Goal: Task Accomplishment & Management: Use online tool/utility

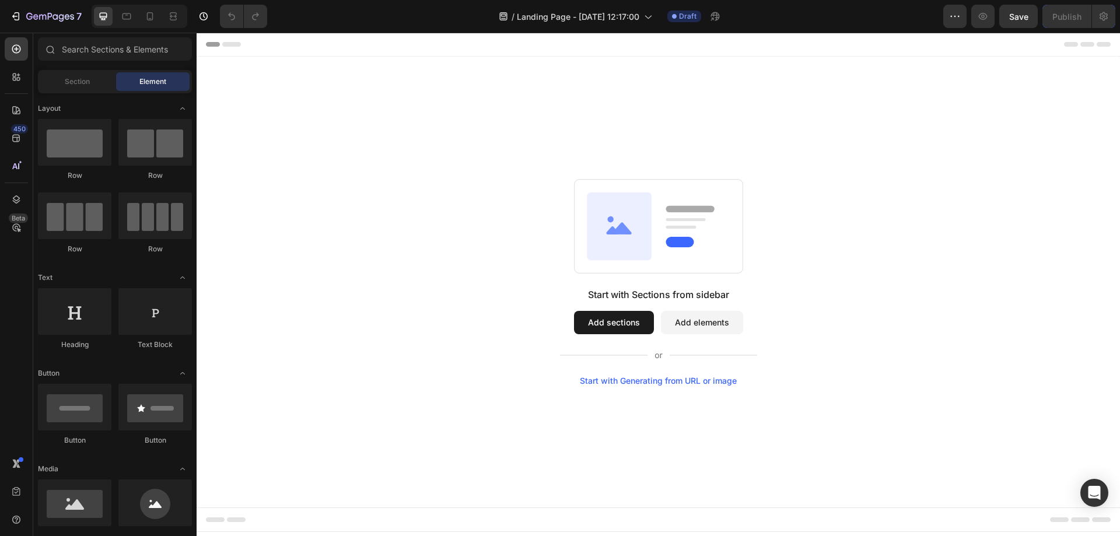
click at [647, 379] on div "Start with Generating from URL or image" at bounding box center [658, 380] width 157 height 9
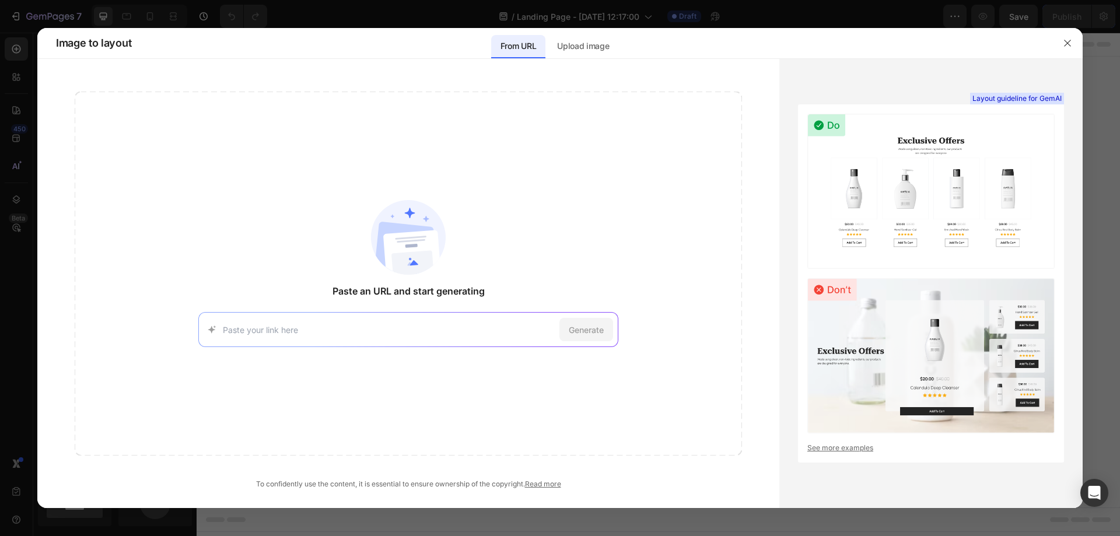
paste input "[URL][DOMAIN_NAME][MEDICAL_DATA][MEDICAL_DATA]"
type input "[URL][DOMAIN_NAME][MEDICAL_DATA][MEDICAL_DATA]"
click at [588, 329] on span "Generate" at bounding box center [586, 330] width 35 height 12
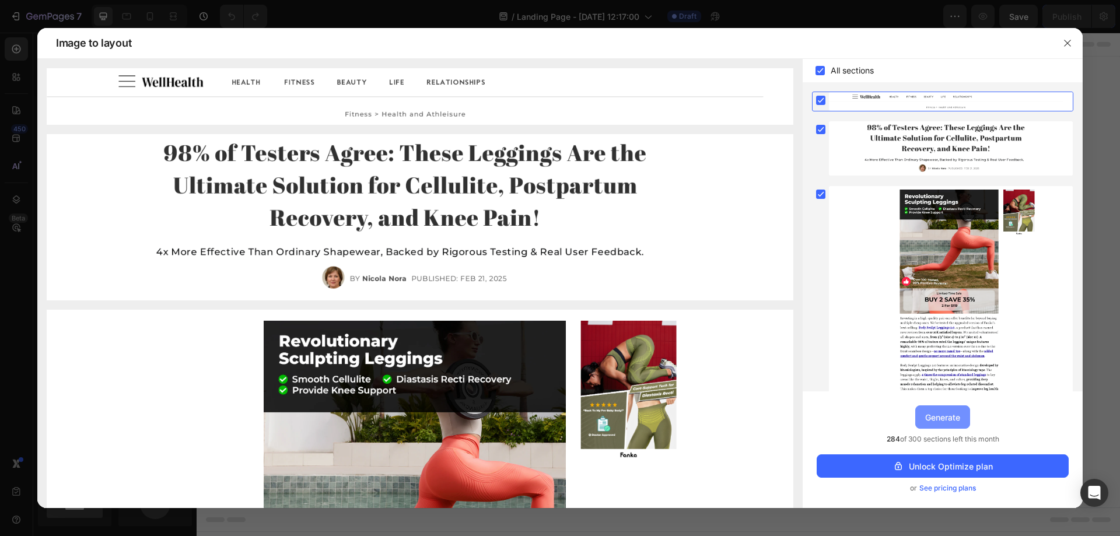
click at [942, 410] on button "Generate" at bounding box center [942, 416] width 55 height 23
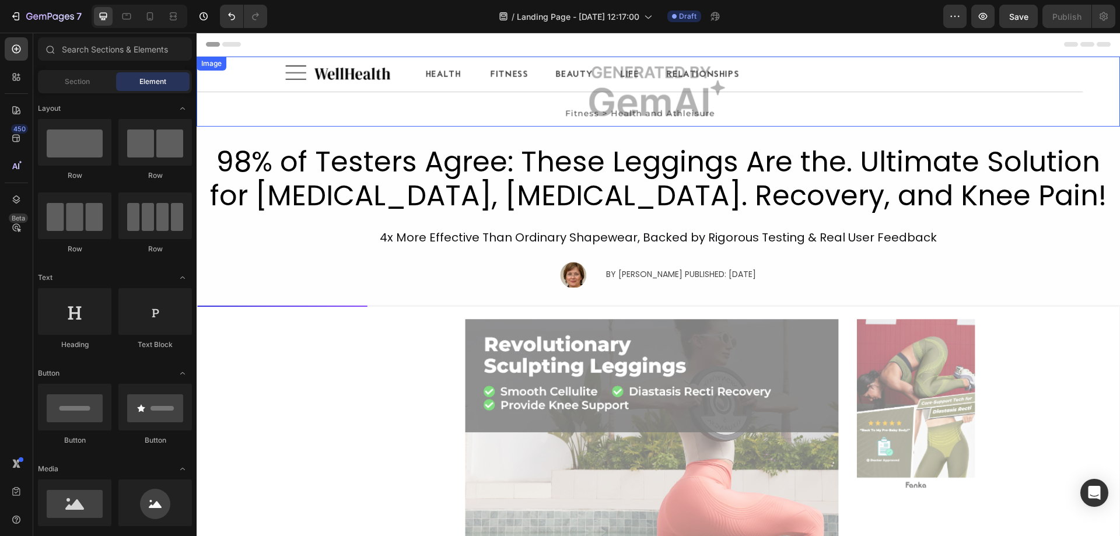
click at [648, 99] on img at bounding box center [658, 92] width 923 height 70
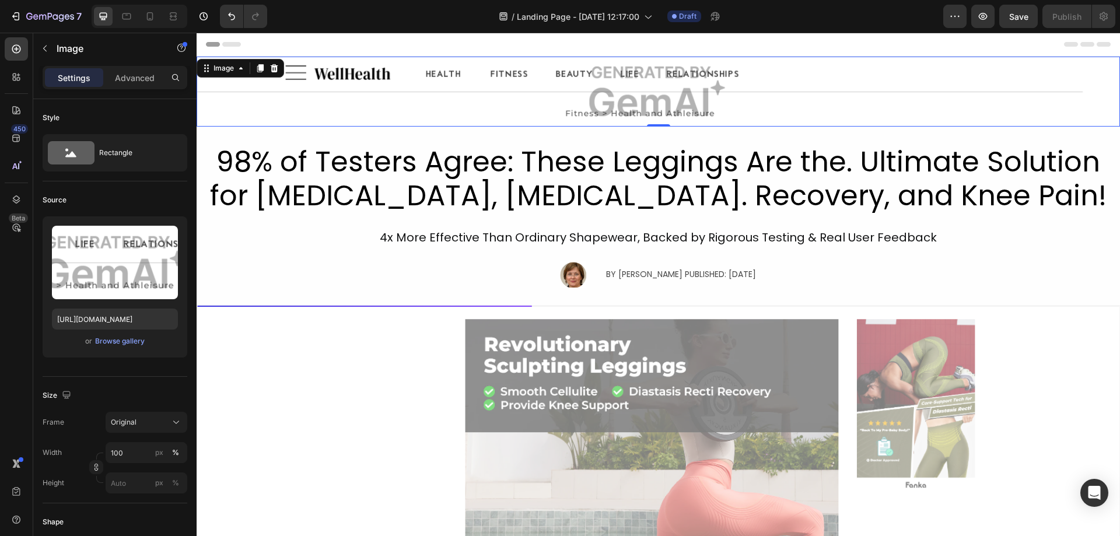
click at [347, 74] on img at bounding box center [658, 92] width 923 height 70
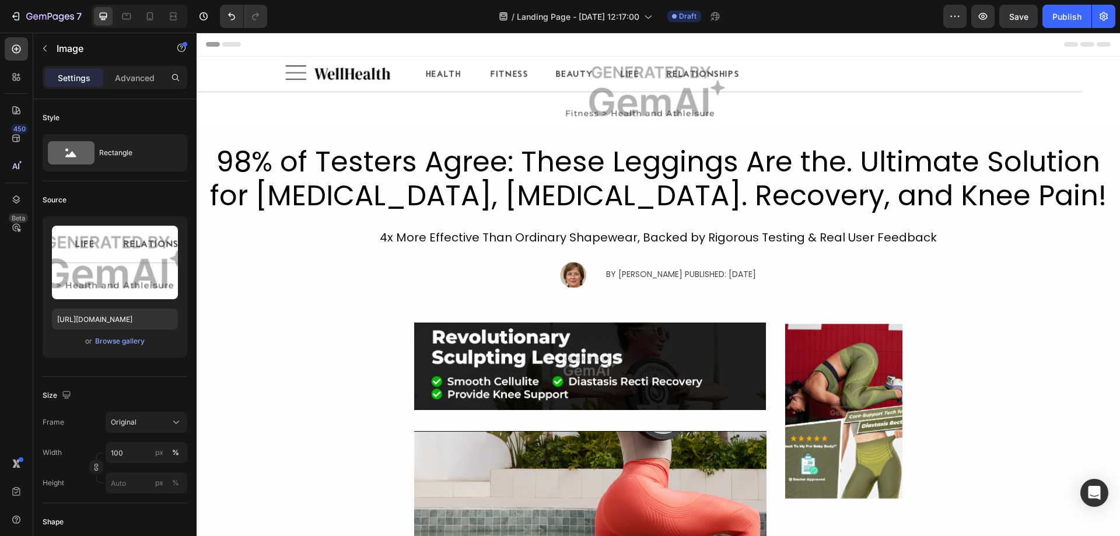
click at [631, 97] on img at bounding box center [658, 92] width 923 height 70
click at [502, 78] on img at bounding box center [658, 92] width 923 height 70
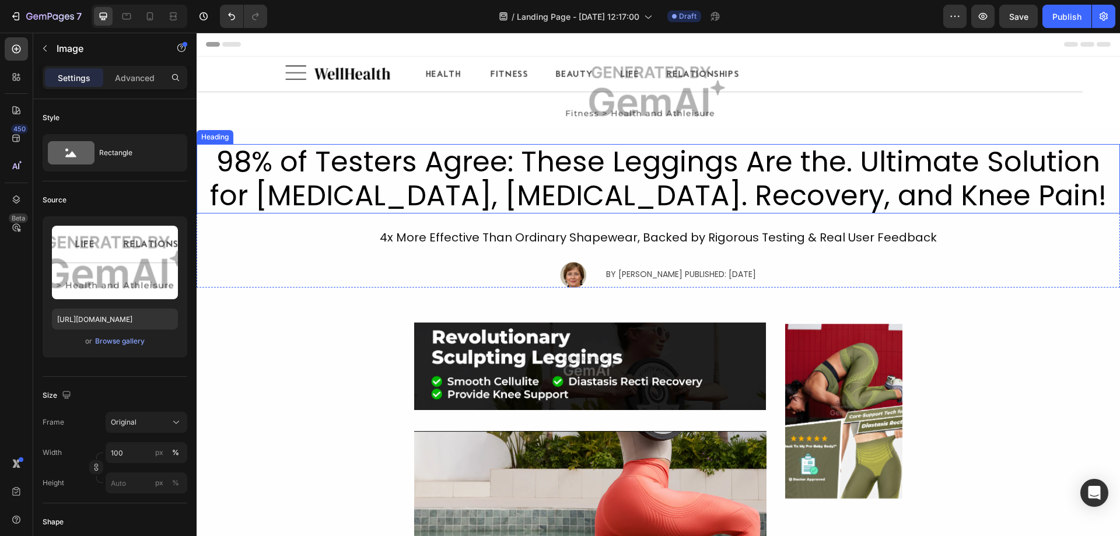
click at [492, 174] on h2 "98% of Testers Agree: These Leggings Are the. Ultimate Solution for [MEDICAL_DA…" at bounding box center [658, 178] width 923 height 69
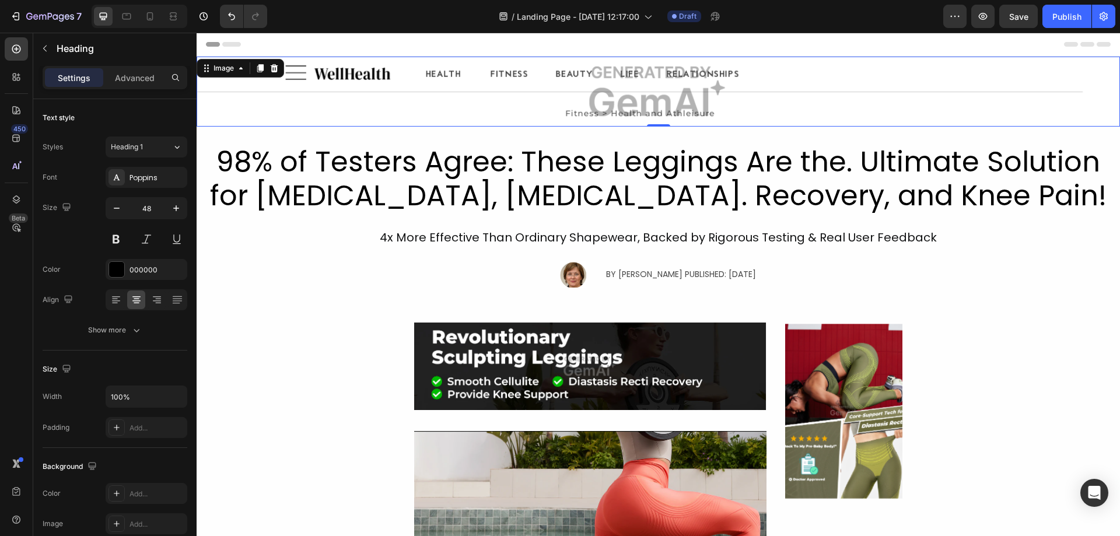
click at [476, 82] on img at bounding box center [658, 92] width 923 height 70
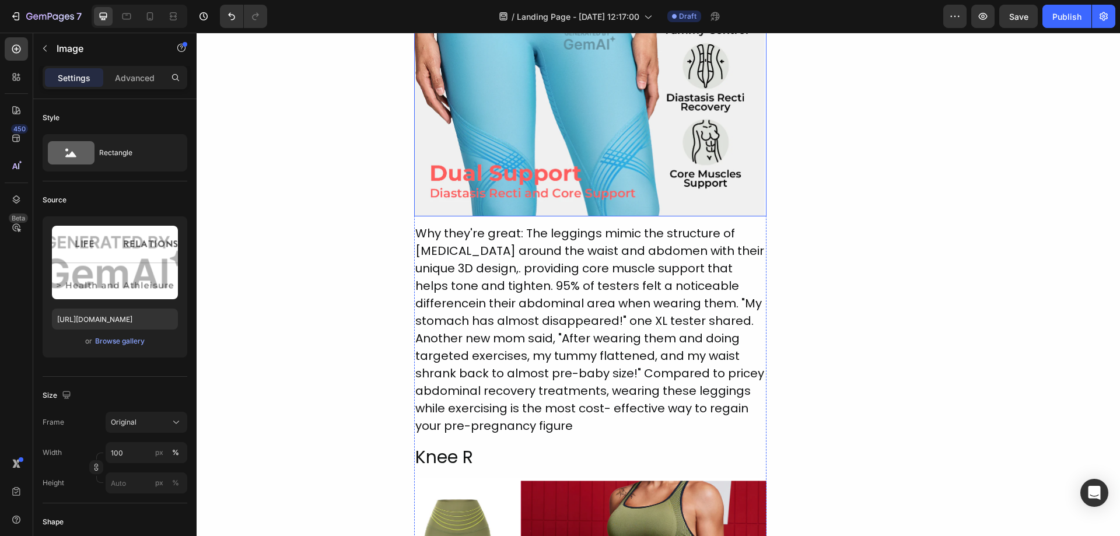
scroll to position [1788, 0]
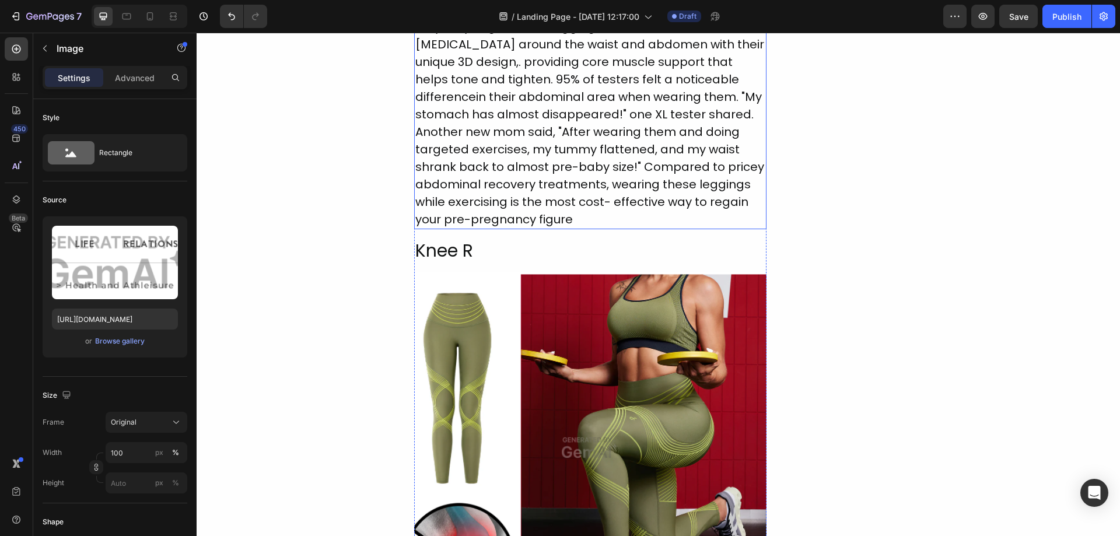
click at [523, 155] on div "Why they're great: The leggings mimic the structure of [MEDICAL_DATA] around th…" at bounding box center [590, 123] width 352 height 212
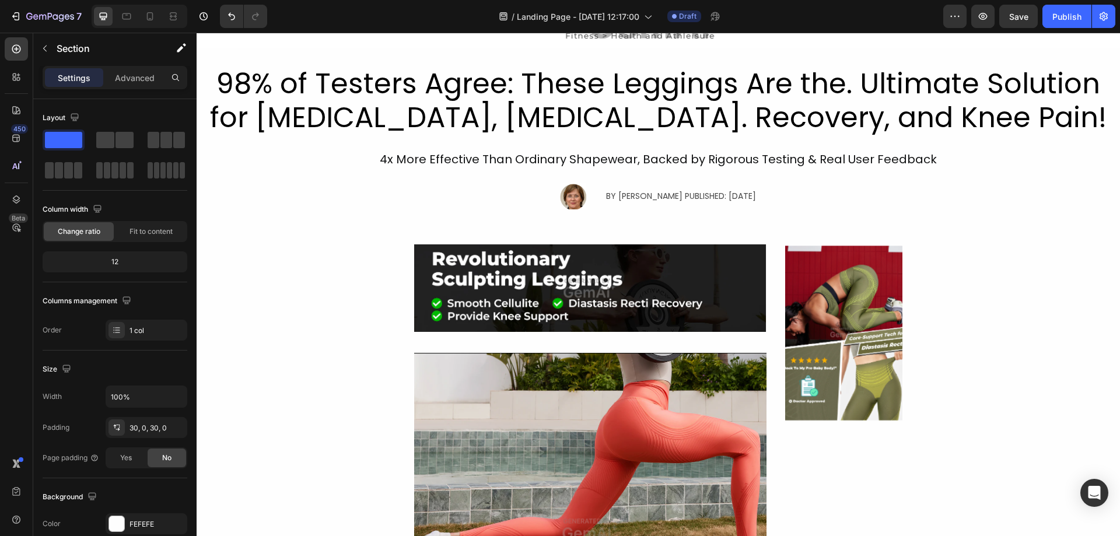
scroll to position [0, 0]
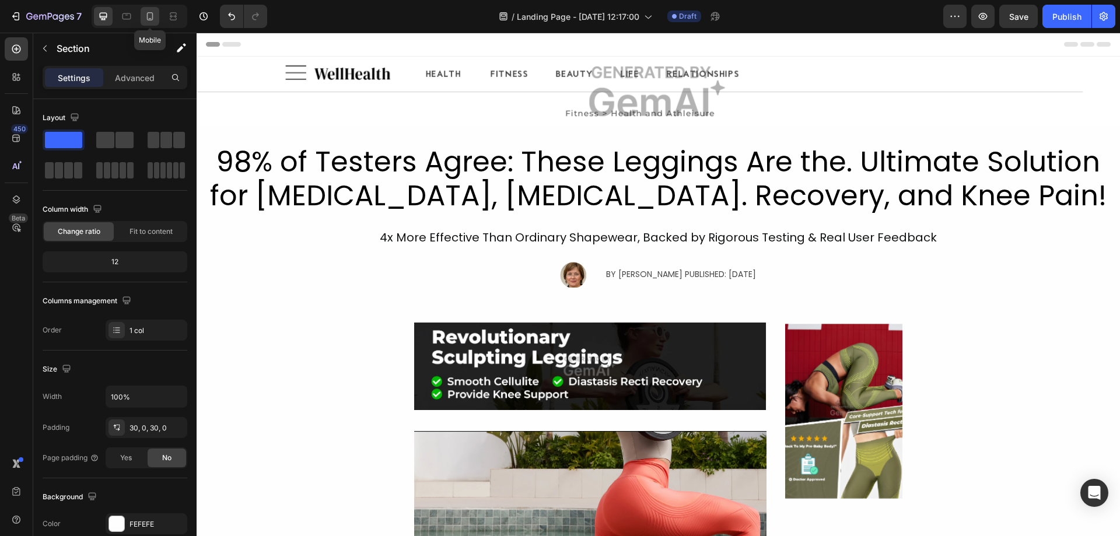
click at [148, 18] on icon at bounding box center [150, 16] width 6 height 8
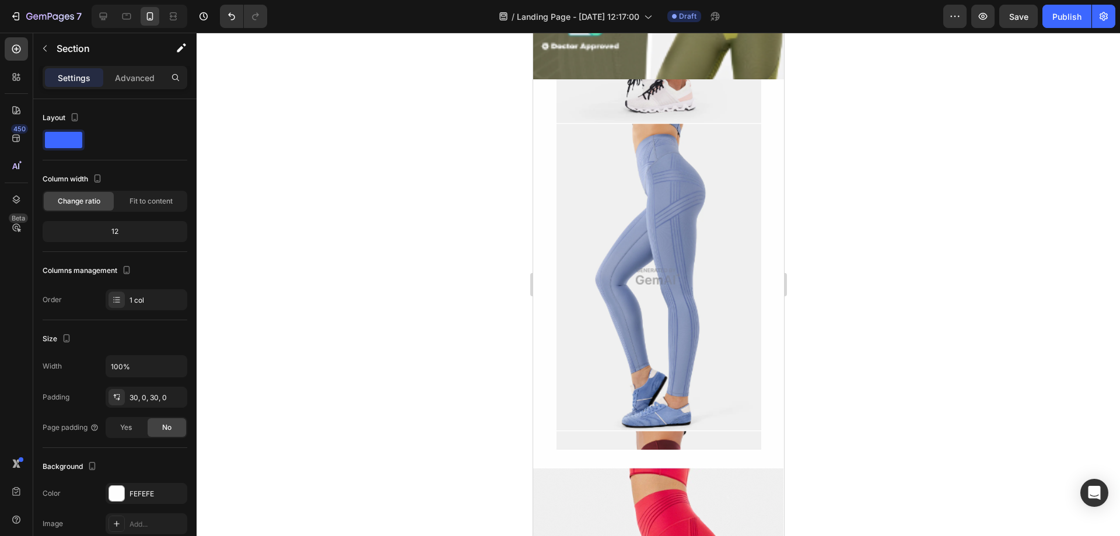
scroll to position [2276, 0]
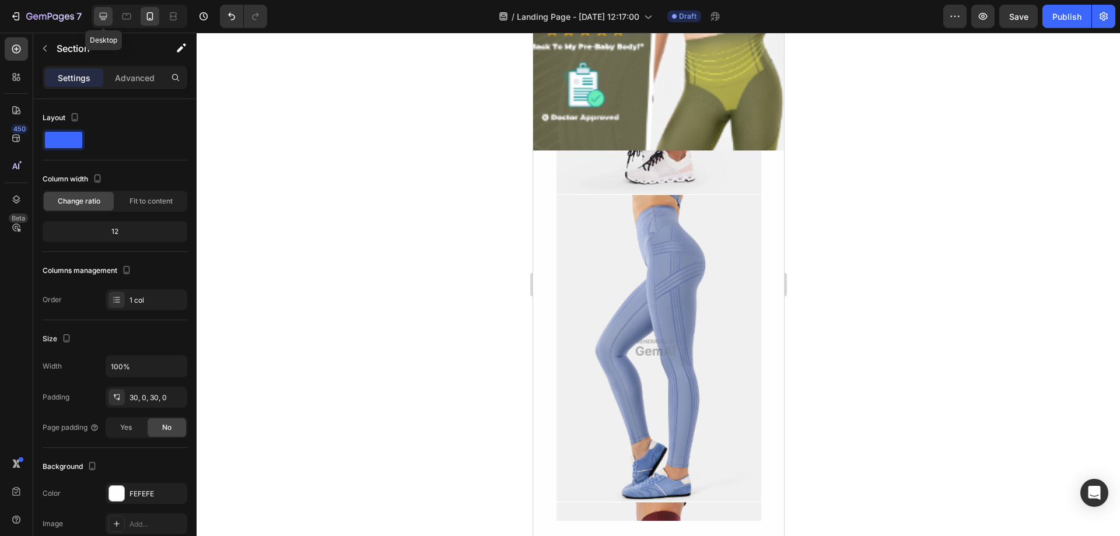
click at [110, 17] on div at bounding box center [103, 16] width 19 height 19
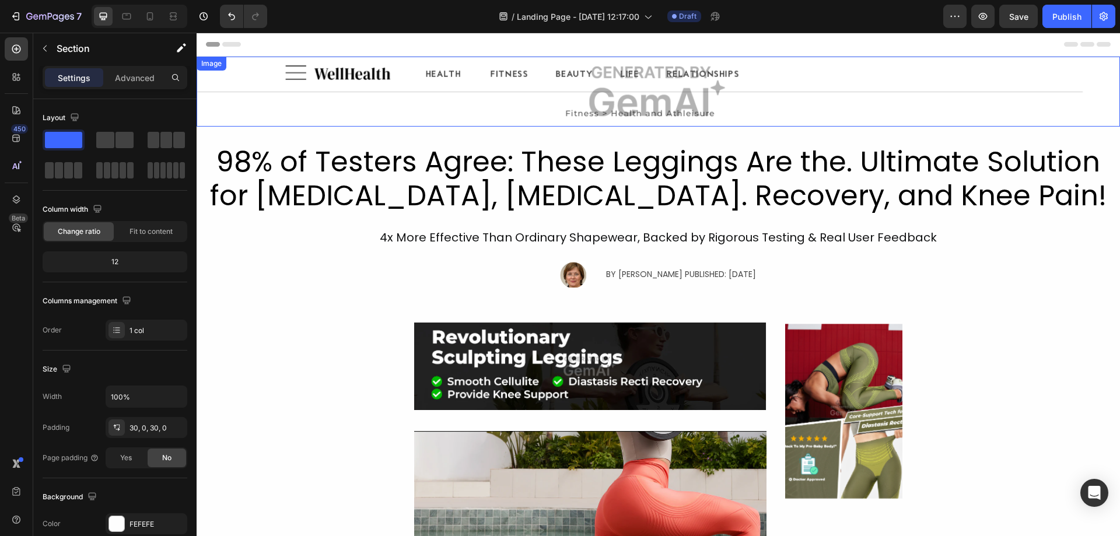
click at [499, 71] on img at bounding box center [658, 92] width 923 height 70
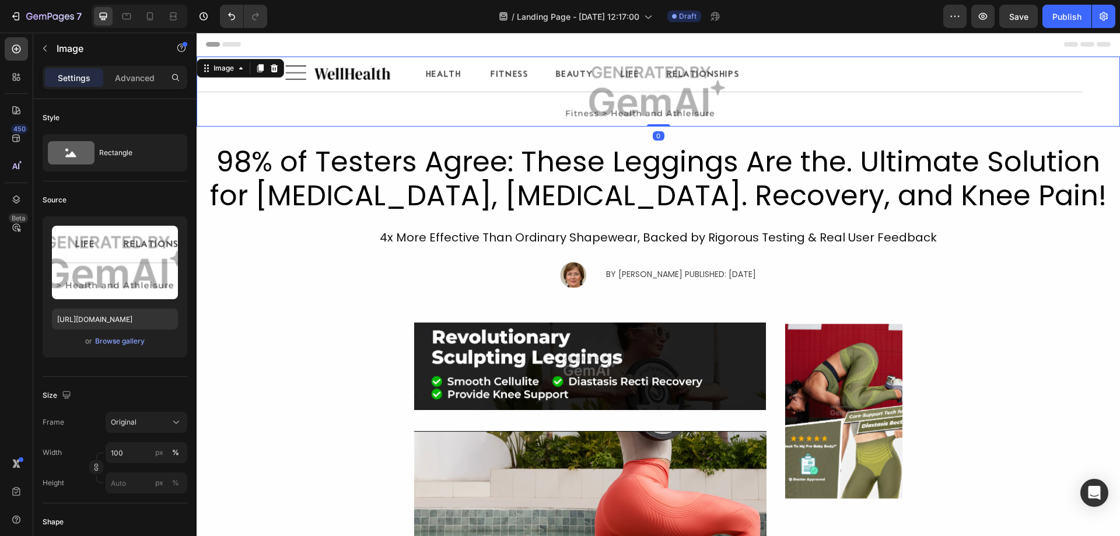
click at [499, 71] on img at bounding box center [658, 92] width 923 height 70
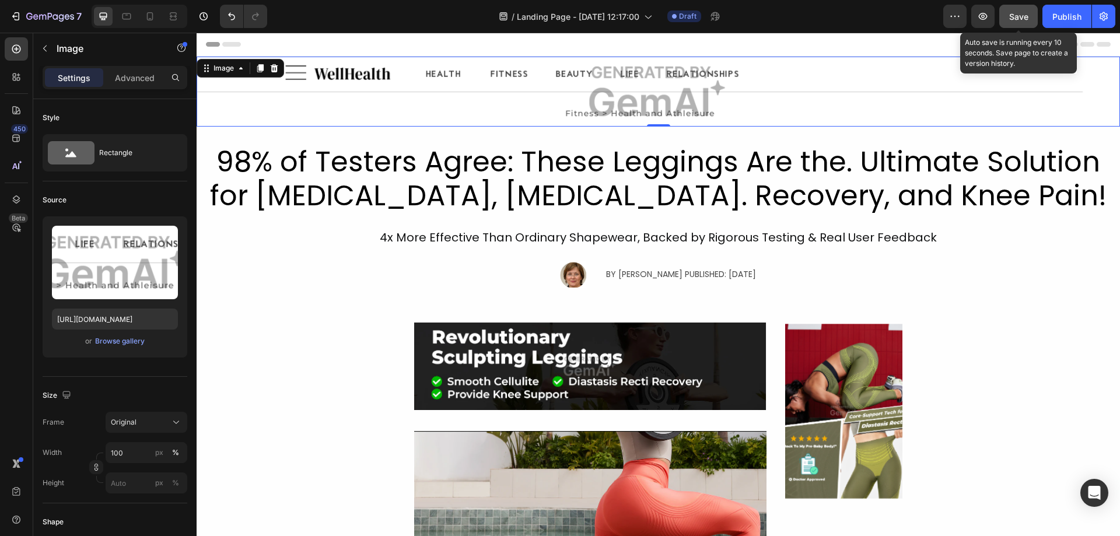
click at [1020, 16] on span "Save" at bounding box center [1018, 17] width 19 height 10
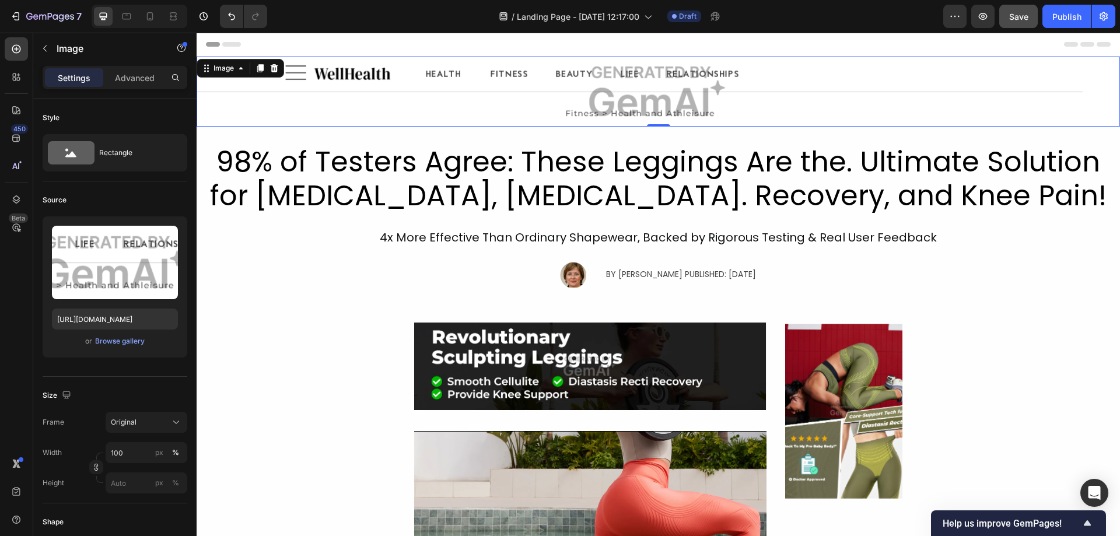
click at [552, 98] on img at bounding box center [658, 92] width 923 height 70
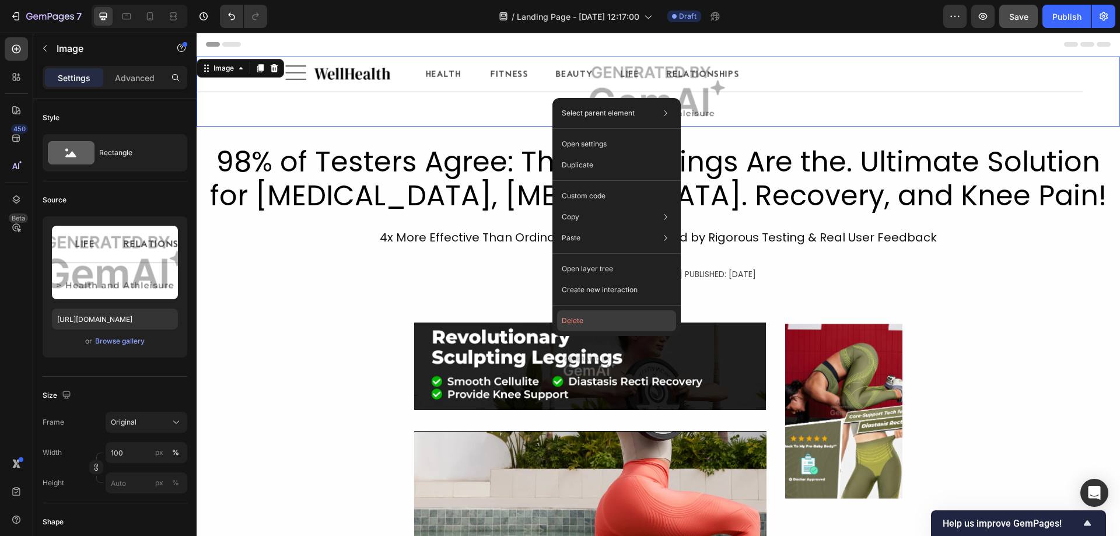
click at [592, 314] on button "Delete" at bounding box center [616, 320] width 119 height 21
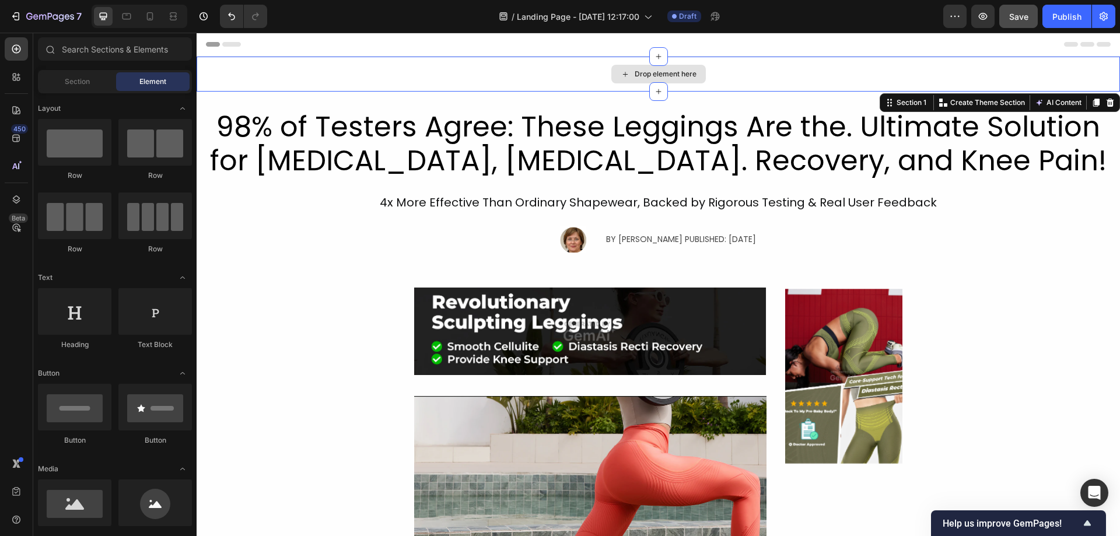
click at [483, 87] on div "Drop element here" at bounding box center [658, 74] width 923 height 35
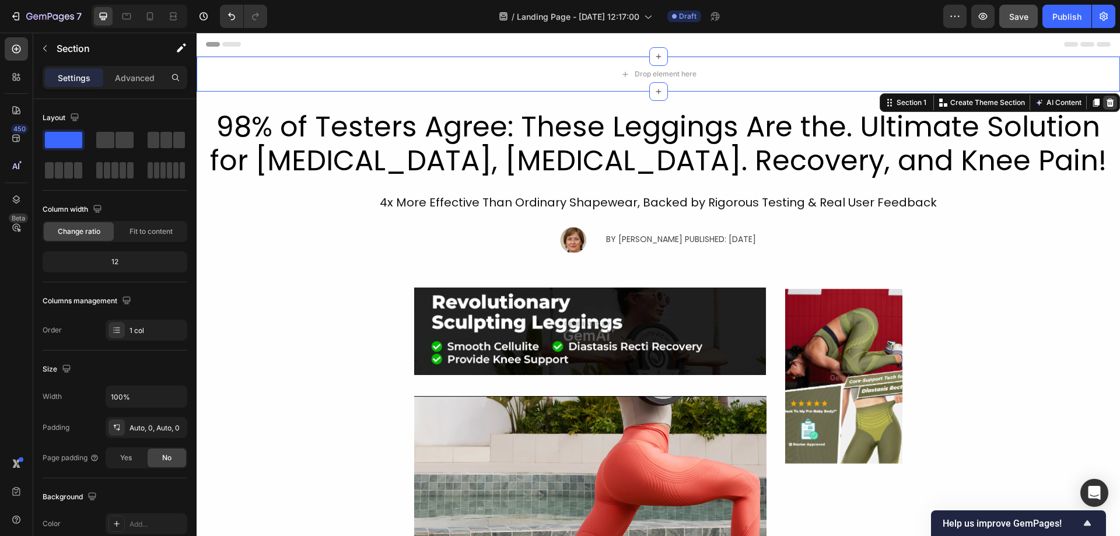
click at [1103, 97] on div at bounding box center [1110, 103] width 14 height 14
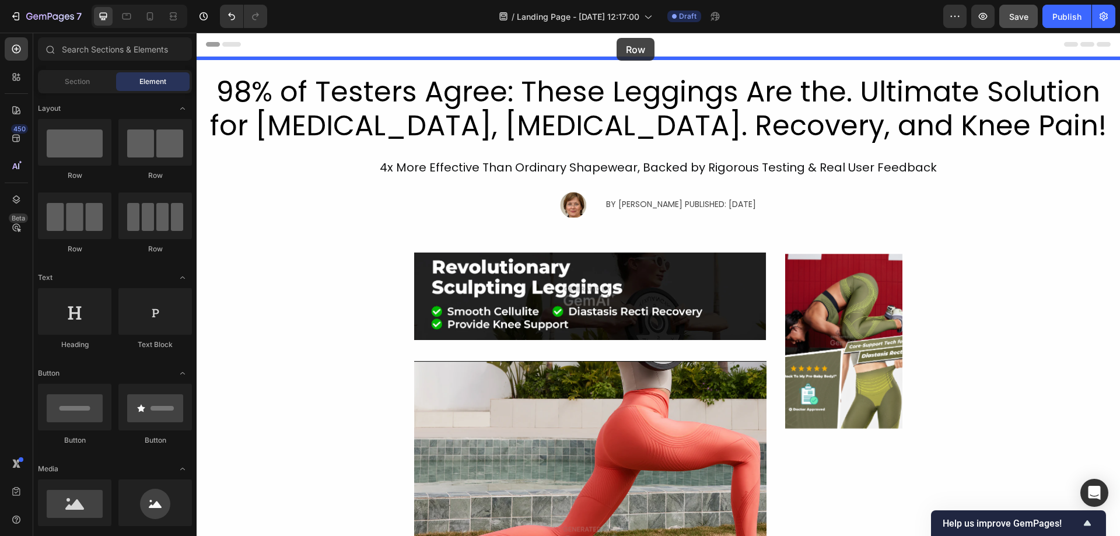
drag, startPoint x: 280, startPoint y: 177, endPoint x: 616, endPoint y: 38, distance: 363.6
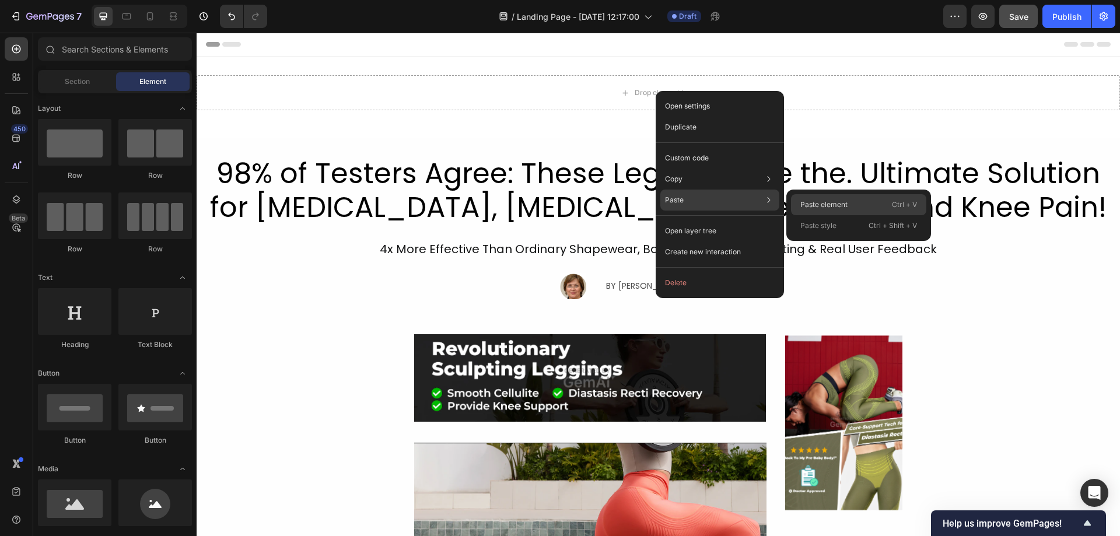
click at [833, 206] on p "Paste element" at bounding box center [823, 204] width 47 height 10
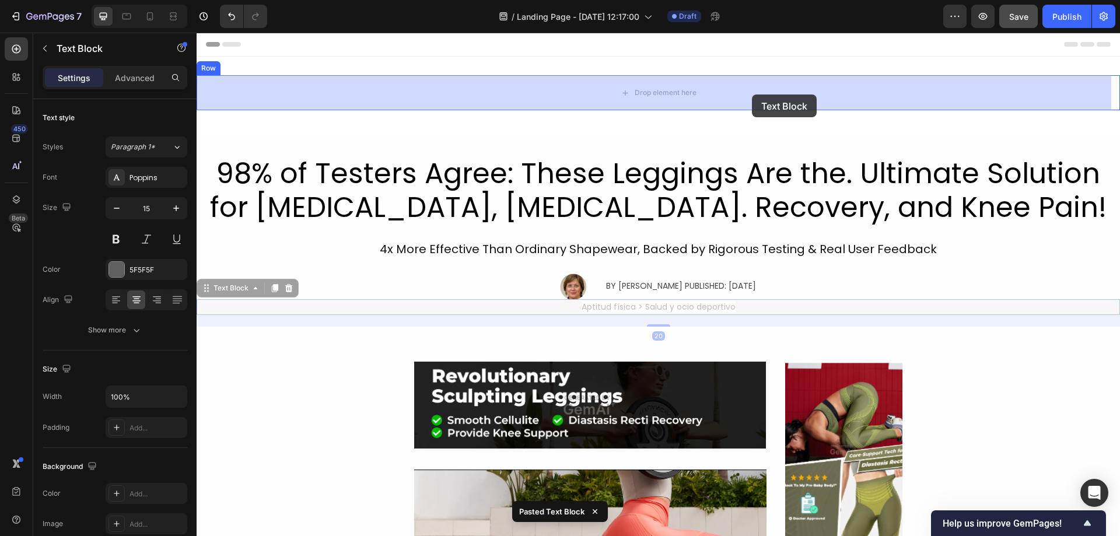
drag, startPoint x: 749, startPoint y: 307, endPoint x: 752, endPoint y: 94, distance: 212.8
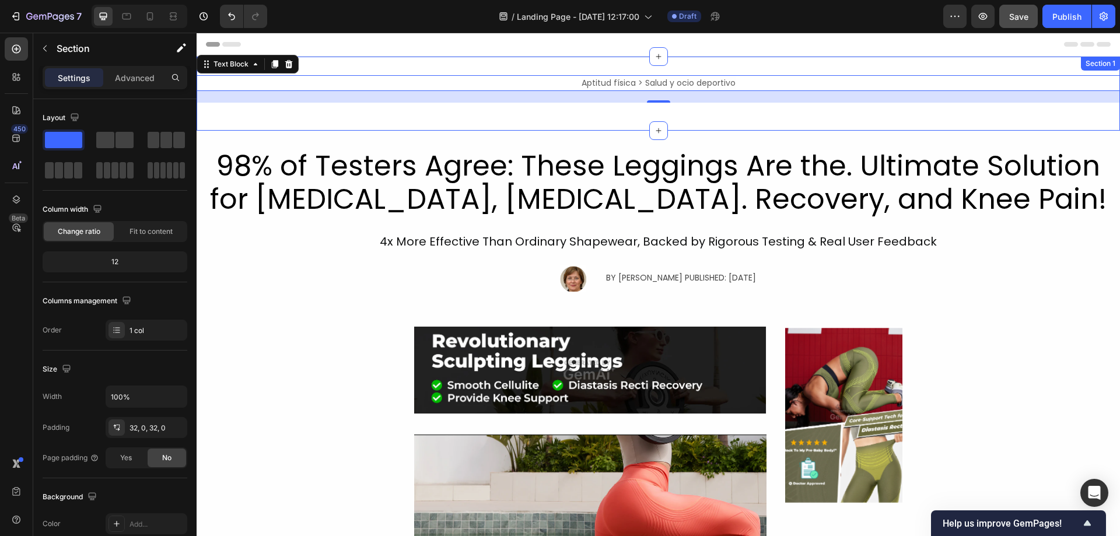
click at [602, 114] on div "Aptitud física > Salud y ocio deportivo Text Block 20 Row Section 1" at bounding box center [658, 94] width 923 height 74
click at [572, 60] on div "Aptitud física > Salud y ocio deportivo Text Block 20 Row Section 1" at bounding box center [658, 94] width 923 height 74
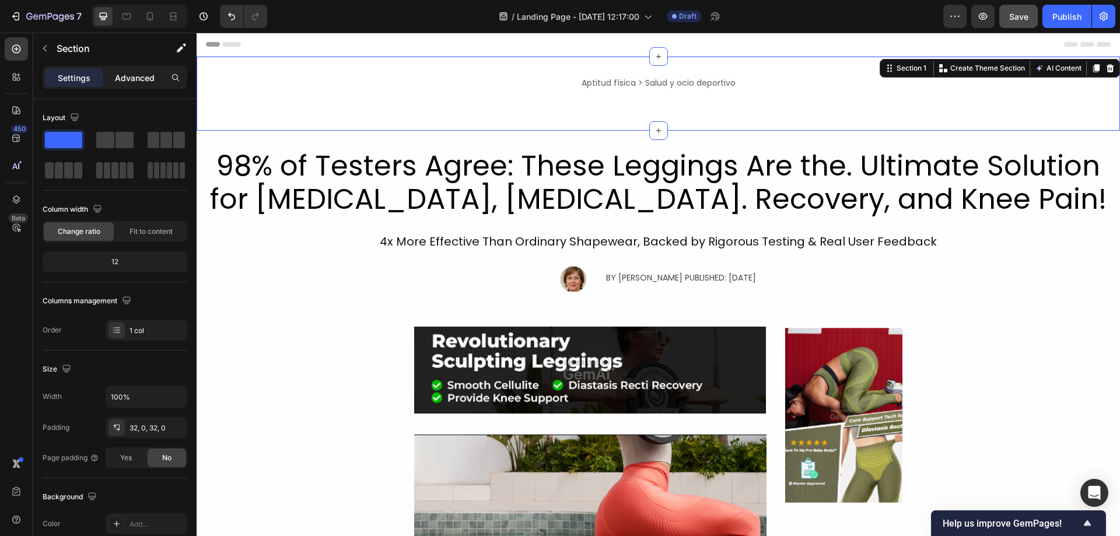
click at [132, 78] on p "Advanced" at bounding box center [135, 78] width 40 height 12
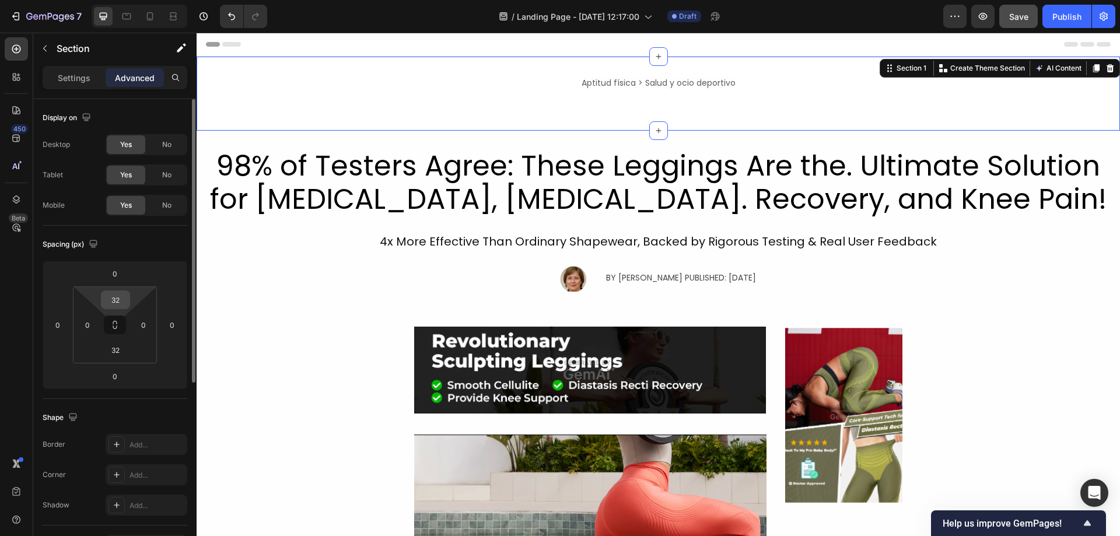
click at [114, 301] on input "32" at bounding box center [115, 299] width 23 height 17
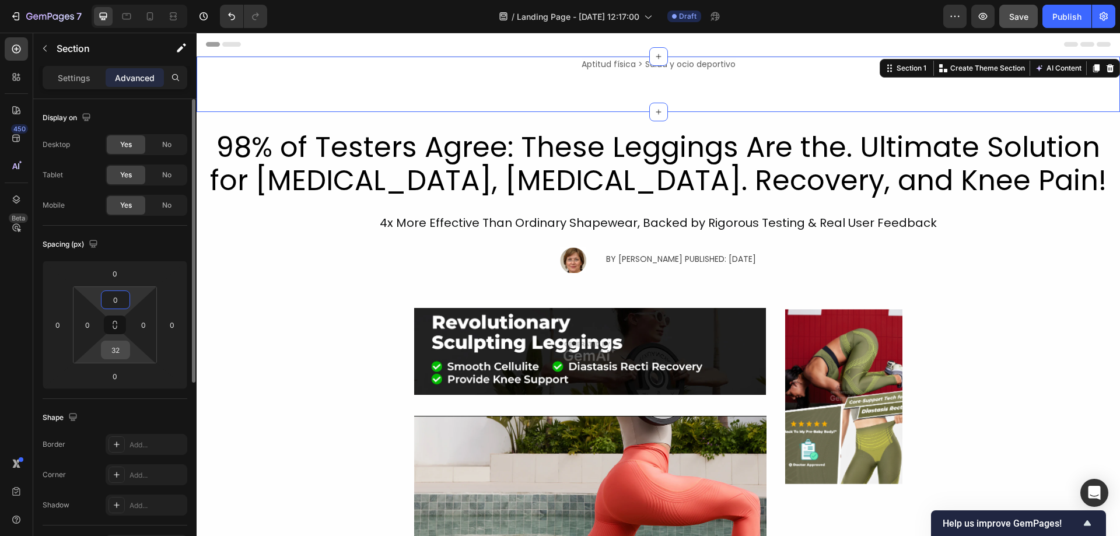
type input "0"
click at [117, 350] on input "32" at bounding box center [115, 349] width 23 height 17
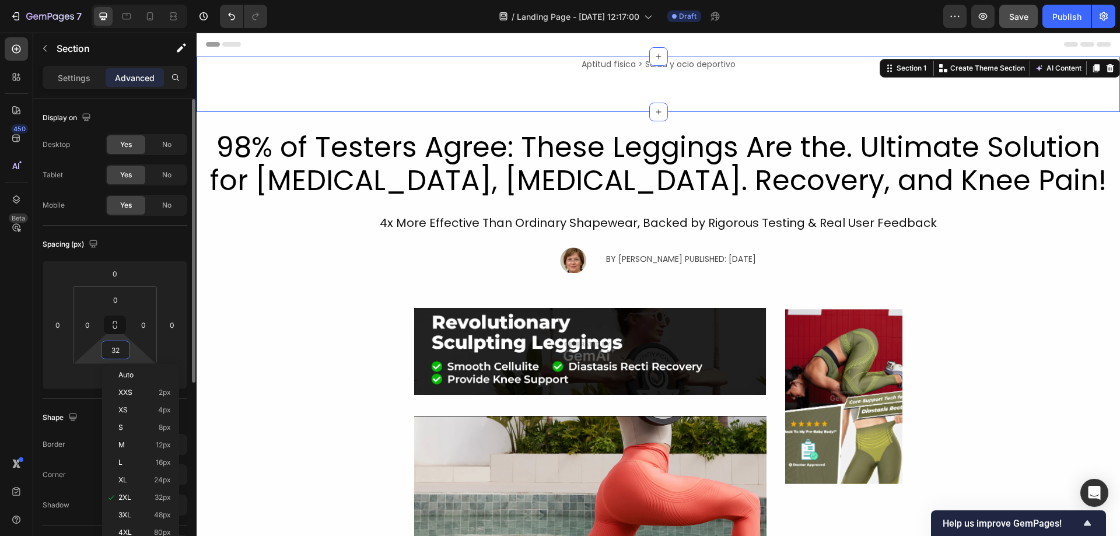
type input "0"
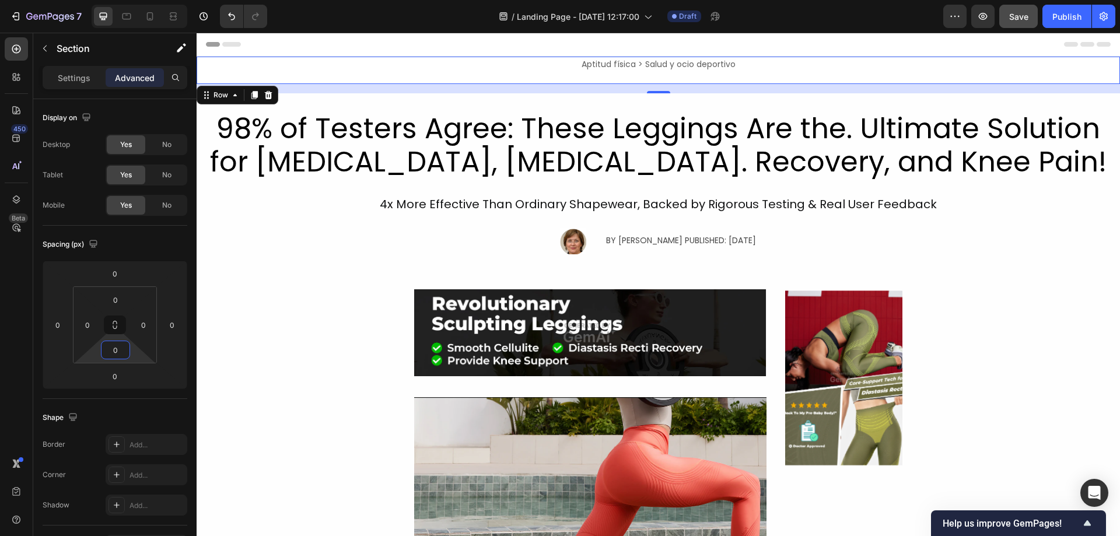
click at [587, 82] on div "Aptitud física > Salud y ocio deportivo Text Block" at bounding box center [658, 70] width 923 height 27
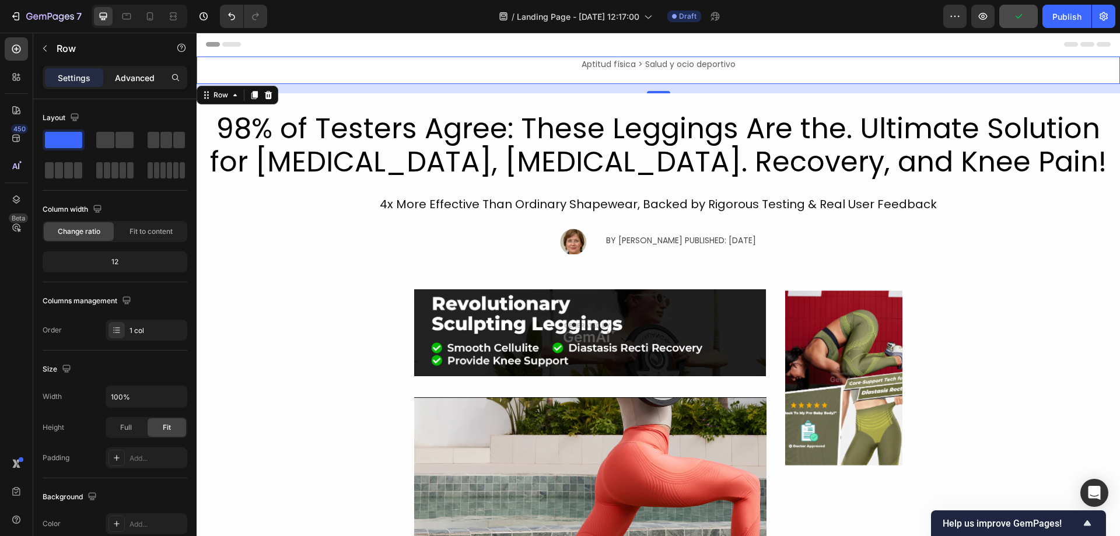
click at [137, 76] on p "Advanced" at bounding box center [135, 78] width 40 height 12
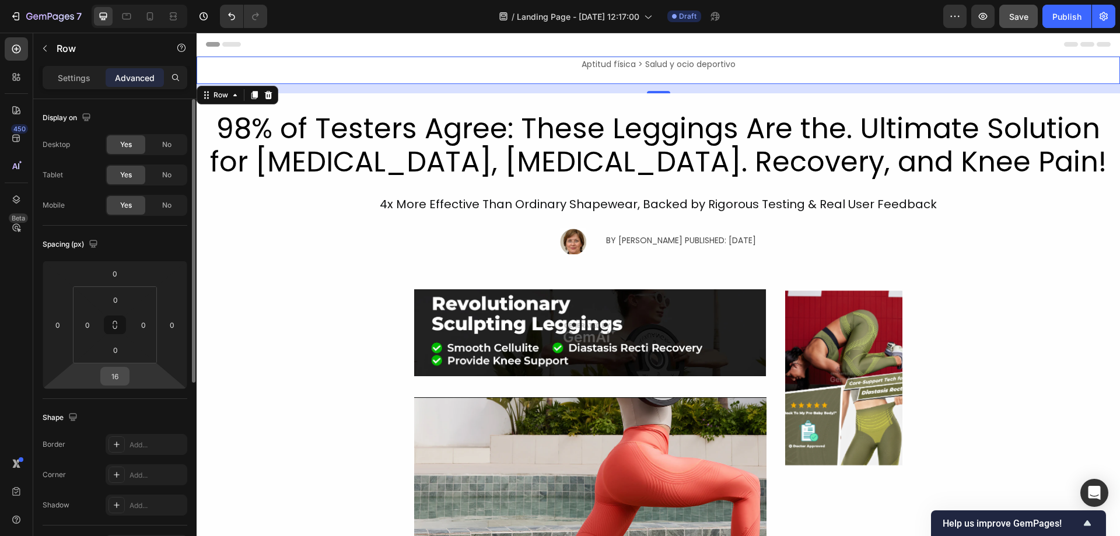
click at [122, 376] on input "16" at bounding box center [114, 375] width 23 height 17
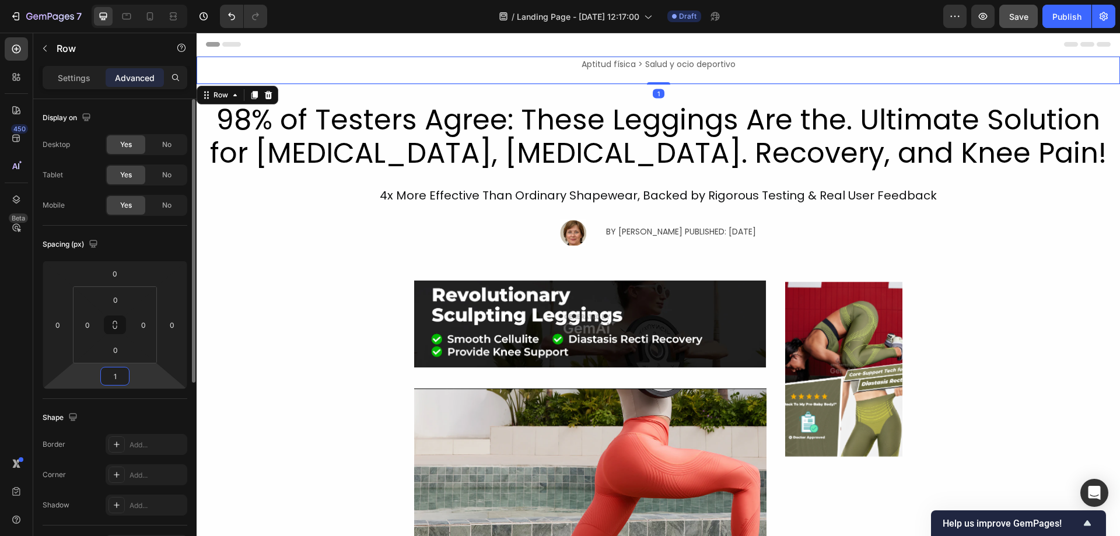
type input "0"
click at [69, 83] on p "Settings" at bounding box center [74, 78] width 33 height 12
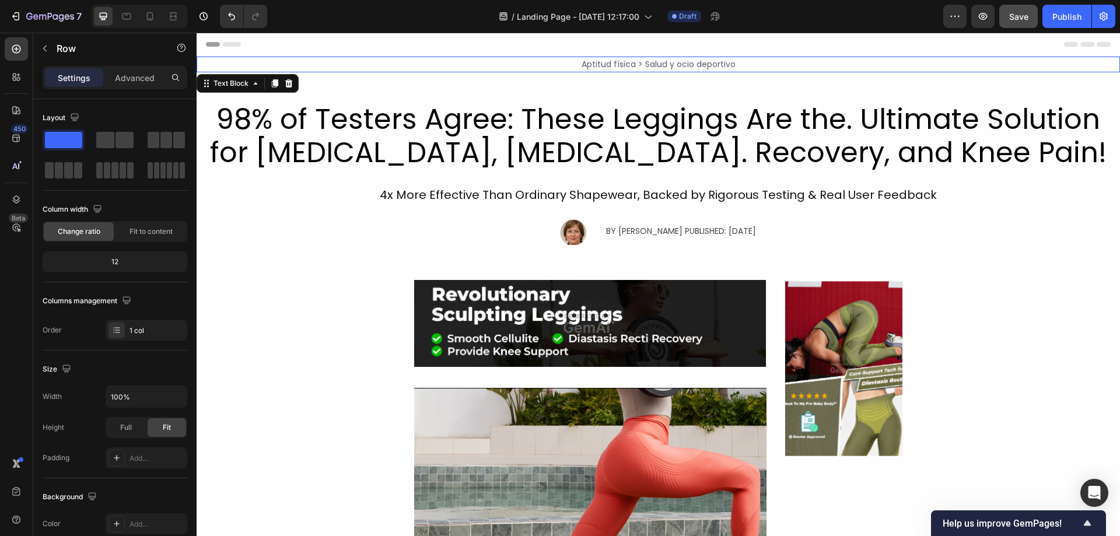
click at [626, 65] on span "Aptitud física > Salud y ocio deportivo" at bounding box center [658, 64] width 154 height 12
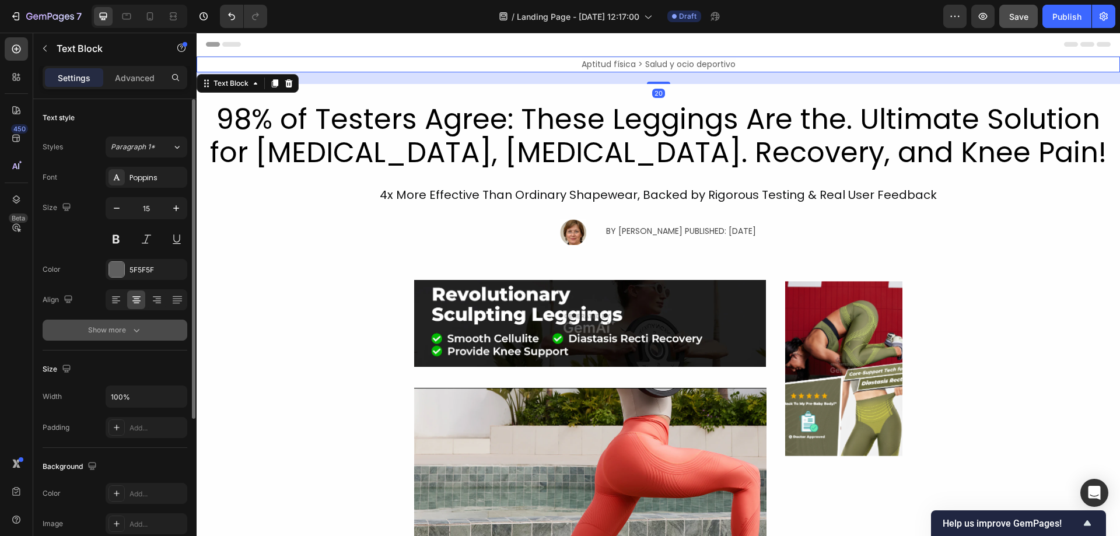
click at [142, 326] on icon "button" at bounding box center [137, 330] width 12 height 12
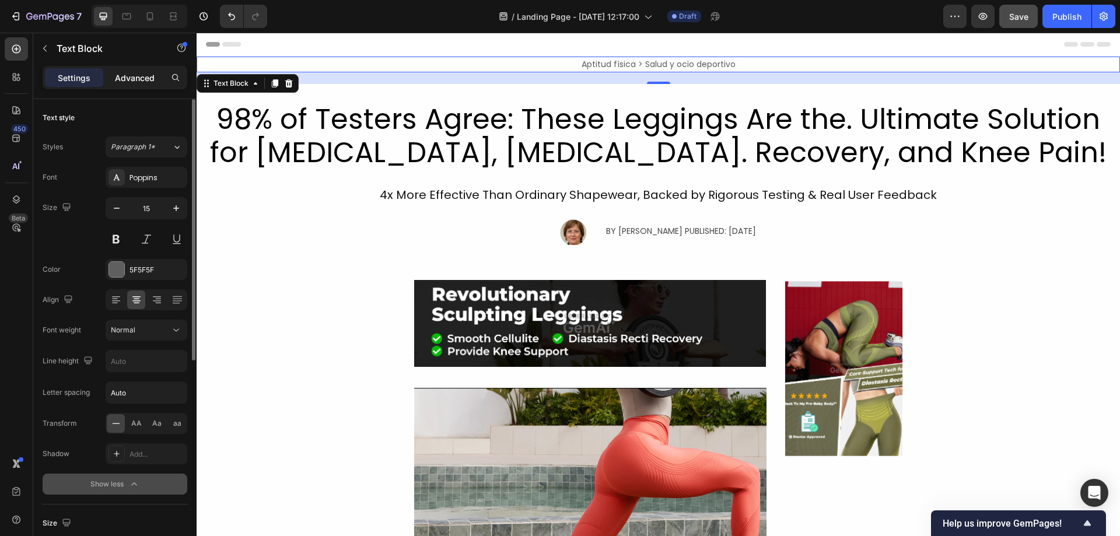
click at [146, 83] on p "Advanced" at bounding box center [135, 78] width 40 height 12
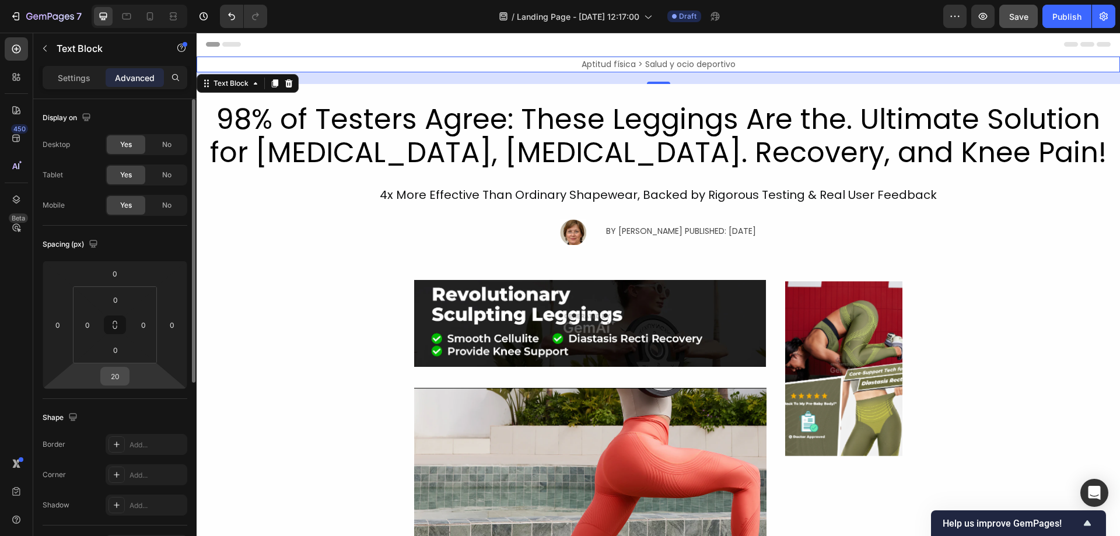
click at [110, 376] on input "20" at bounding box center [114, 375] width 23 height 17
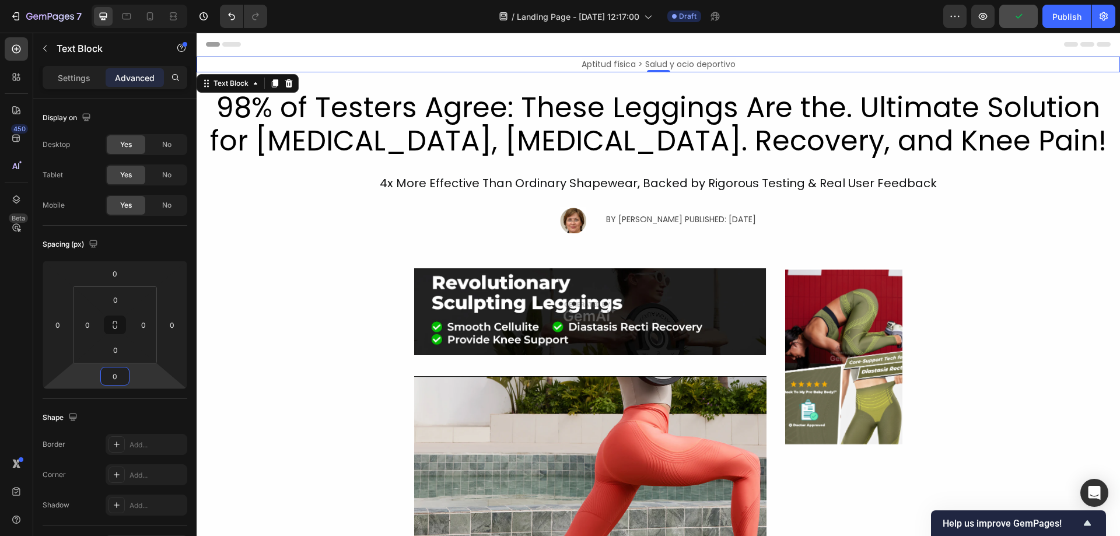
click at [539, 67] on p "Aptitud física > Salud y ocio deportivo" at bounding box center [658, 64] width 921 height 13
click at [537, 59] on p "Aptitud física > Salud y ocio deportivo" at bounding box center [658, 64] width 921 height 13
click at [117, 379] on input "0" at bounding box center [114, 375] width 23 height 17
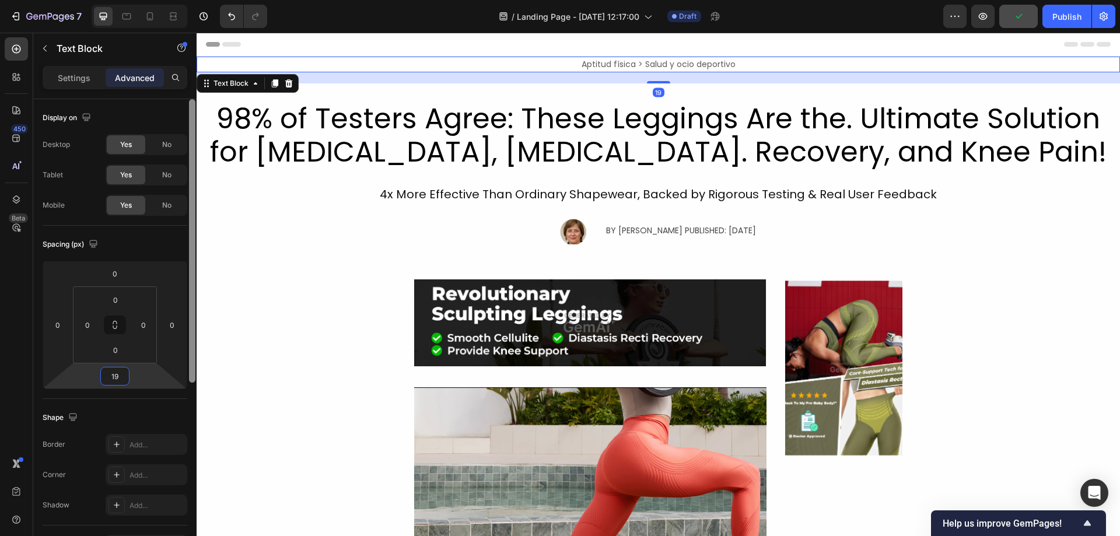
type input "20"
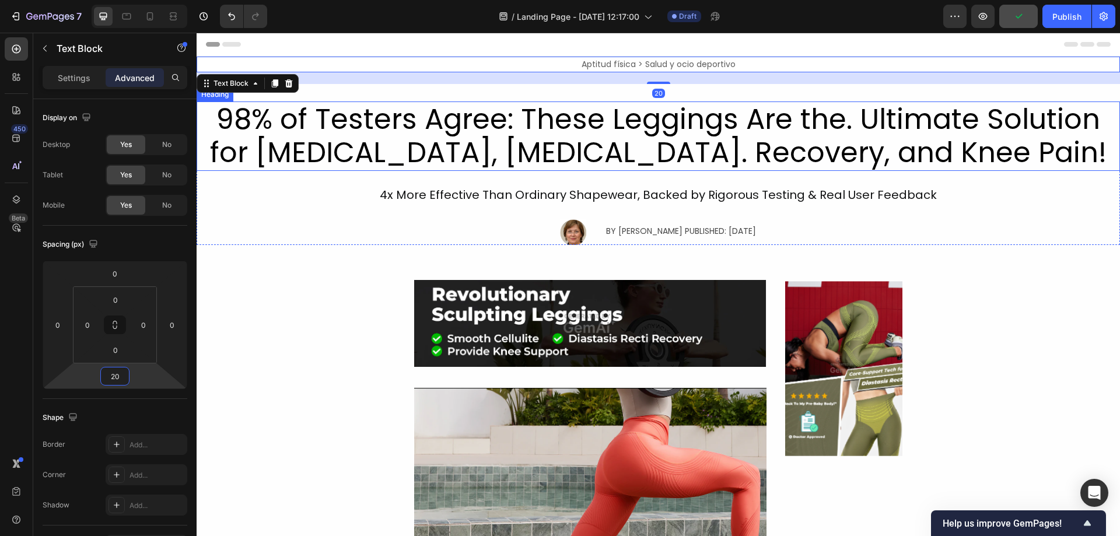
click at [641, 138] on h2 "98% of Testers Agree: These Leggings Are the. Ultimate Solution for [MEDICAL_DA…" at bounding box center [658, 135] width 923 height 69
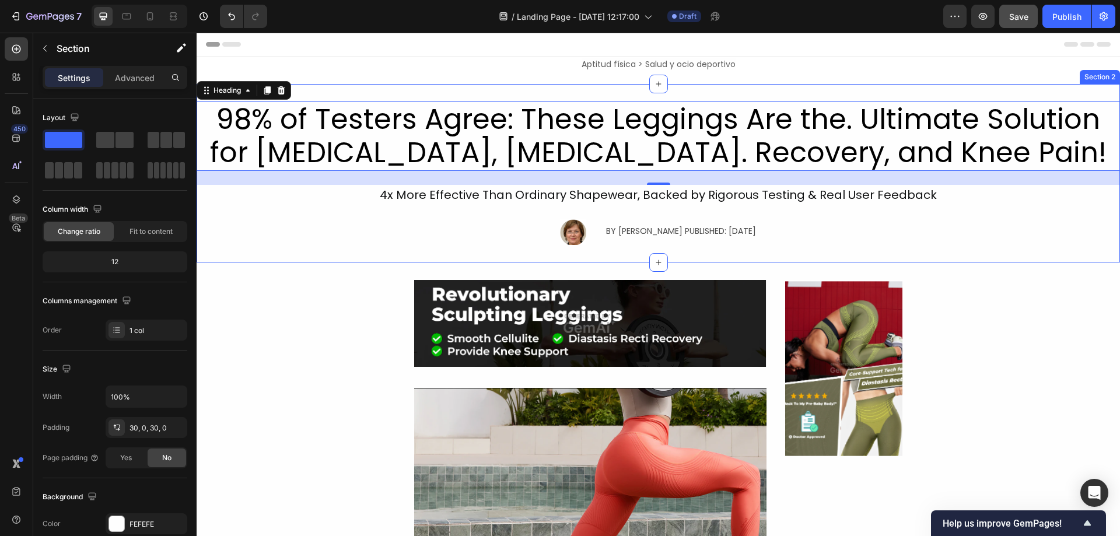
click at [482, 91] on div "98% of Testers Agree: These Leggings Are the. Ultimate Solution for [MEDICAL_DA…" at bounding box center [658, 173] width 923 height 178
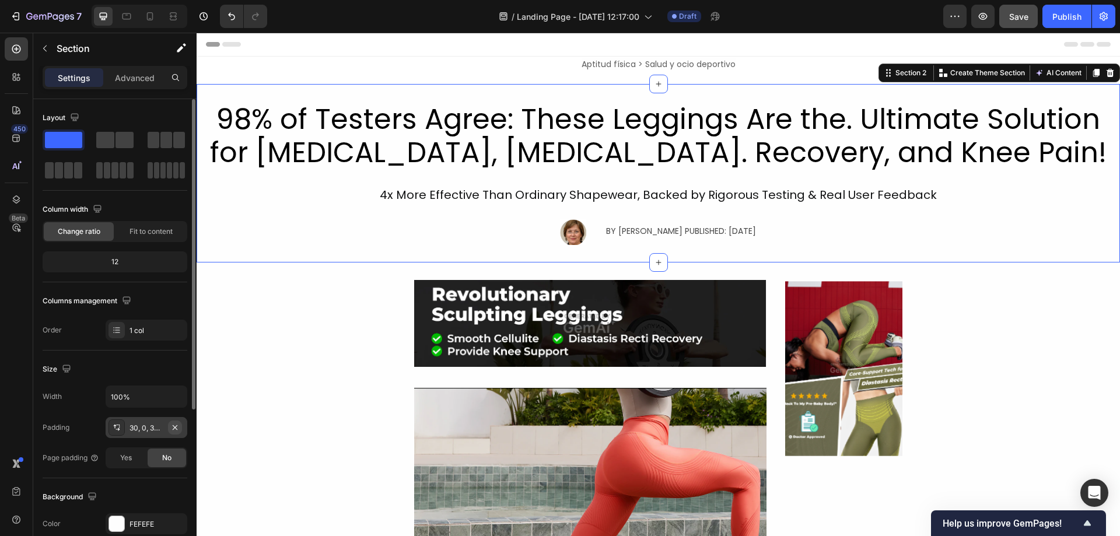
click at [172, 425] on icon "button" at bounding box center [174, 427] width 9 height 9
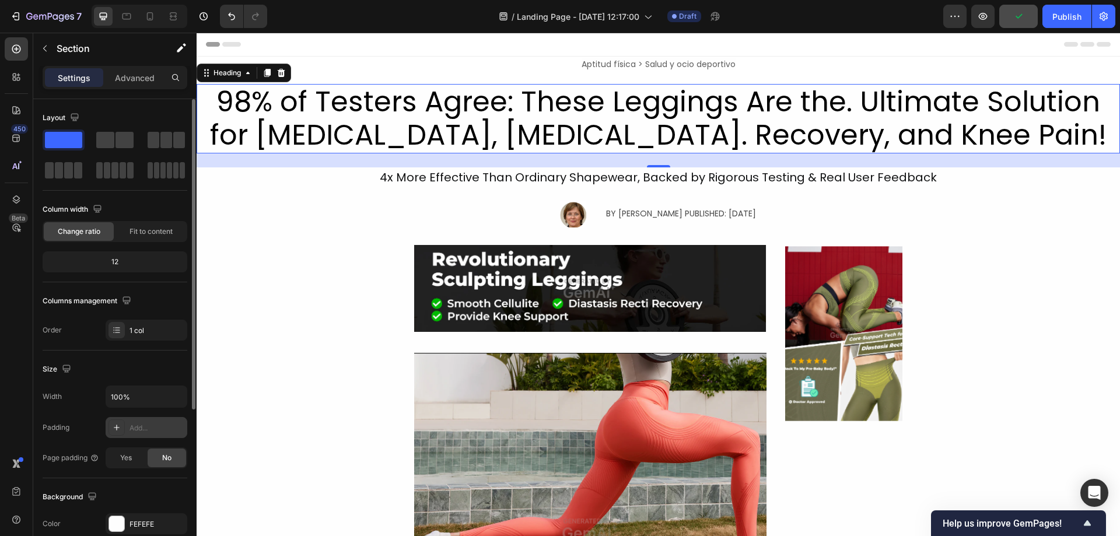
click at [662, 143] on h2 "98% of Testers Agree: These Leggings Are the. Ultimate Solution for [MEDICAL_DA…" at bounding box center [658, 118] width 923 height 69
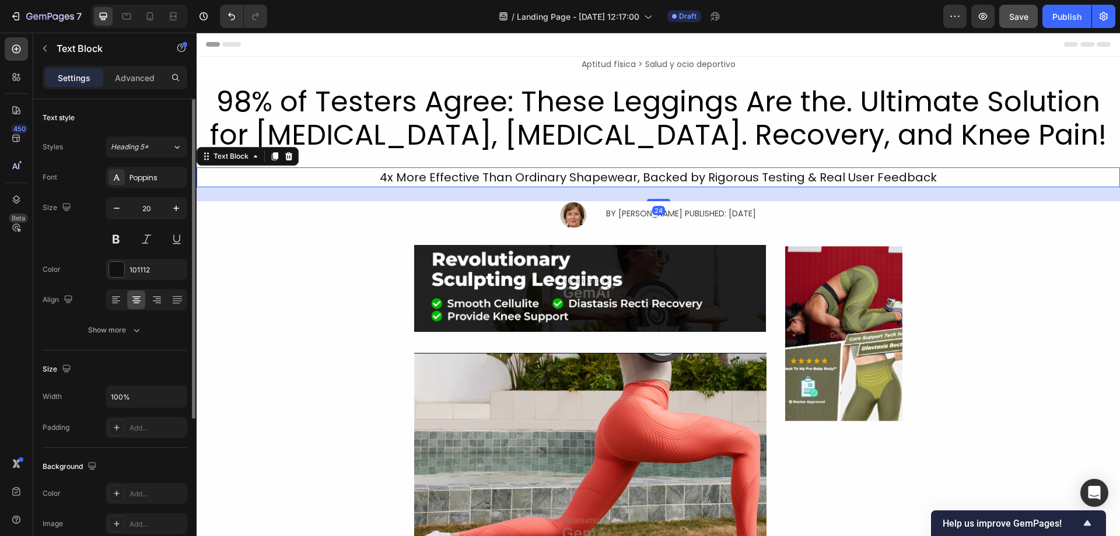
click at [412, 181] on div "4x More Effective Than Ordinary Shapewear, Backed by Rigorous Testing & Real Us…" at bounding box center [658, 177] width 923 height 20
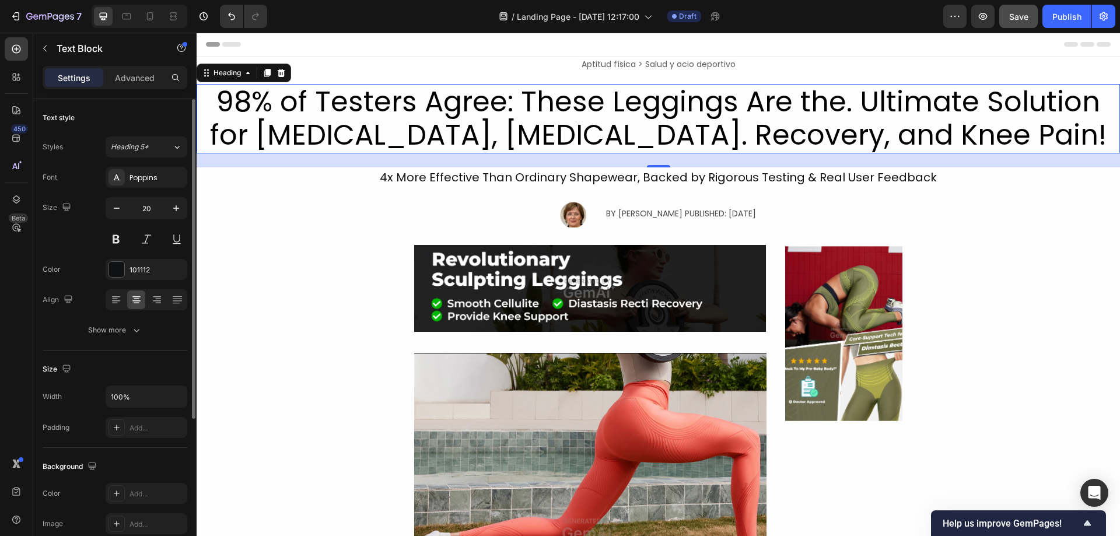
click at [416, 131] on h2 "98% of Testers Agree: These Leggings Are the. Ultimate Solution for [MEDICAL_DA…" at bounding box center [658, 118] width 923 height 69
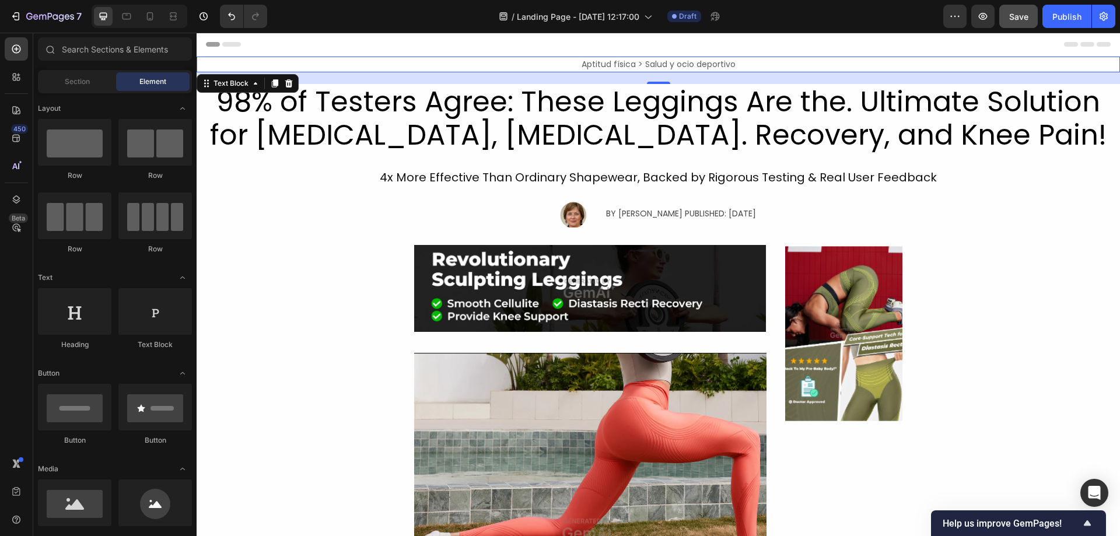
click at [622, 65] on span "Aptitud física > Salud y ocio deportivo" at bounding box center [658, 64] width 154 height 12
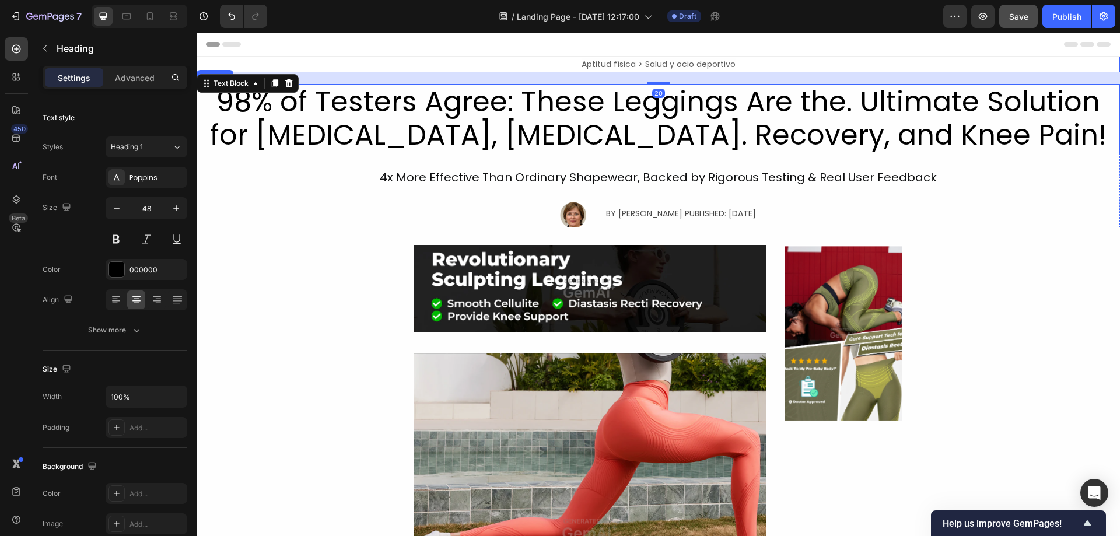
click at [595, 113] on h2 "98% of Testers Agree: These Leggings Are the. Ultimate Solution for [MEDICAL_DA…" at bounding box center [658, 118] width 923 height 69
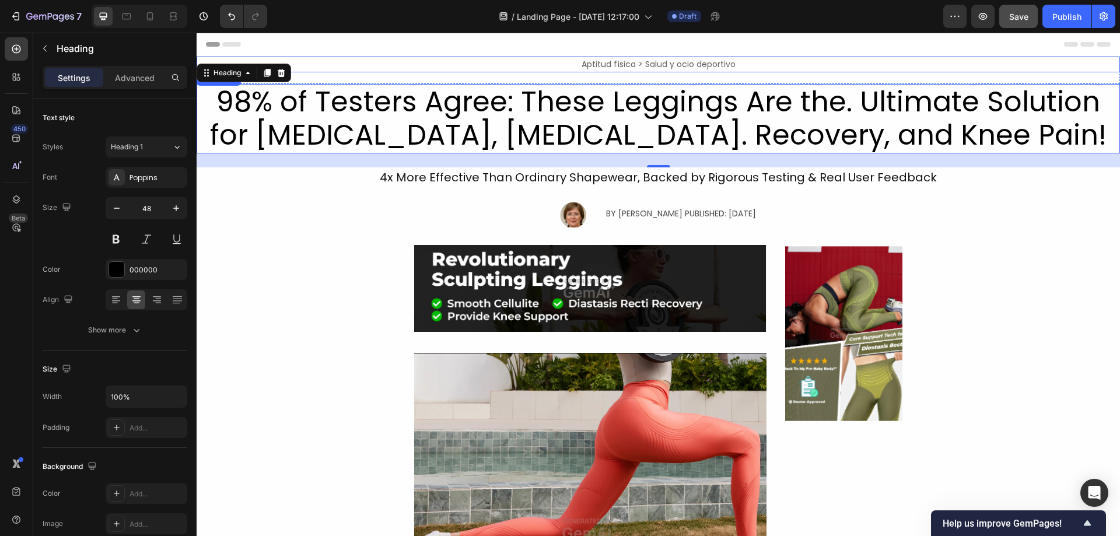
click at [362, 57] on div "Aptitud física > Salud y ocio deportivo" at bounding box center [658, 65] width 923 height 16
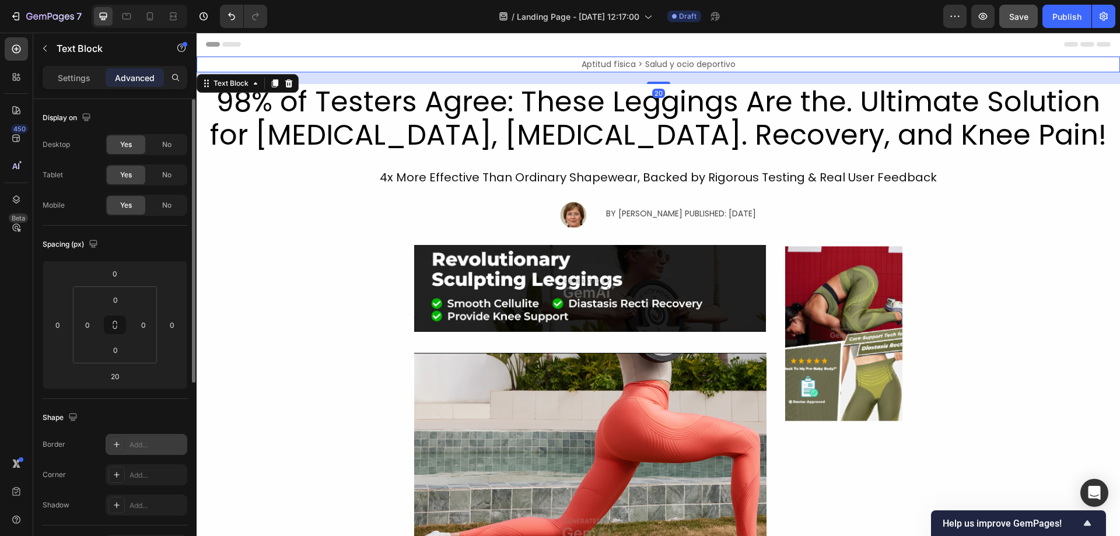
click at [115, 450] on div at bounding box center [116, 444] width 16 height 16
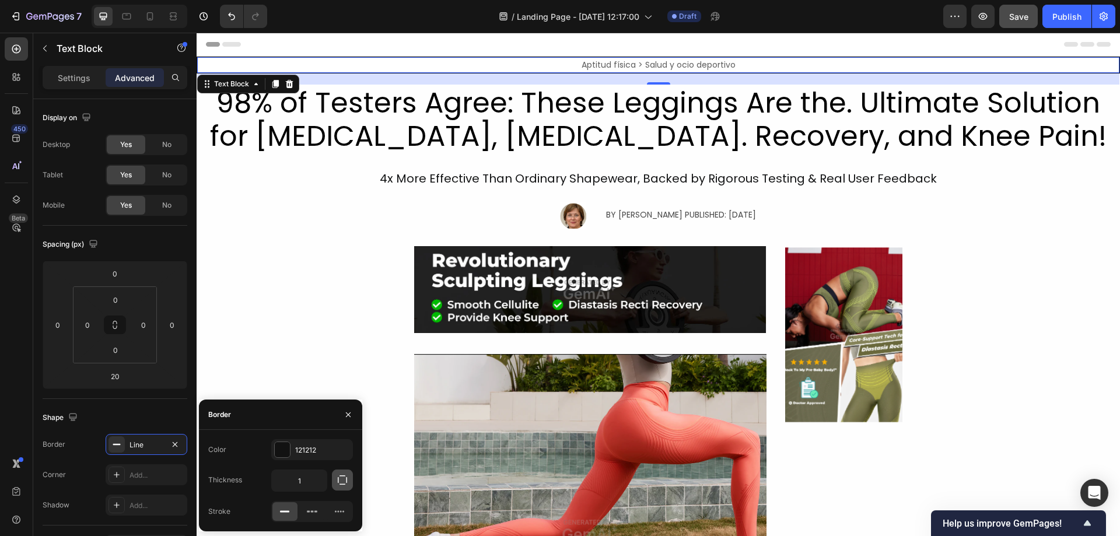
click at [341, 478] on icon "button" at bounding box center [342, 480] width 12 height 12
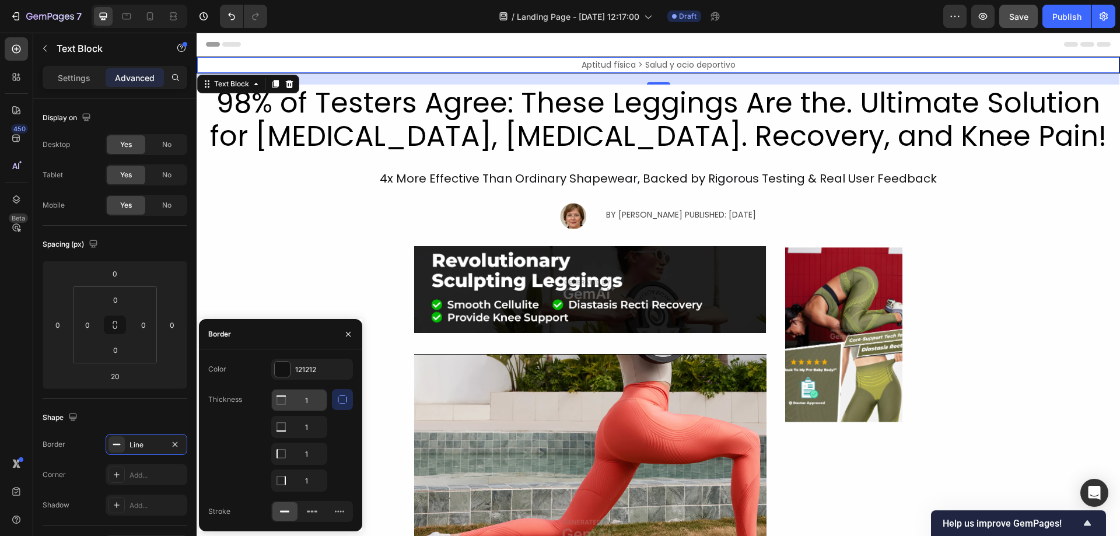
click at [278, 401] on icon at bounding box center [281, 400] width 12 height 12
click at [310, 401] on input "1" at bounding box center [299, 400] width 55 height 21
click at [340, 424] on div at bounding box center [342, 440] width 21 height 103
click at [323, 401] on input "1" at bounding box center [299, 400] width 55 height 21
click at [304, 433] on input "1" at bounding box center [299, 426] width 55 height 21
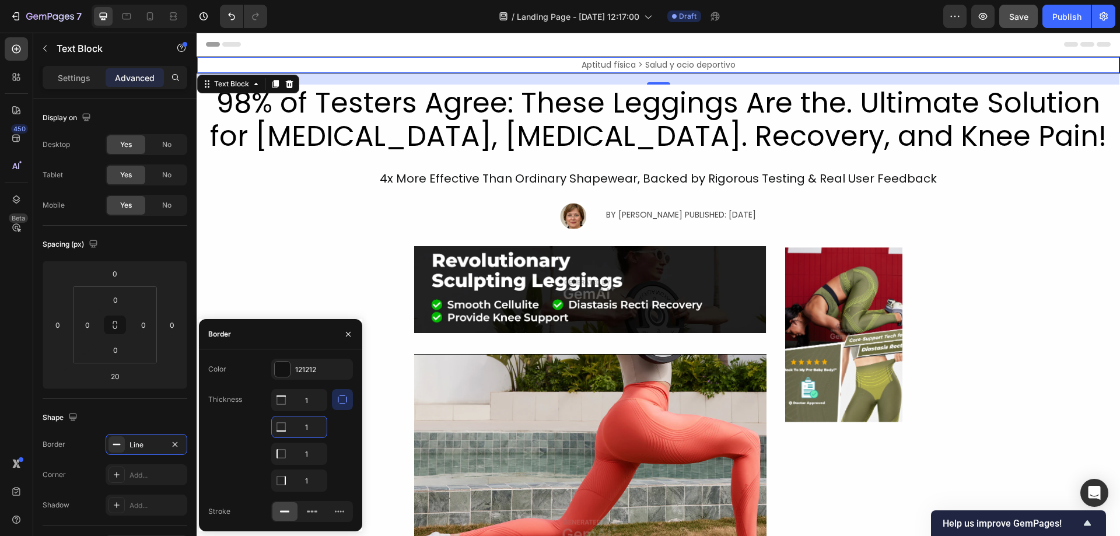
type input "0"
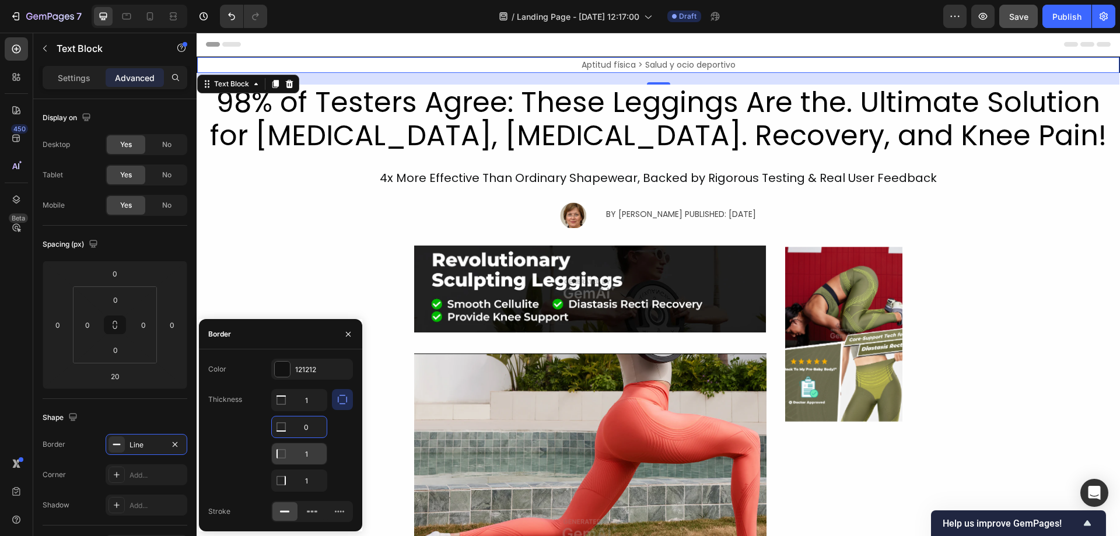
click at [304, 450] on input "1" at bounding box center [299, 453] width 55 height 21
type input "0"
click at [303, 478] on input "1" at bounding box center [299, 480] width 55 height 21
type input "0"
click at [307, 401] on input "1" at bounding box center [299, 400] width 55 height 21
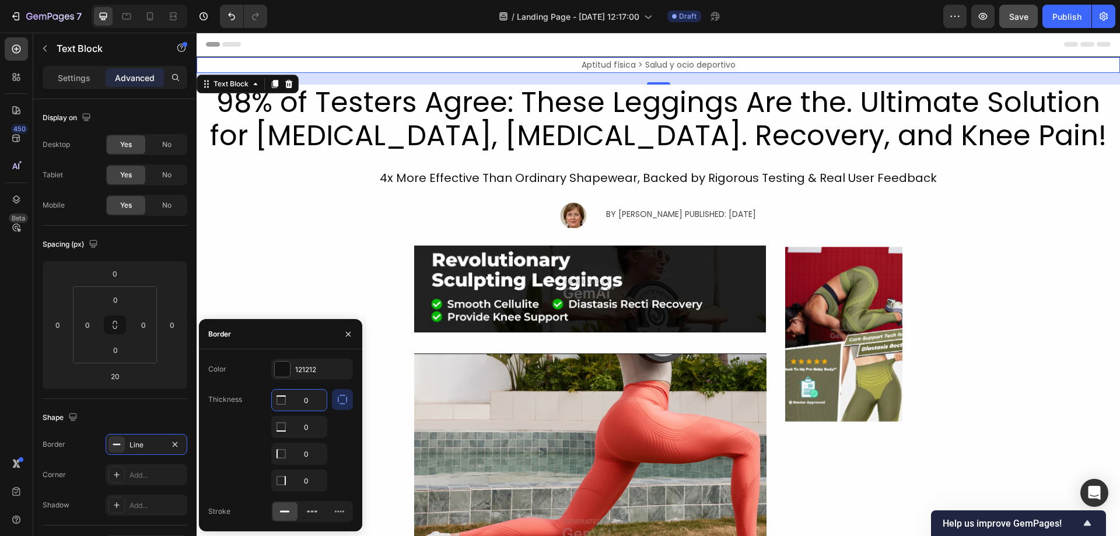
click at [309, 397] on input "0" at bounding box center [299, 400] width 55 height 21
type input "1"
click at [277, 365] on div at bounding box center [282, 369] width 15 height 15
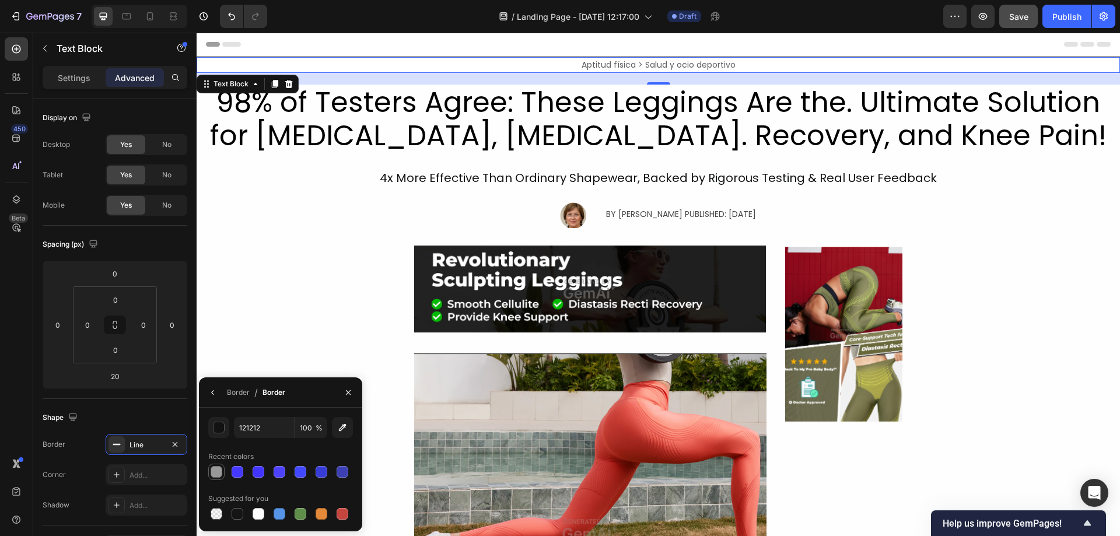
click at [217, 471] on div at bounding box center [216, 472] width 12 height 12
type input "999999"
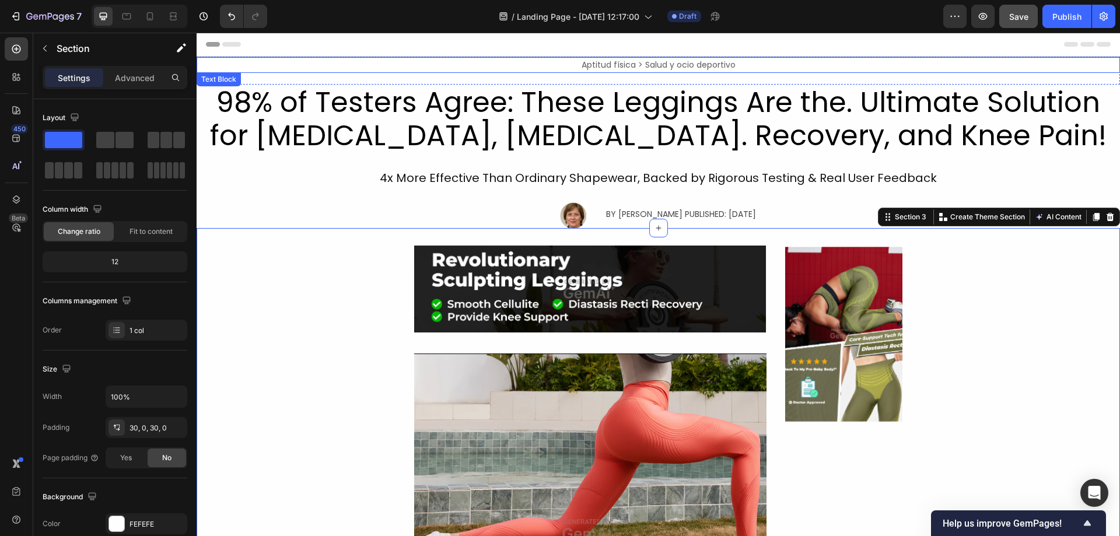
click at [589, 61] on span "Aptitud física > Salud y ocio deportivo" at bounding box center [658, 65] width 154 height 12
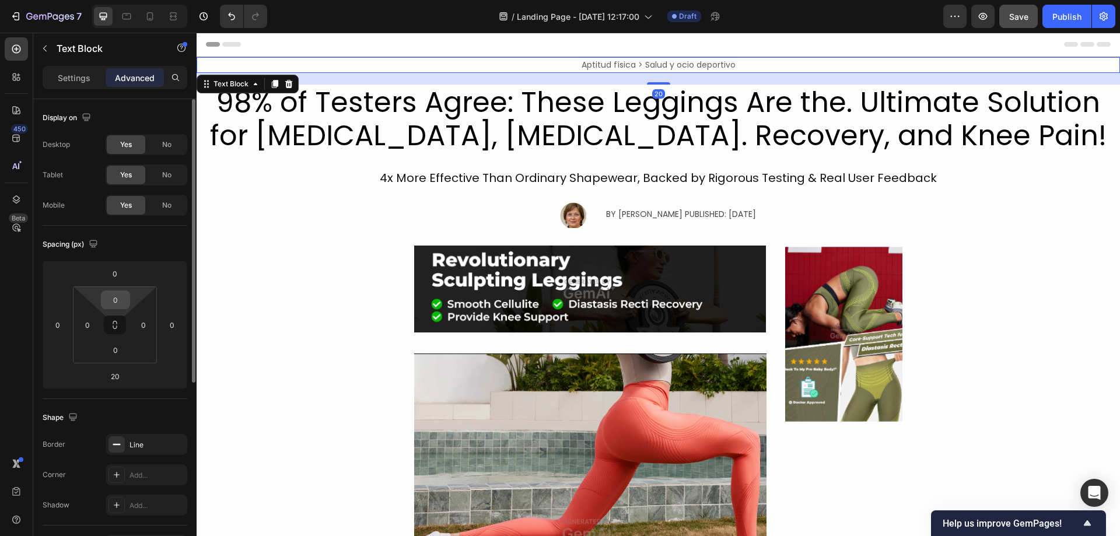
click at [118, 297] on input "0" at bounding box center [115, 299] width 23 height 17
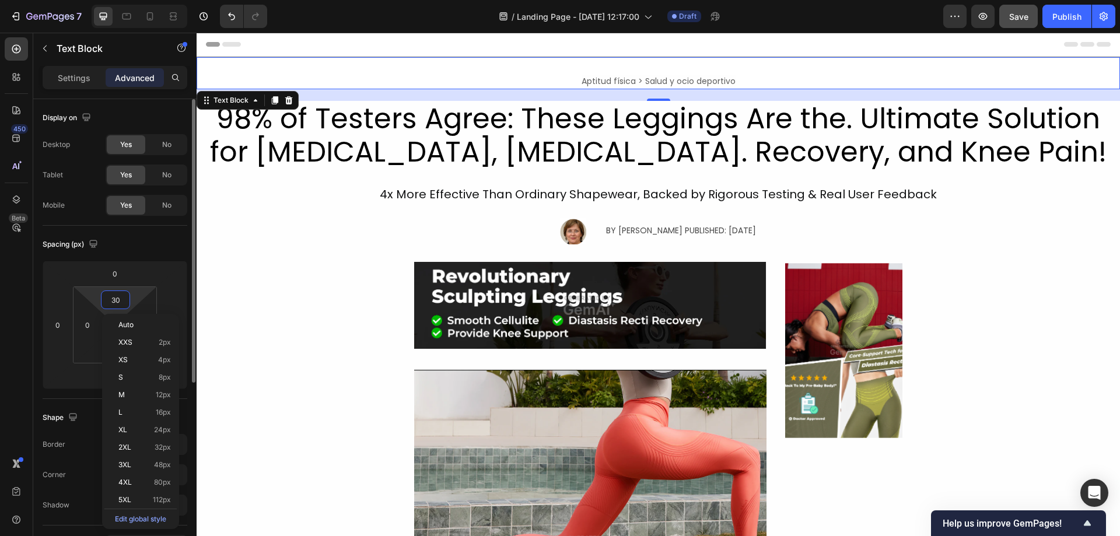
type input "31"
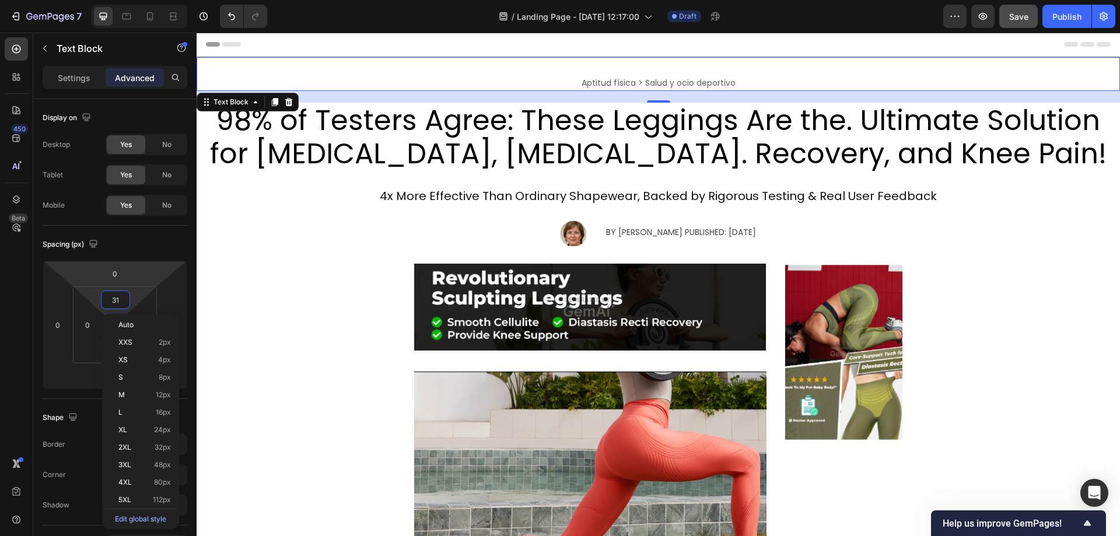
click at [370, 82] on p "Aptitud física > Salud y ocio deportivo" at bounding box center [658, 82] width 921 height 13
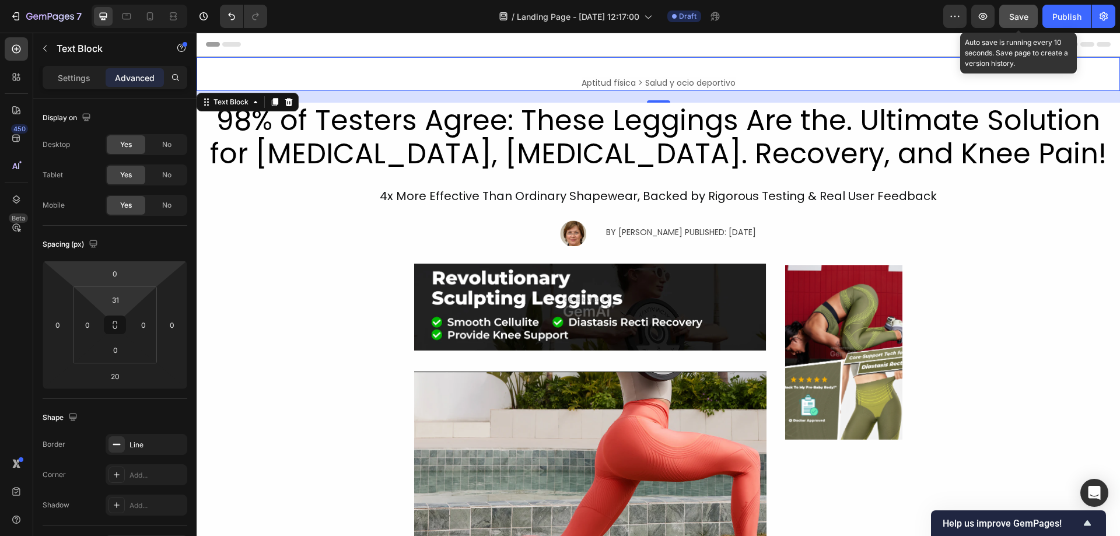
click at [1026, 20] on span "Save" at bounding box center [1018, 17] width 19 height 10
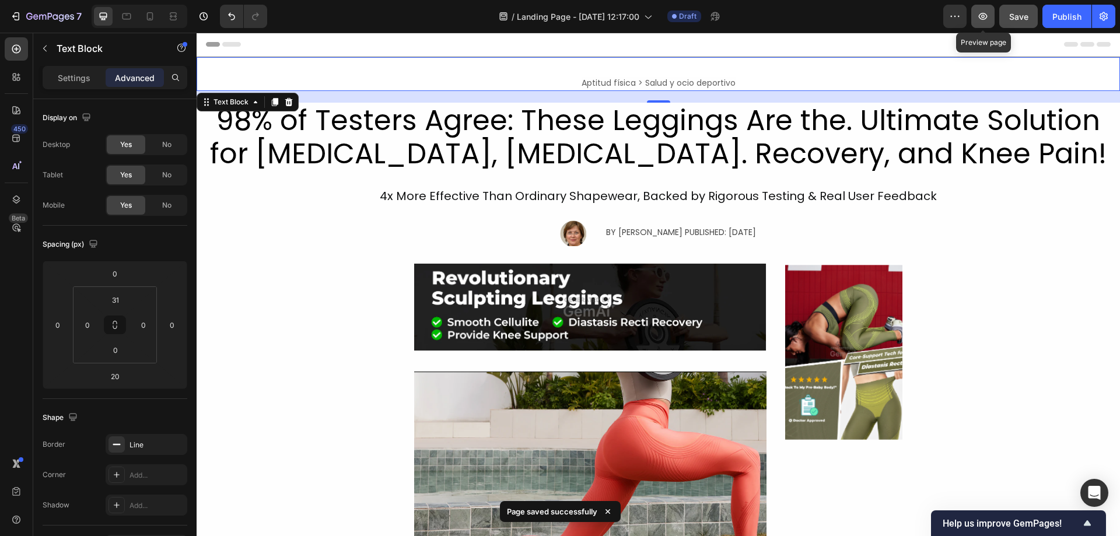
click at [977, 22] on icon "button" at bounding box center [983, 16] width 12 height 12
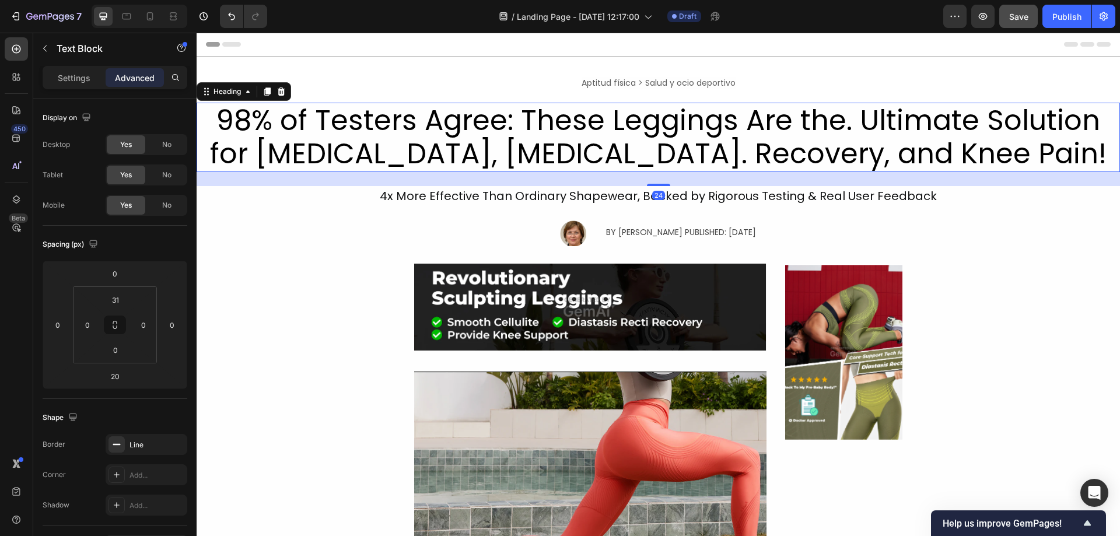
click at [528, 135] on h2 "98% of Testers Agree: These Leggings Are the. Ultimate Solution for [MEDICAL_DA…" at bounding box center [658, 137] width 923 height 69
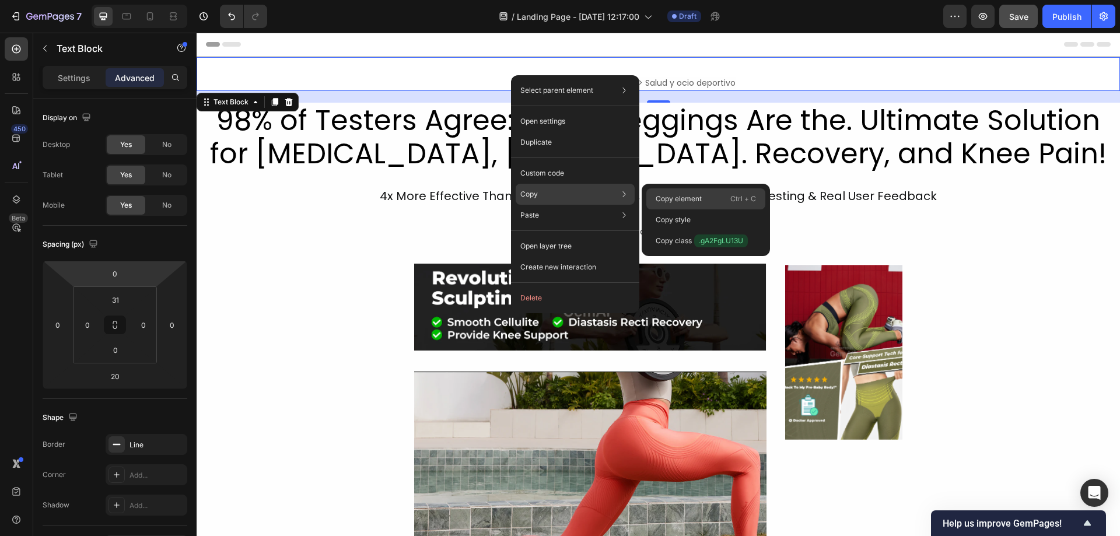
click at [665, 195] on p "Copy element" at bounding box center [678, 199] width 46 height 10
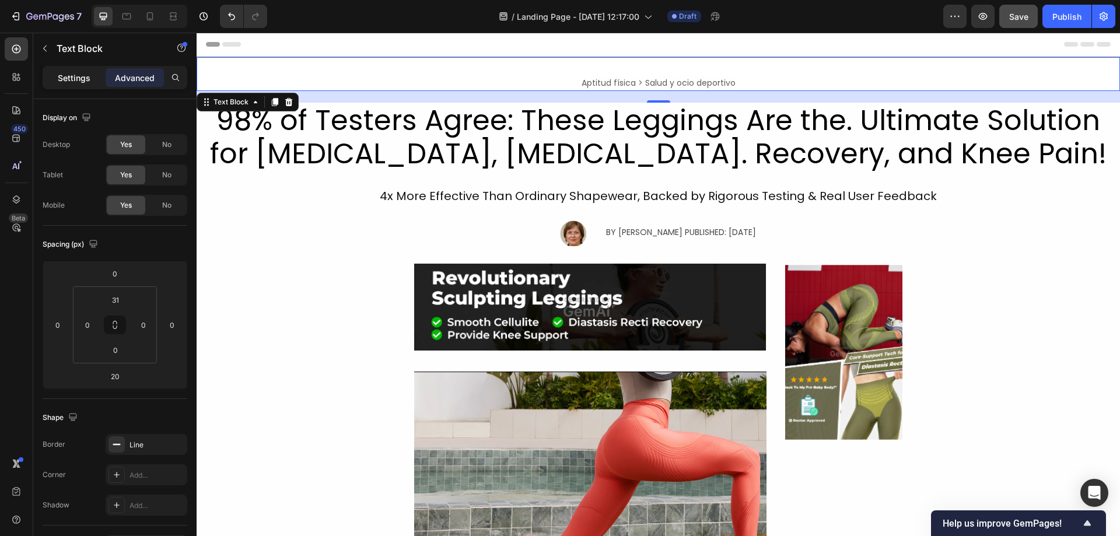
click at [80, 74] on p "Settings" at bounding box center [74, 78] width 33 height 12
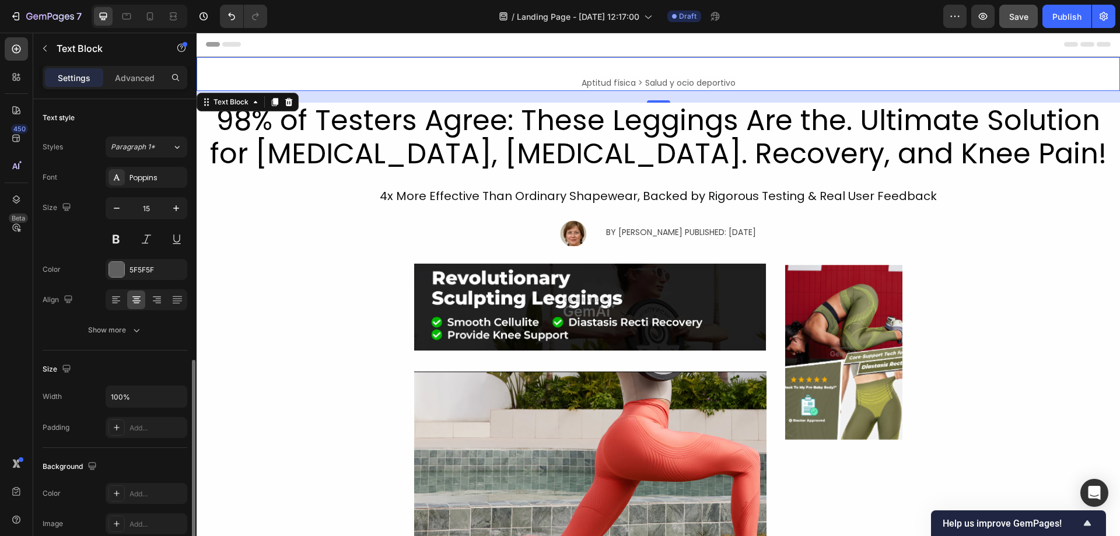
scroll to position [221, 0]
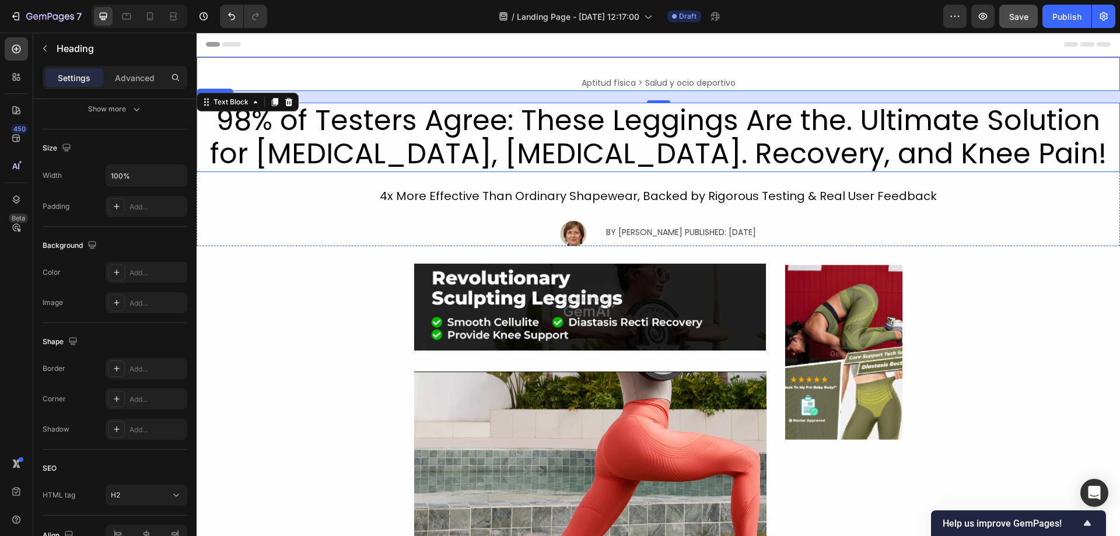
click at [410, 141] on h2 "98% of Testers Agree: These Leggings Are the. Ultimate Solution for [MEDICAL_DA…" at bounding box center [658, 137] width 923 height 69
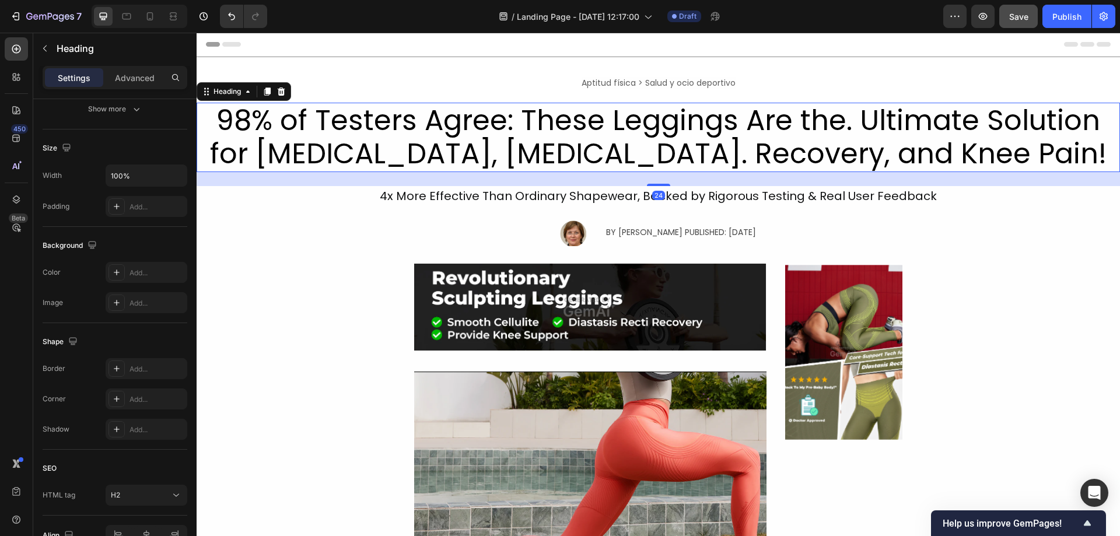
scroll to position [0, 0]
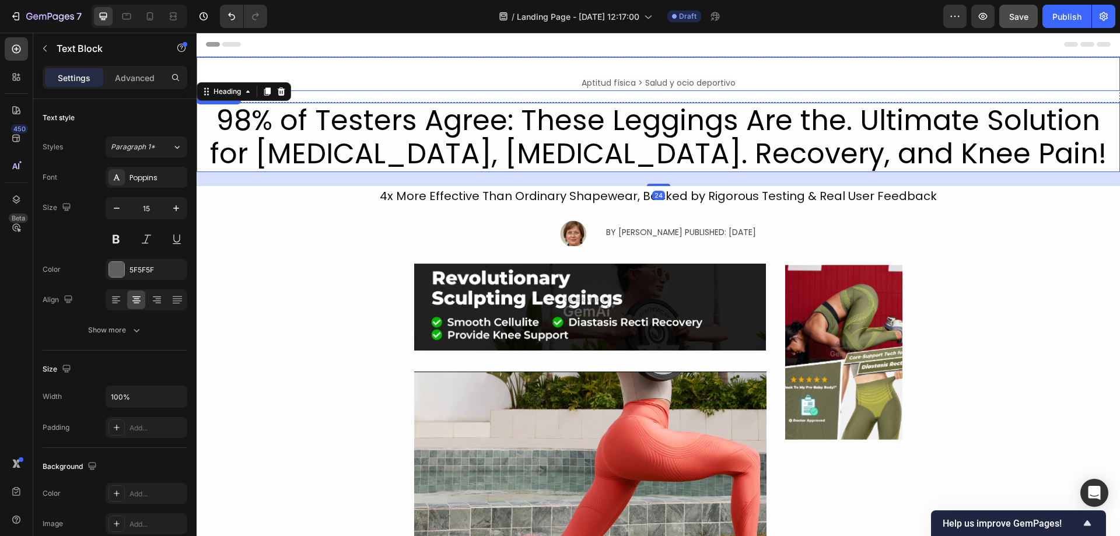
click at [434, 60] on div "Aptitud física > Salud y ocio deportivo Text Block" at bounding box center [658, 74] width 923 height 34
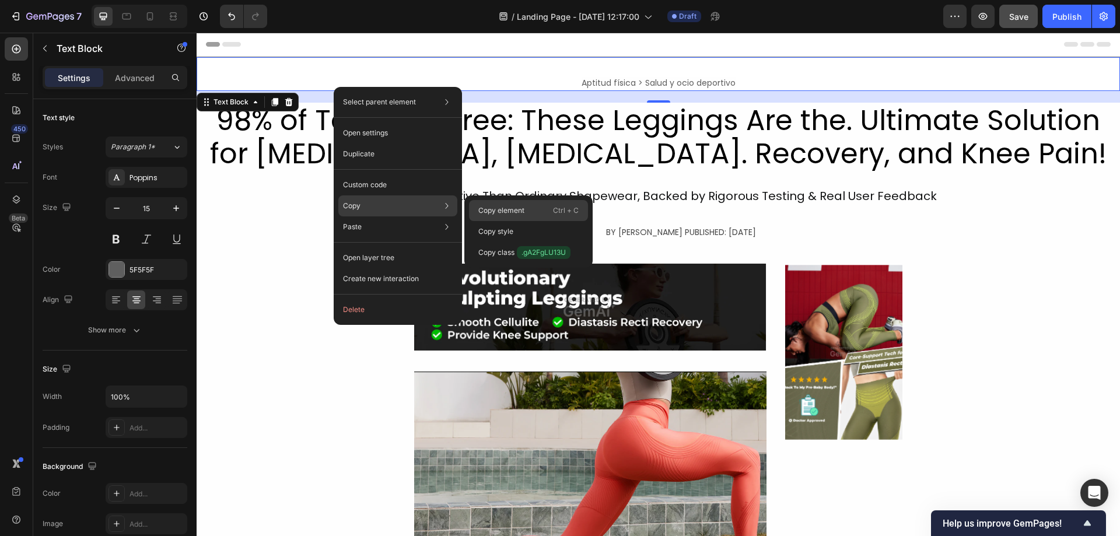
click at [509, 208] on p "Copy element" at bounding box center [501, 210] width 46 height 10
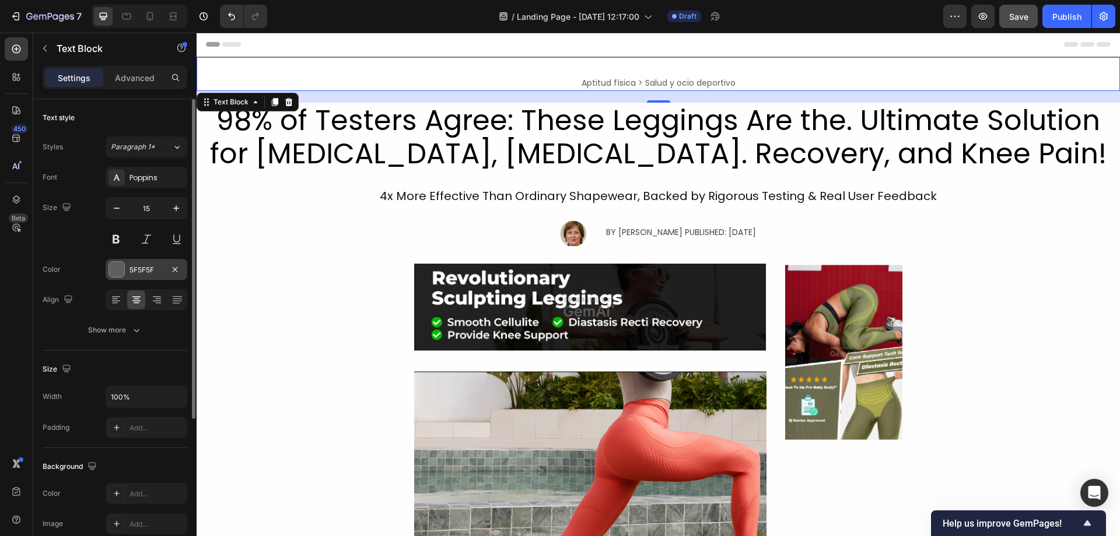
click at [112, 266] on div at bounding box center [116, 269] width 15 height 15
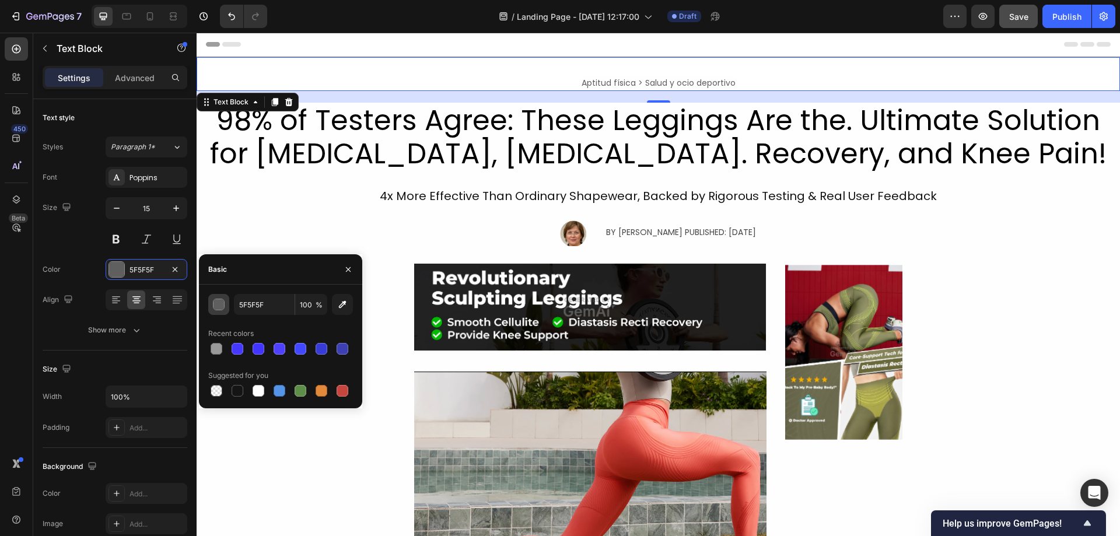
click at [213, 303] on div "button" at bounding box center [219, 305] width 12 height 12
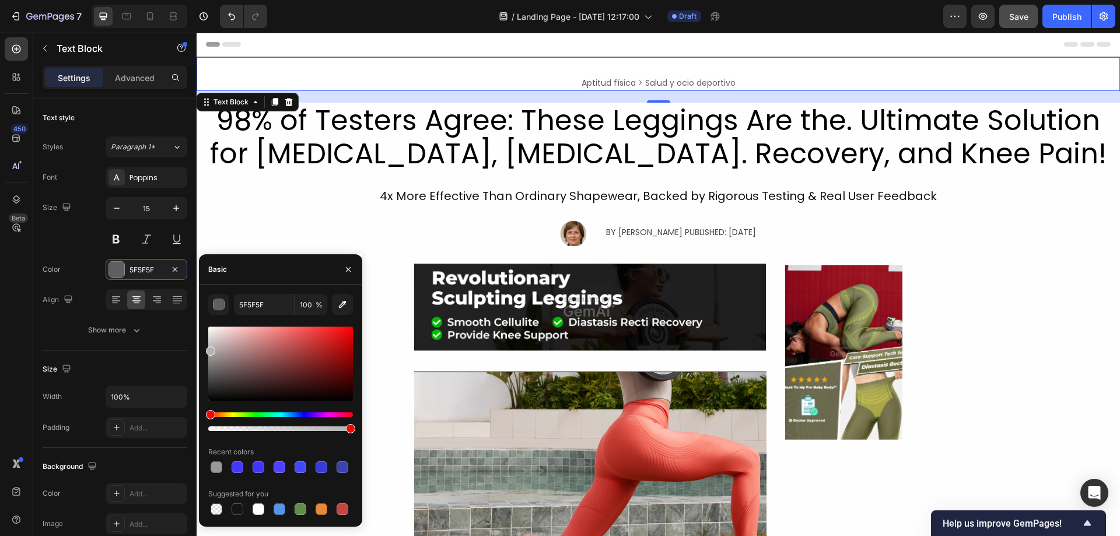
click at [209, 348] on div at bounding box center [280, 364] width 145 height 74
drag, startPoint x: 206, startPoint y: 347, endPoint x: 201, endPoint y: 346, distance: 5.9
click at [201, 346] on div "B2B2B2 100 % Recent colors Suggested for you" at bounding box center [280, 405] width 163 height 223
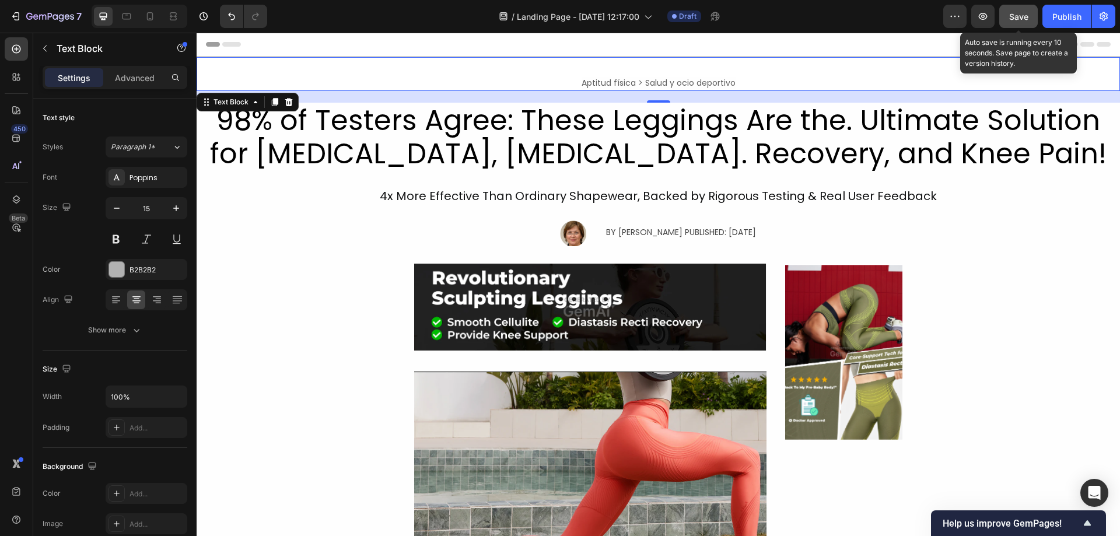
click at [1017, 20] on span "Save" at bounding box center [1018, 17] width 19 height 10
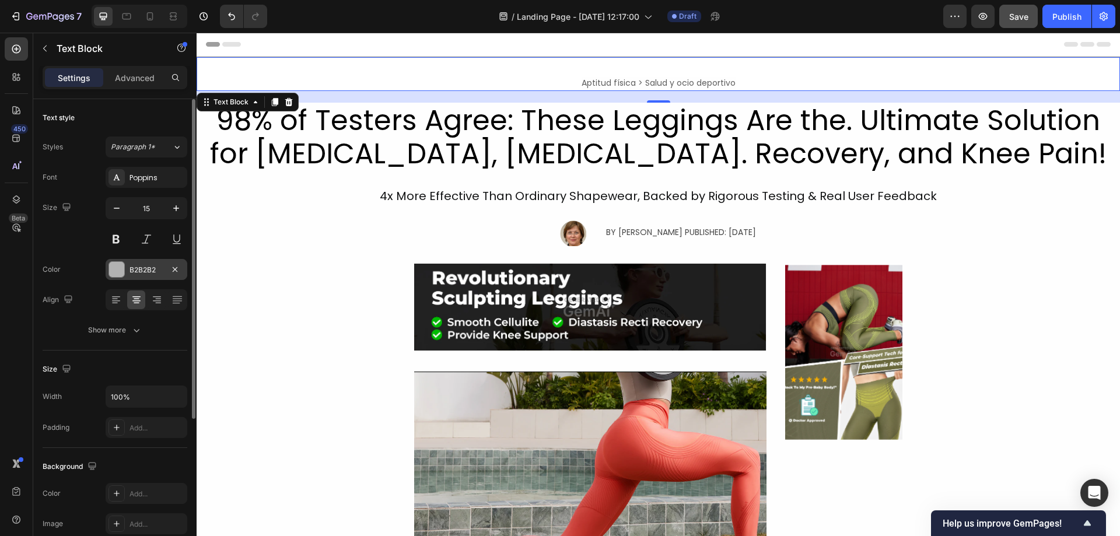
click at [111, 264] on div at bounding box center [116, 269] width 15 height 15
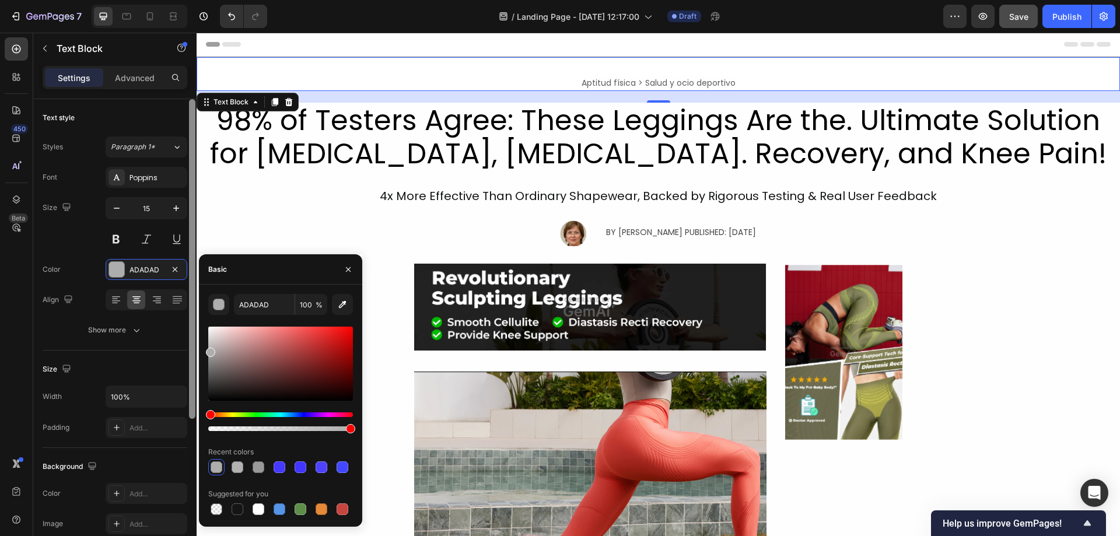
drag, startPoint x: 207, startPoint y: 351, endPoint x: 0, endPoint y: 317, distance: 209.7
click at [194, 350] on div "450 Beta Sections(18) Elements(83) Section Element Hero Section Product Detail …" at bounding box center [98, 284] width 197 height 503
type input "CECECE"
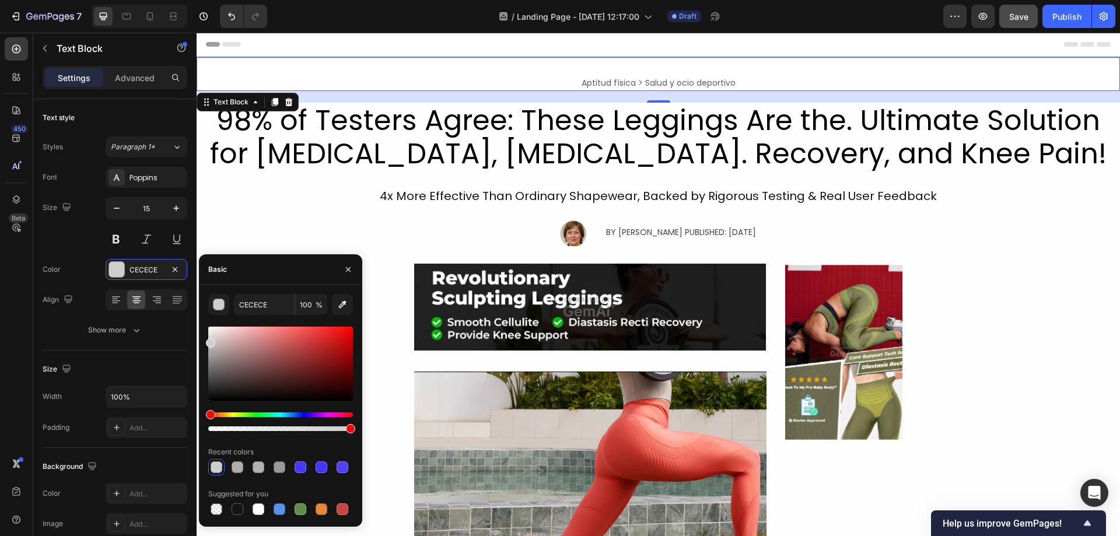
drag, startPoint x: 209, startPoint y: 349, endPoint x: 201, endPoint y: 340, distance: 12.4
click at [201, 340] on div "CECECE 100 % Recent colors Suggested for you" at bounding box center [280, 405] width 163 height 223
click at [1024, 10] on div "Save" at bounding box center [1018, 16] width 19 height 12
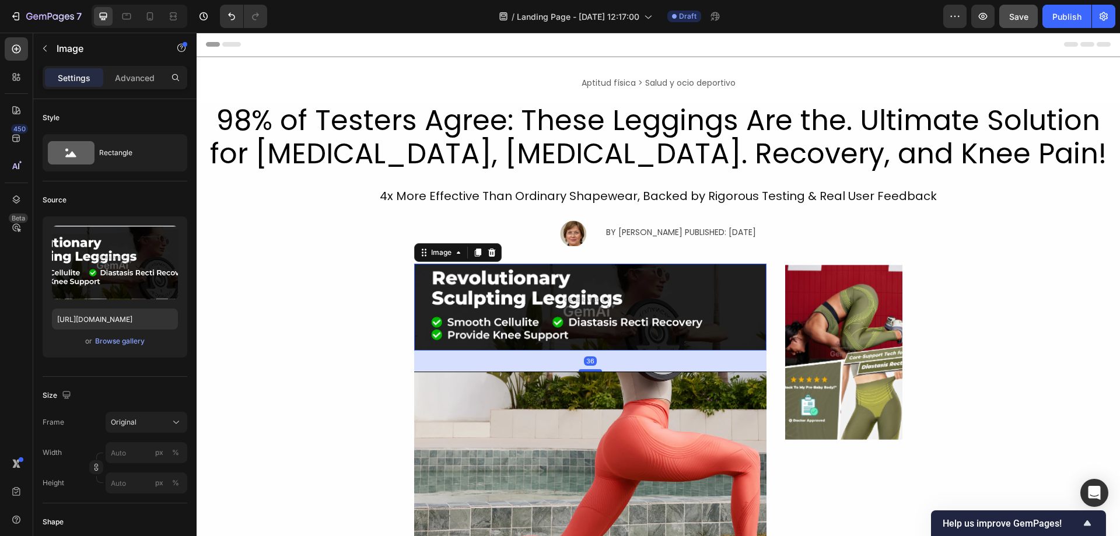
click at [468, 295] on img at bounding box center [590, 307] width 352 height 87
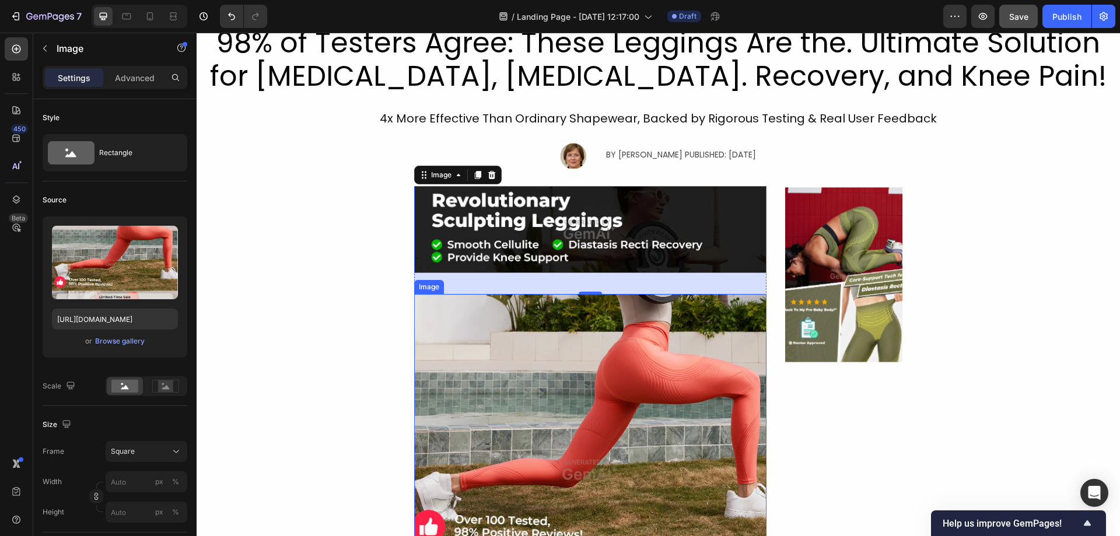
click at [475, 417] on img at bounding box center [590, 470] width 352 height 352
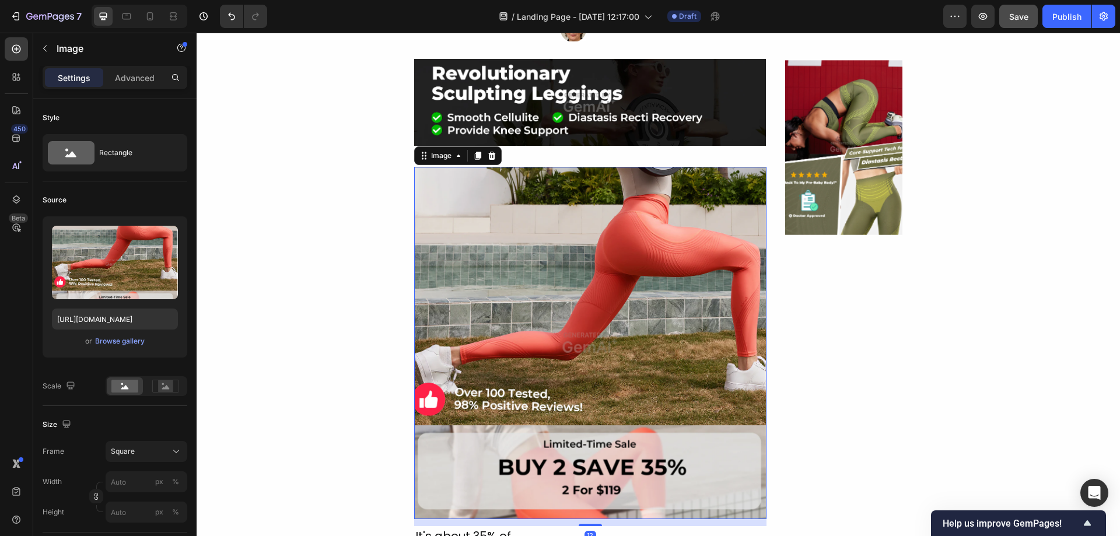
scroll to position [233, 0]
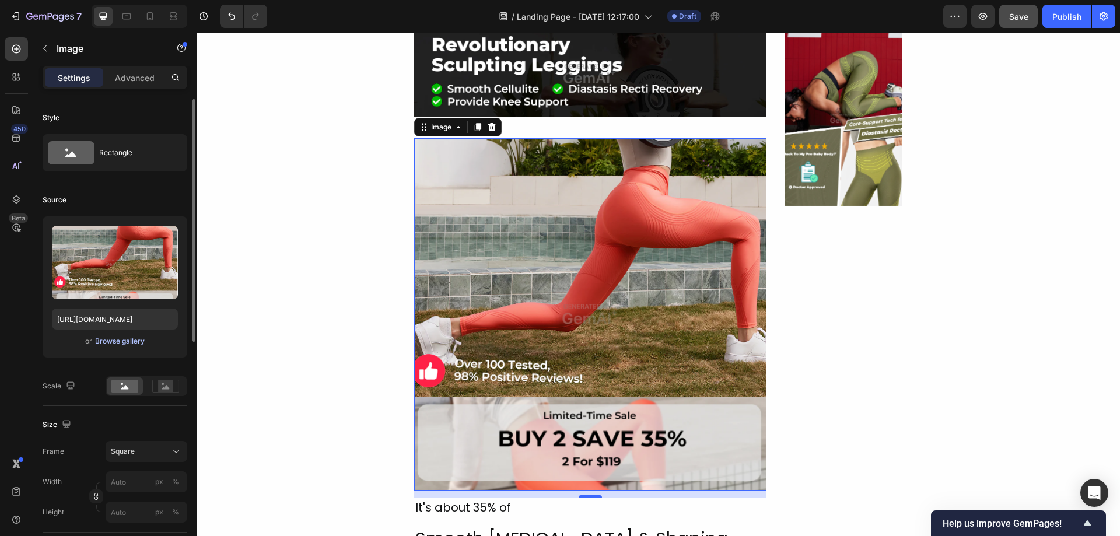
click at [128, 341] on div "Browse gallery" at bounding box center [120, 341] width 50 height 10
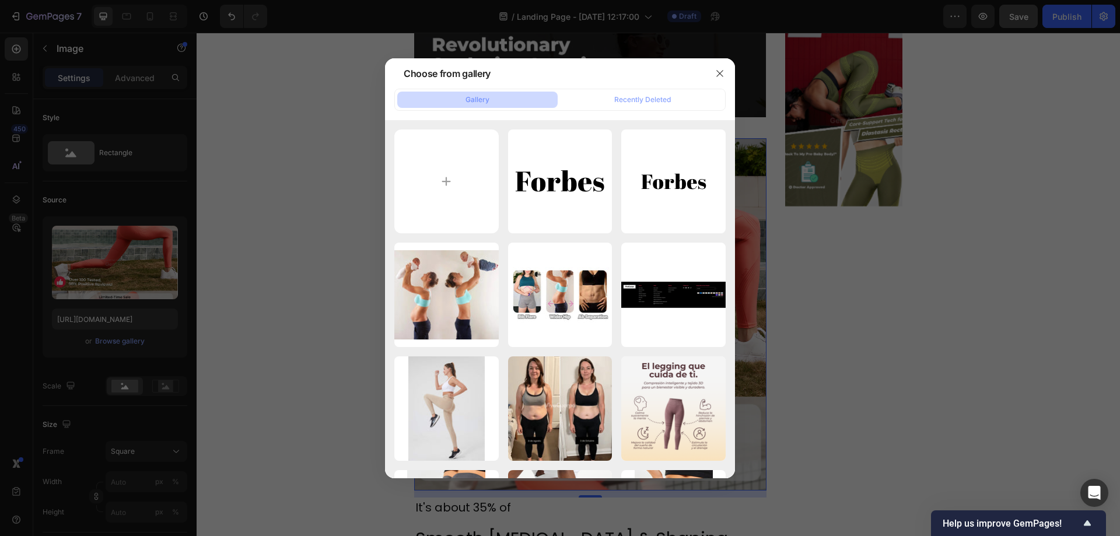
click at [309, 302] on div at bounding box center [560, 268] width 1120 height 536
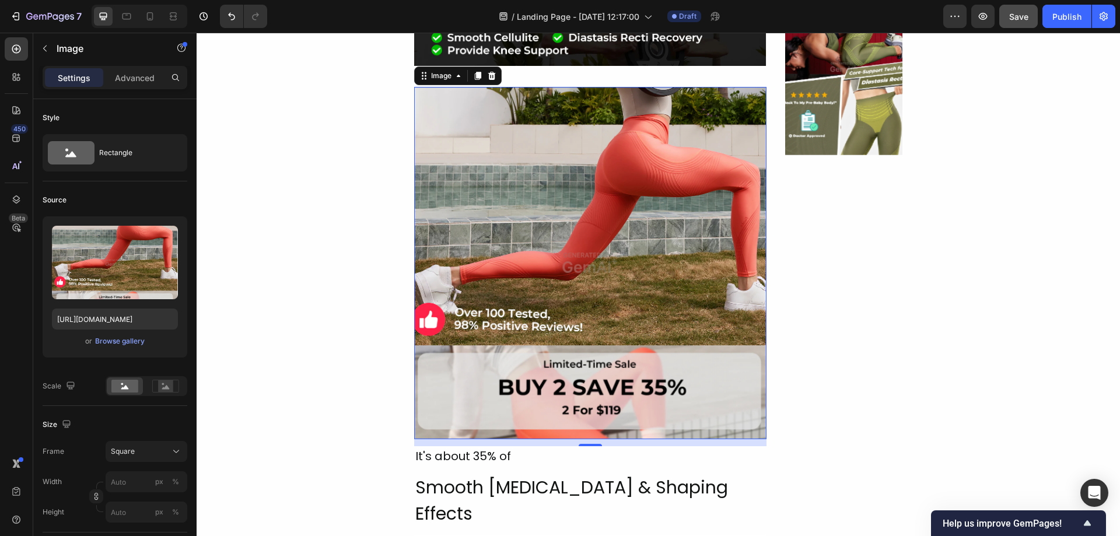
scroll to position [311, 0]
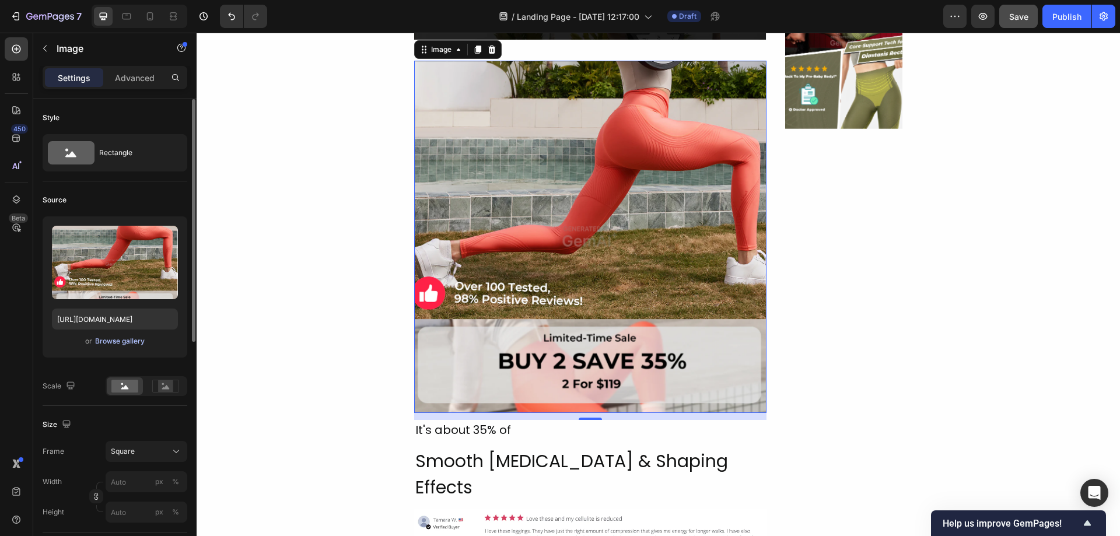
click at [121, 344] on div "Browse gallery" at bounding box center [120, 341] width 50 height 10
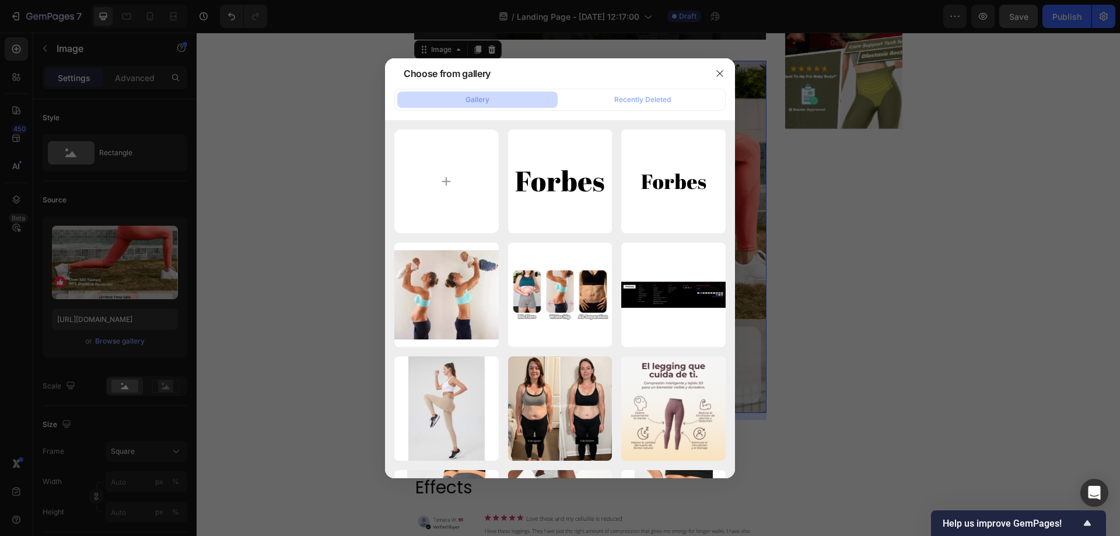
click at [287, 194] on div at bounding box center [560, 268] width 1120 height 536
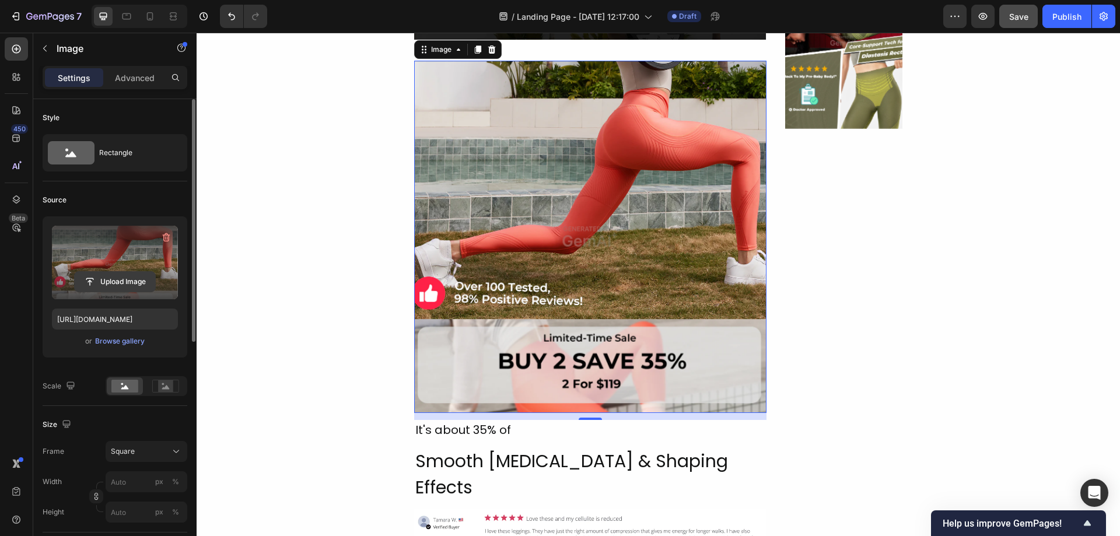
click at [127, 277] on input "file" at bounding box center [115, 282] width 80 height 20
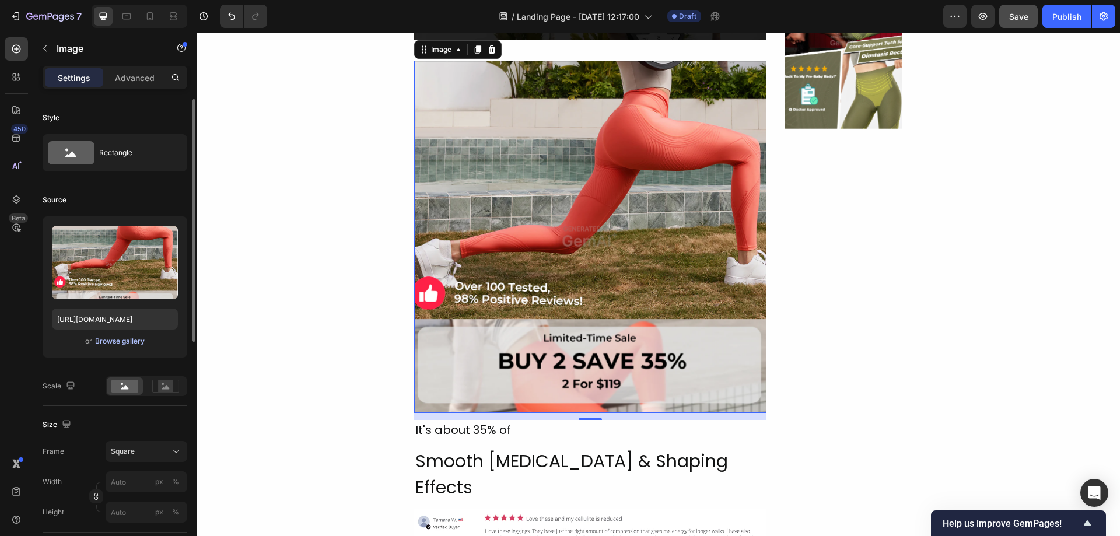
click at [94, 342] on button "Browse gallery" at bounding box center [119, 341] width 51 height 12
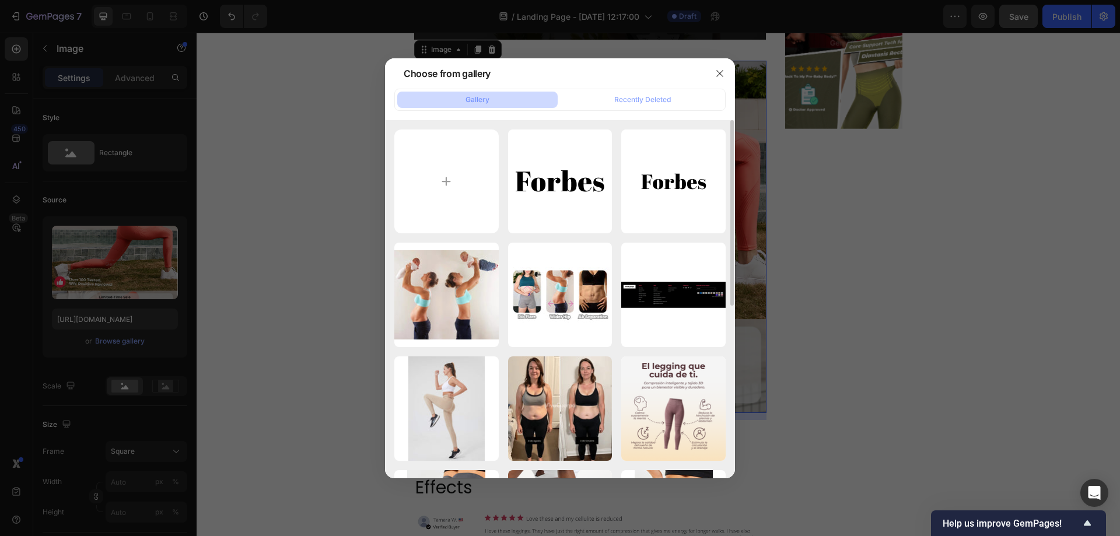
scroll to position [155, 0]
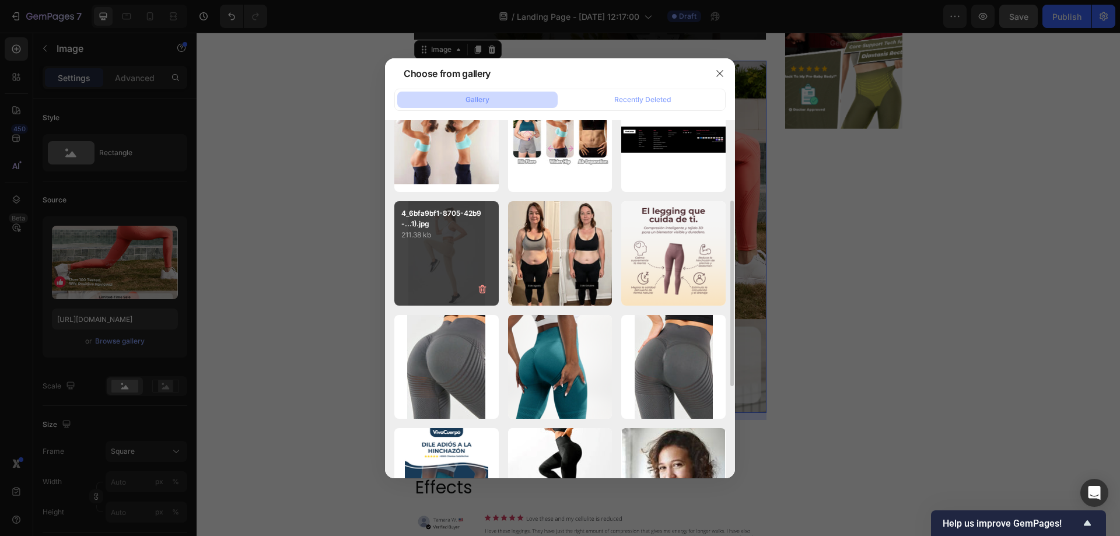
click at [462, 233] on p "211.38 kb" at bounding box center [446, 235] width 90 height 12
type input "[URL][DOMAIN_NAME]"
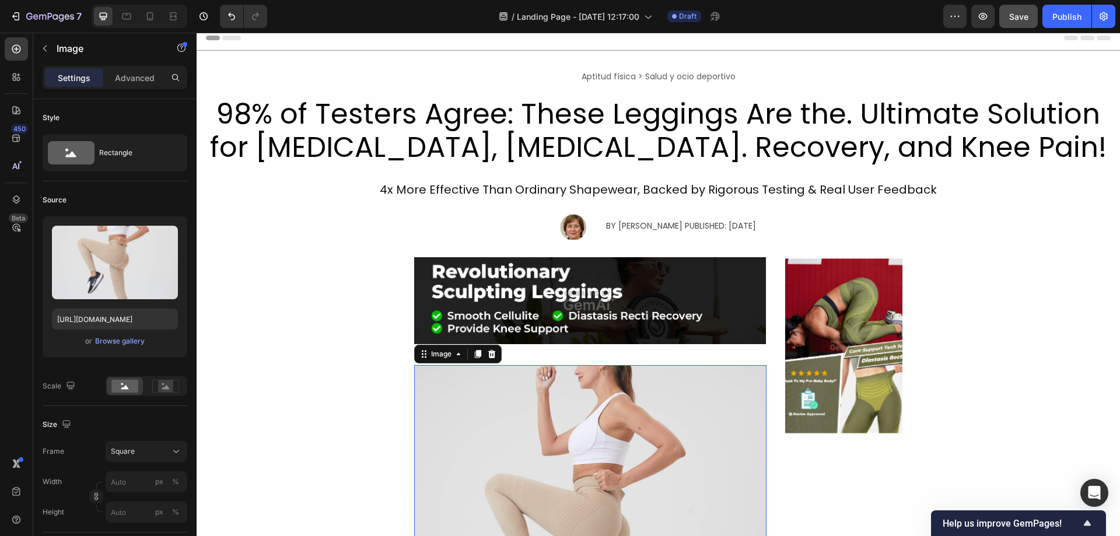
scroll to position [0, 0]
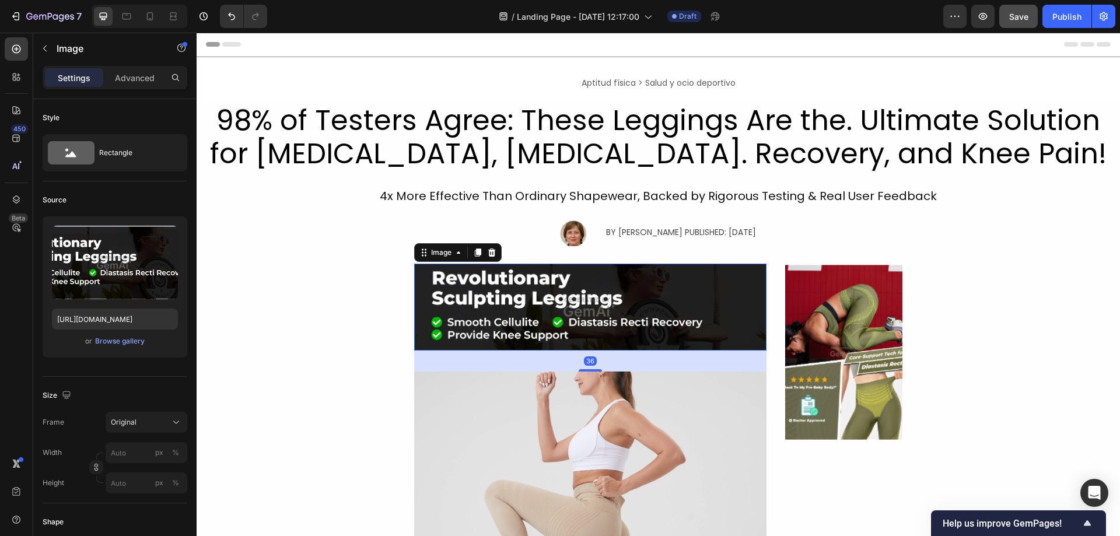
click at [596, 307] on img at bounding box center [590, 307] width 352 height 87
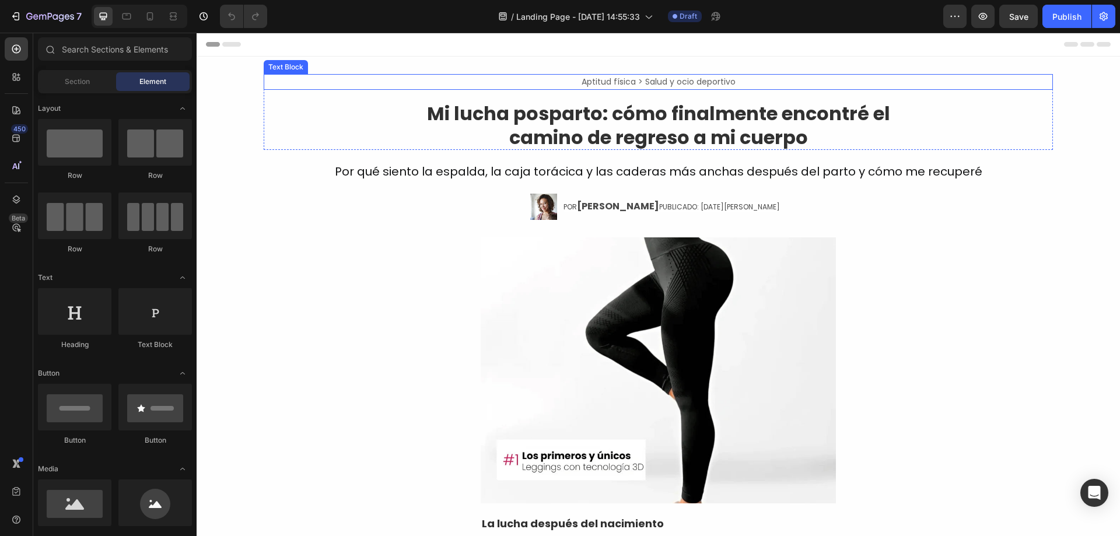
click at [627, 80] on span "Aptitud física > Salud y ocio deportivo" at bounding box center [658, 82] width 154 height 12
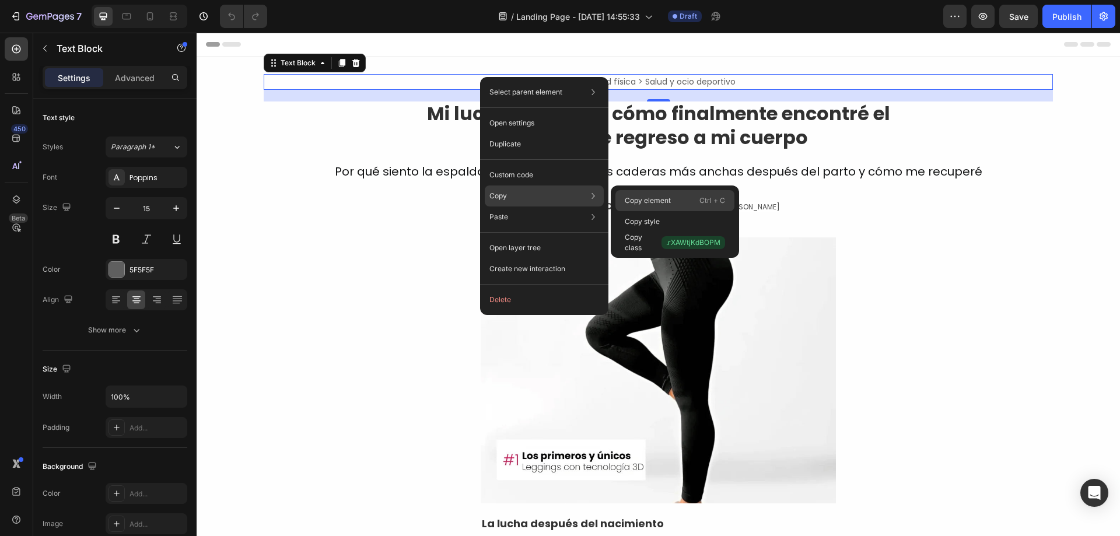
drag, startPoint x: 695, startPoint y: 198, endPoint x: 490, endPoint y: 162, distance: 208.5
click at [695, 198] on div "Copy element Ctrl + C" at bounding box center [674, 200] width 119 height 21
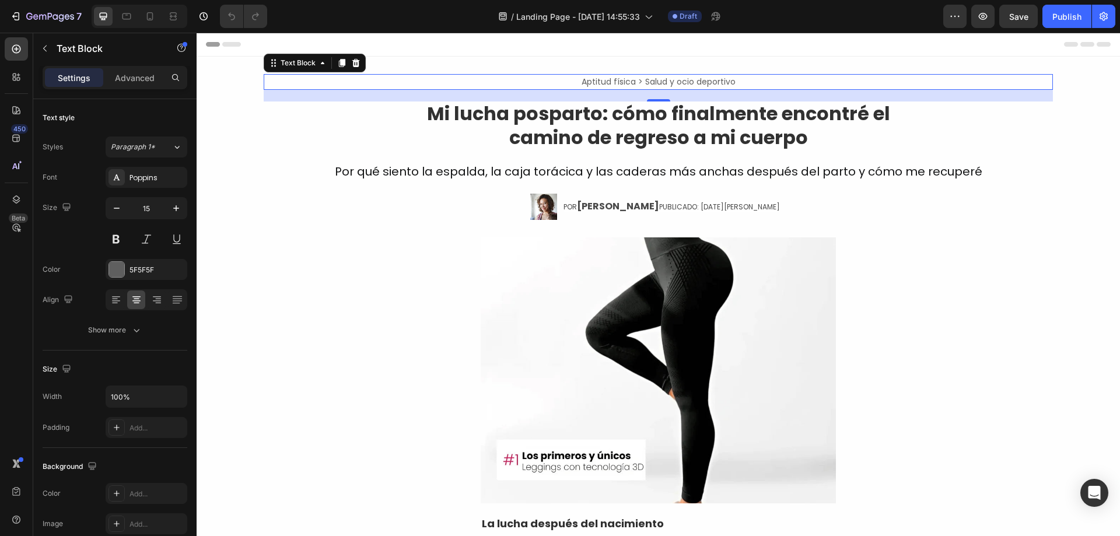
click at [543, 80] on p "Aptitud física > Salud y ocio deportivo" at bounding box center [658, 81] width 787 height 13
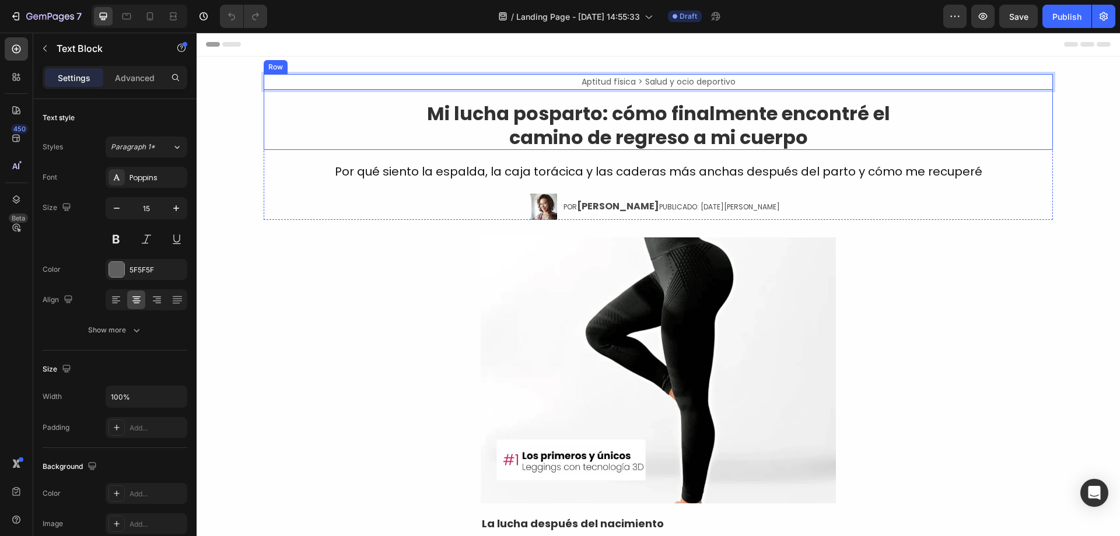
click at [695, 93] on div "Aptitud física > Salud y ocio deportivo Text Block 20 Mi lucha posparto: cómo f…" at bounding box center [658, 112] width 789 height 76
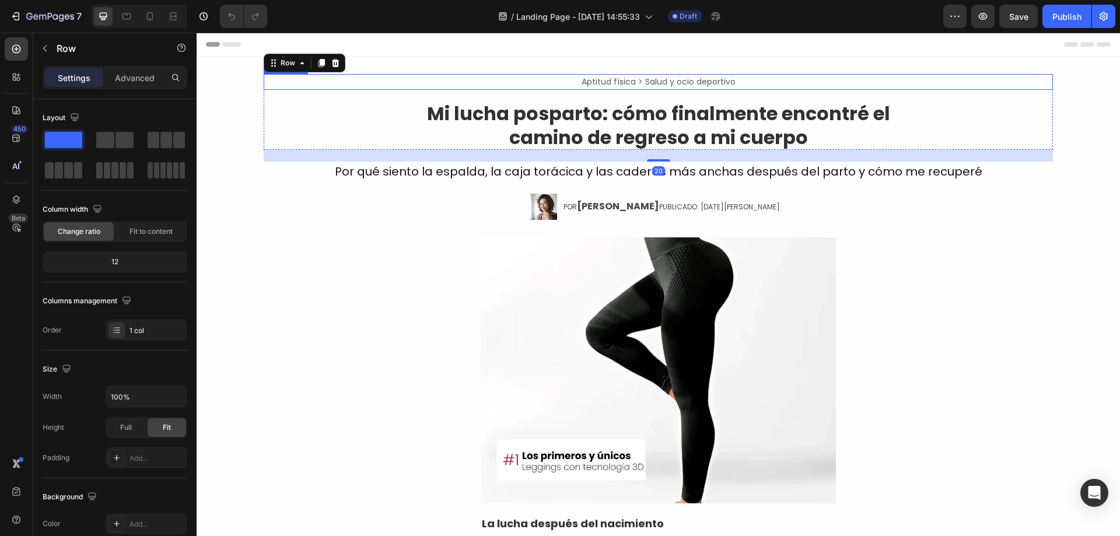
click at [699, 89] on div "Aptitud física > Salud y ocio deportivo Text Block" at bounding box center [658, 82] width 789 height 16
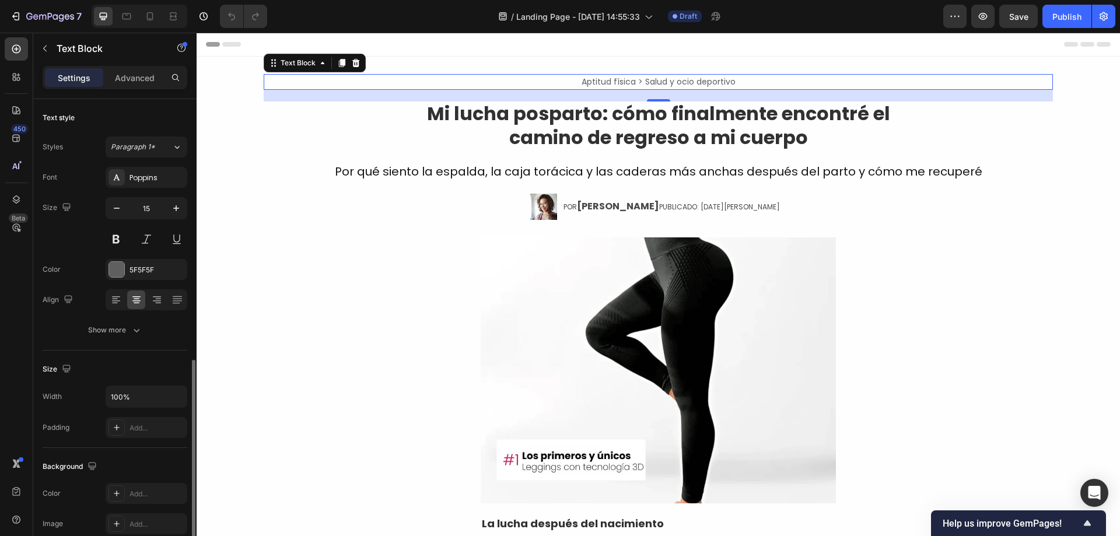
scroll to position [221, 0]
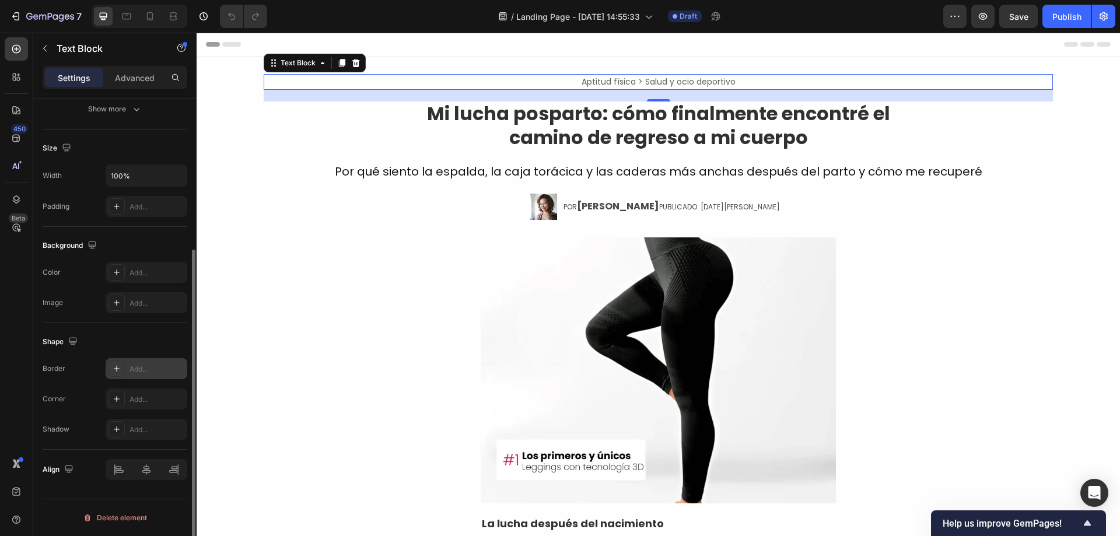
click at [117, 369] on icon at bounding box center [117, 369] width 6 height 6
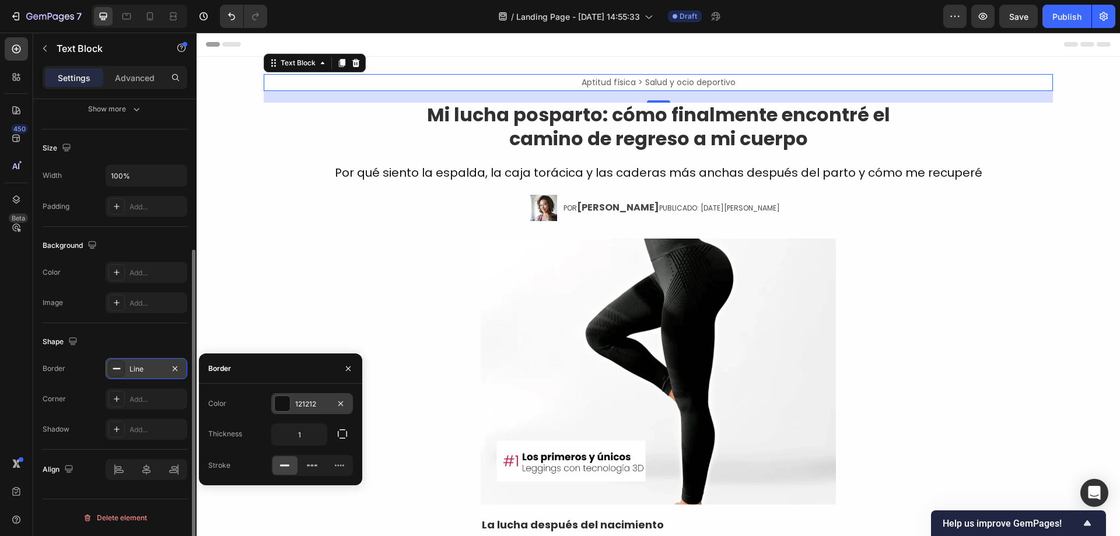
click at [278, 404] on div at bounding box center [282, 403] width 15 height 15
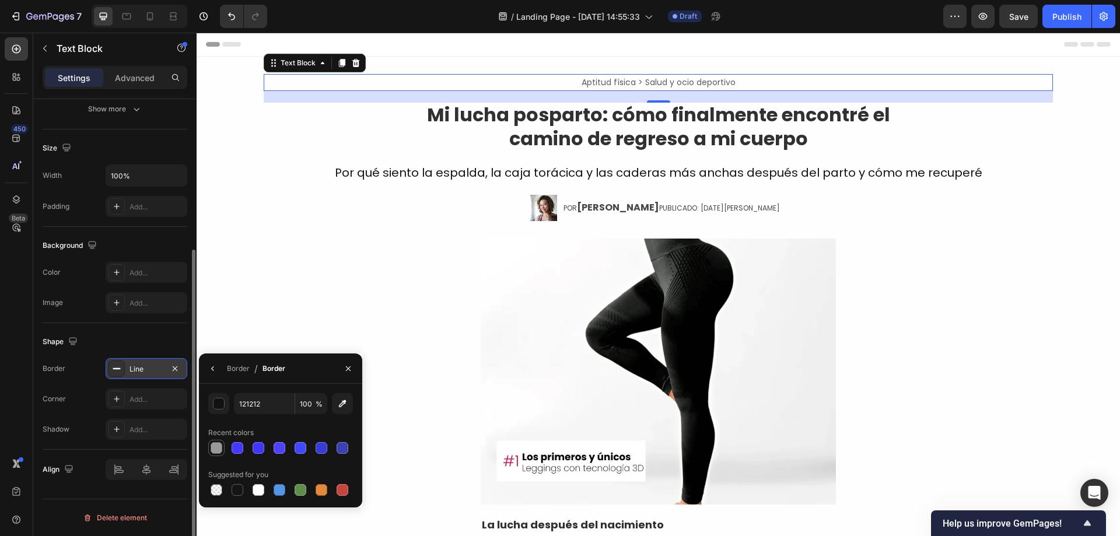
click at [216, 449] on div at bounding box center [216, 448] width 12 height 12
click at [210, 402] on button "button" at bounding box center [218, 403] width 21 height 21
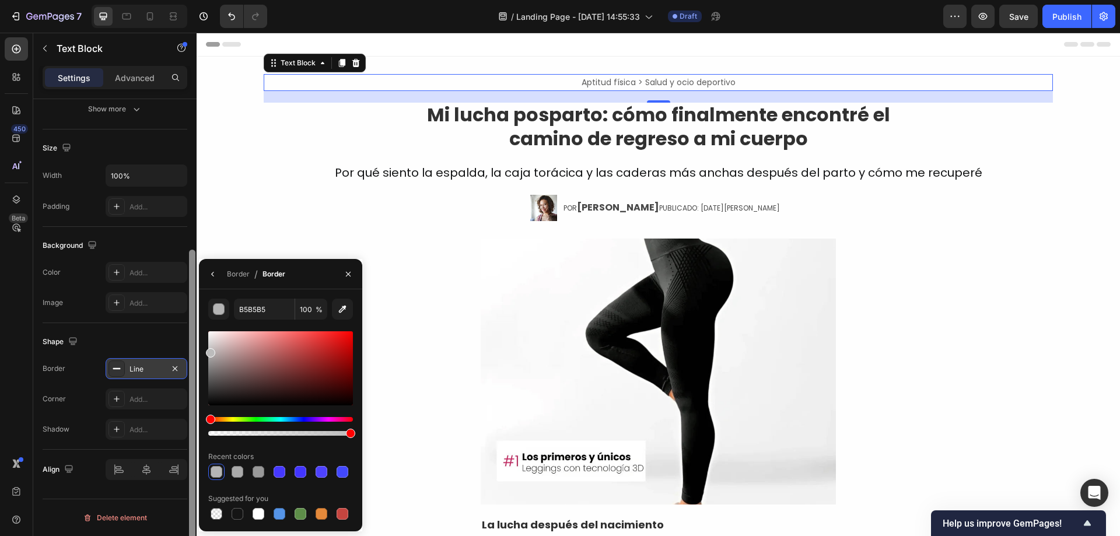
type input "BCBCBC"
drag, startPoint x: 211, startPoint y: 363, endPoint x: 194, endPoint y: 350, distance: 20.9
click at [194, 350] on div "450 Beta Sections(18) Elements(83) Section Element Hero Section Product Detail …" at bounding box center [98, 284] width 197 height 503
click at [138, 372] on div "Line" at bounding box center [146, 369] width 34 height 10
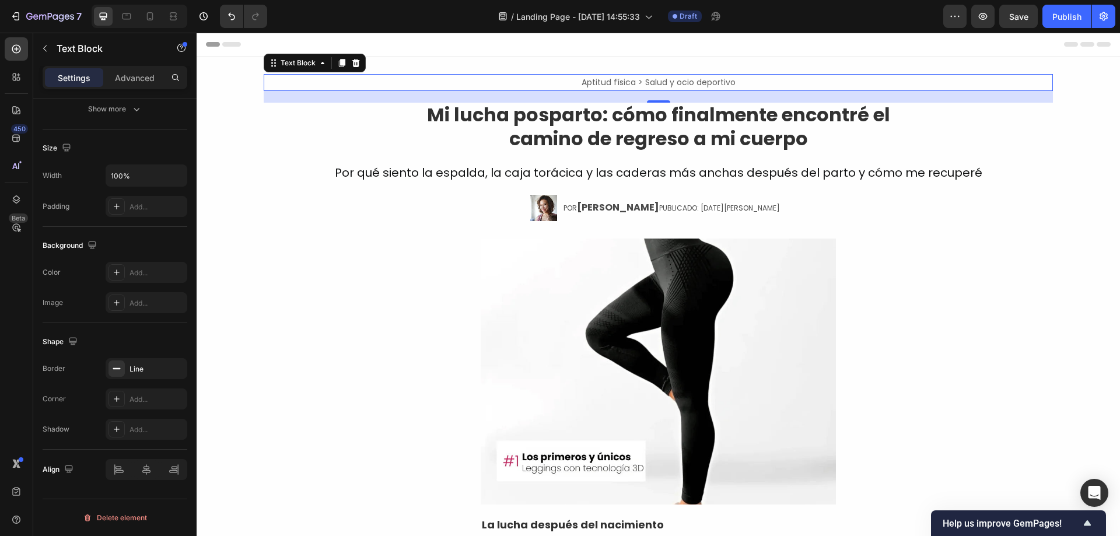
click at [110, 367] on div at bounding box center [116, 368] width 16 height 16
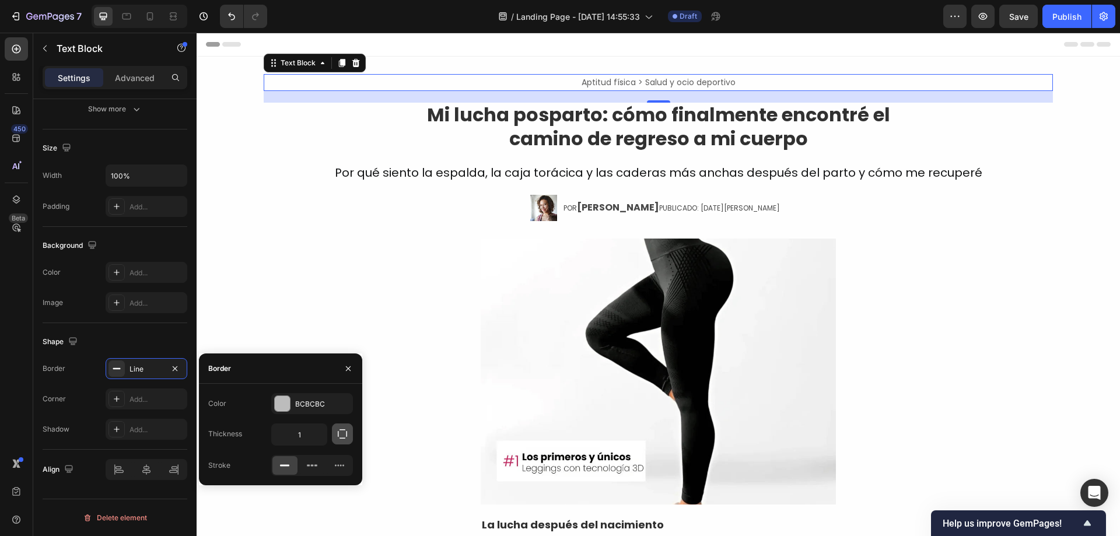
click at [340, 431] on icon "button" at bounding box center [342, 434] width 12 height 12
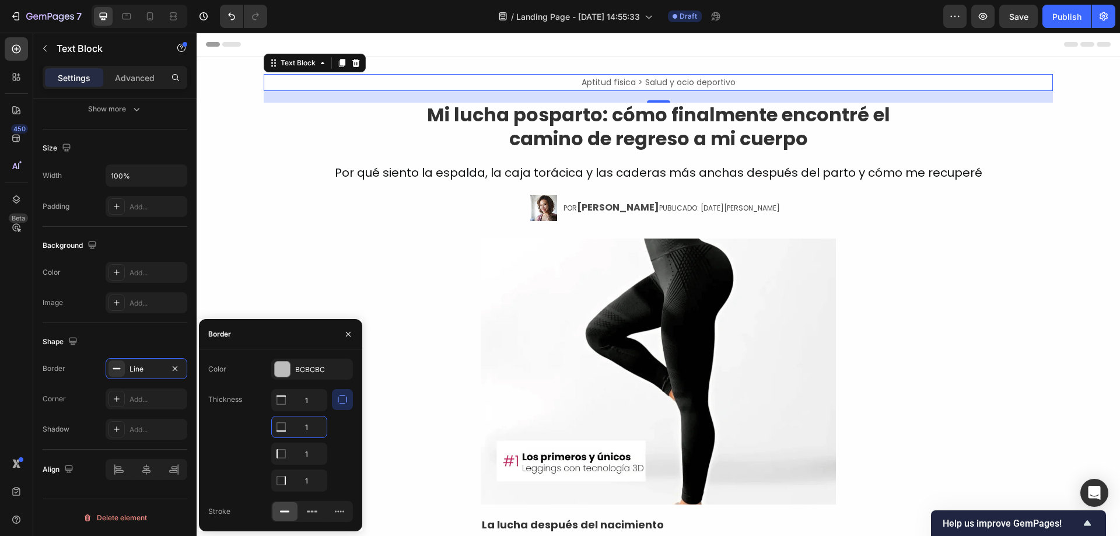
click at [310, 427] on input "1" at bounding box center [299, 426] width 55 height 21
type input "0"
click at [308, 452] on input "1" at bounding box center [299, 453] width 55 height 21
type input "0"
click at [309, 476] on input "1" at bounding box center [299, 480] width 55 height 21
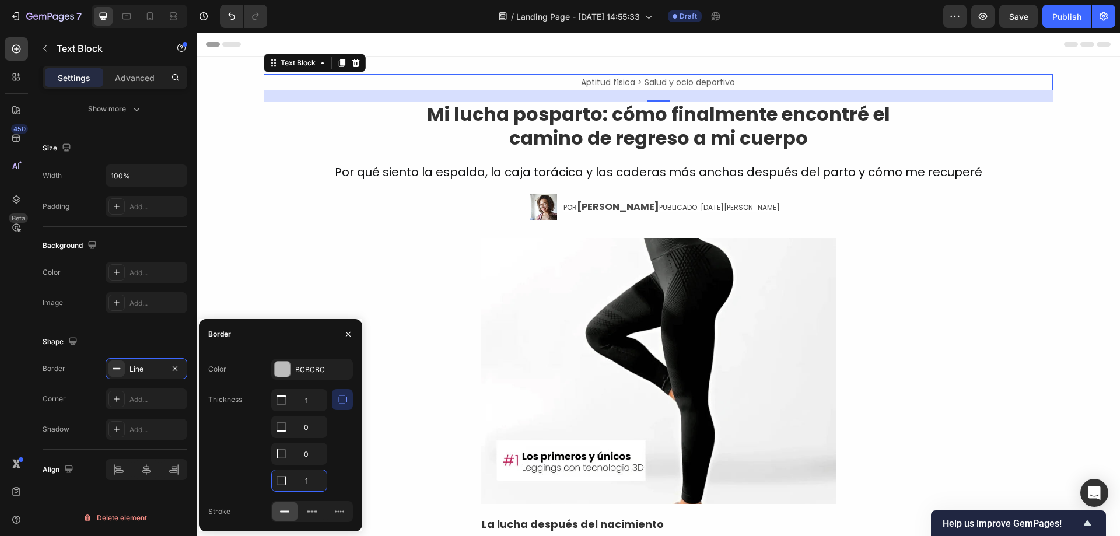
type input "0"
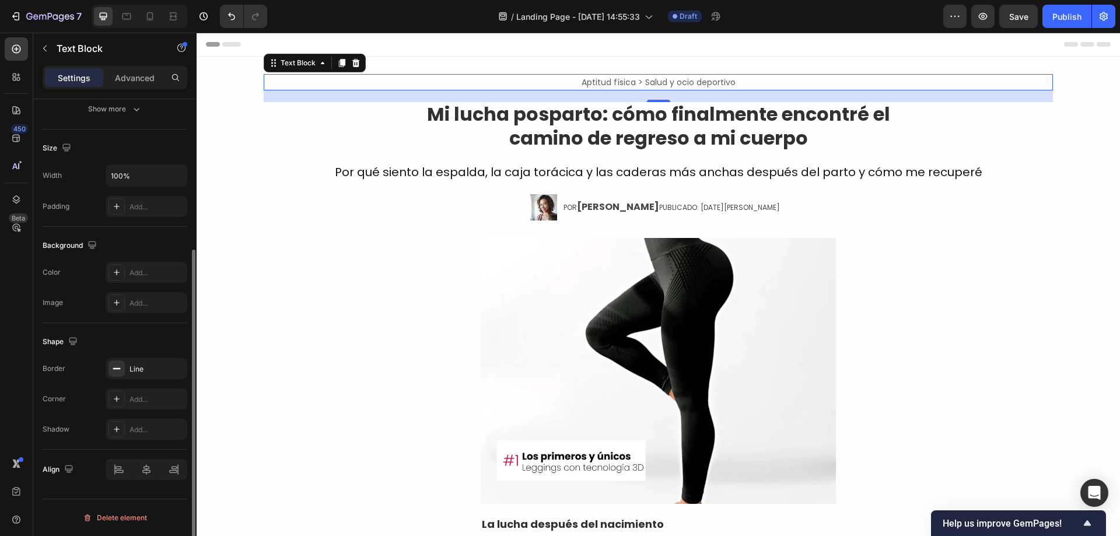
click at [134, 345] on div "Shape" at bounding box center [115, 341] width 145 height 19
click at [129, 80] on p "Advanced" at bounding box center [135, 78] width 40 height 12
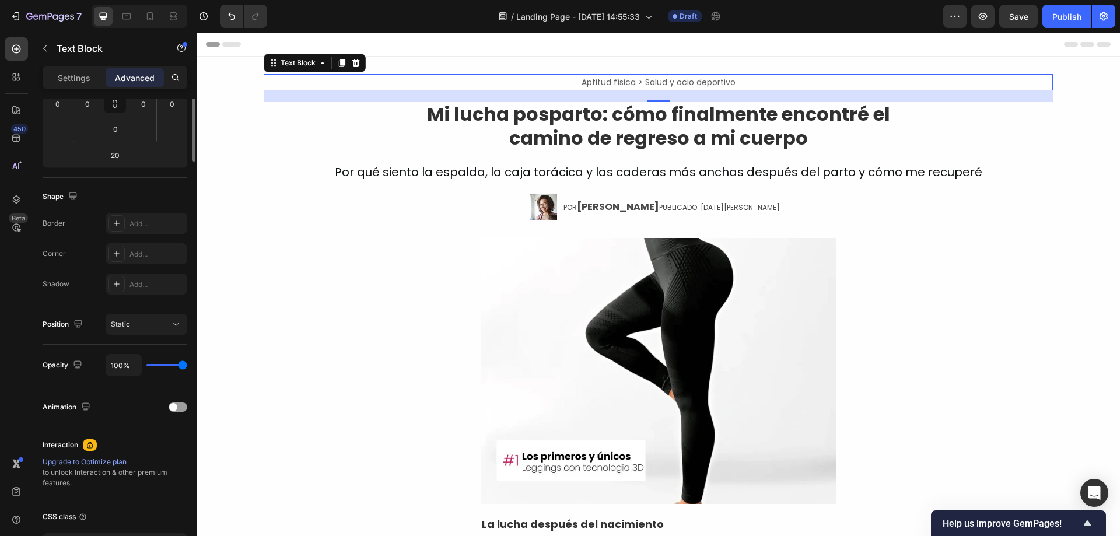
scroll to position [0, 0]
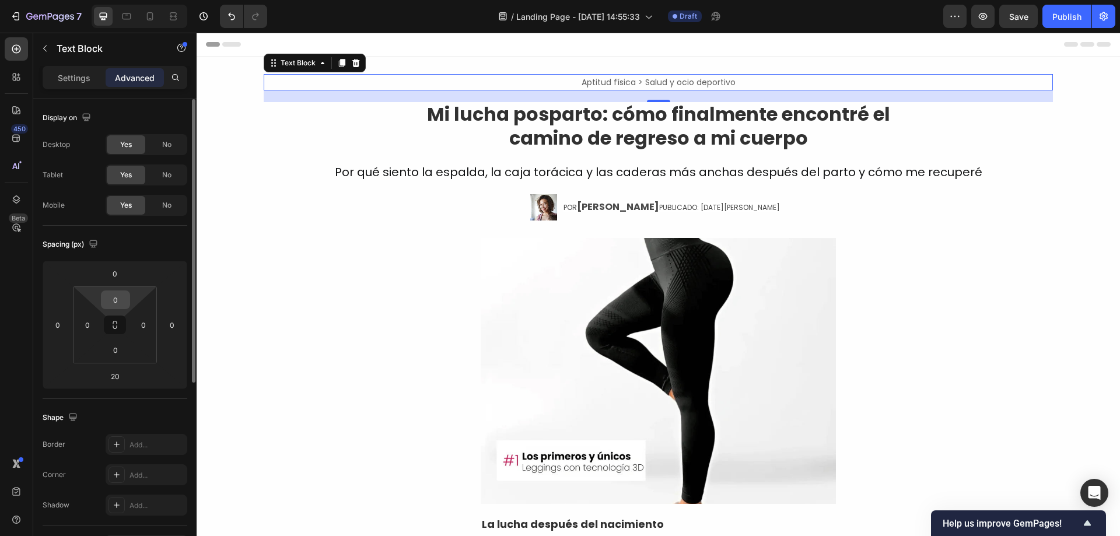
click at [120, 298] on input "0" at bounding box center [115, 299] width 23 height 17
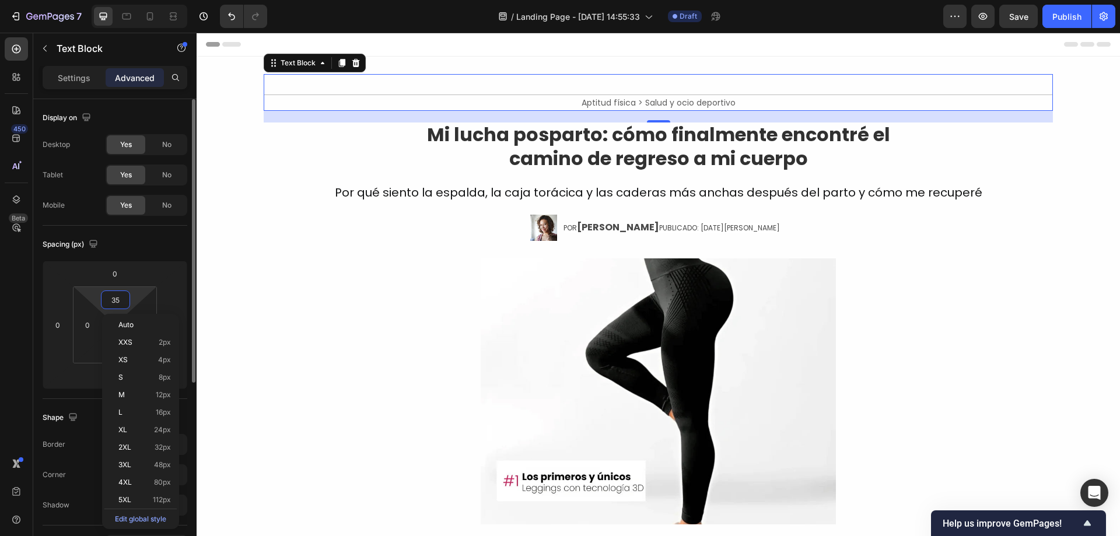
click at [113, 297] on input "35" at bounding box center [115, 299] width 23 height 17
type input "0"
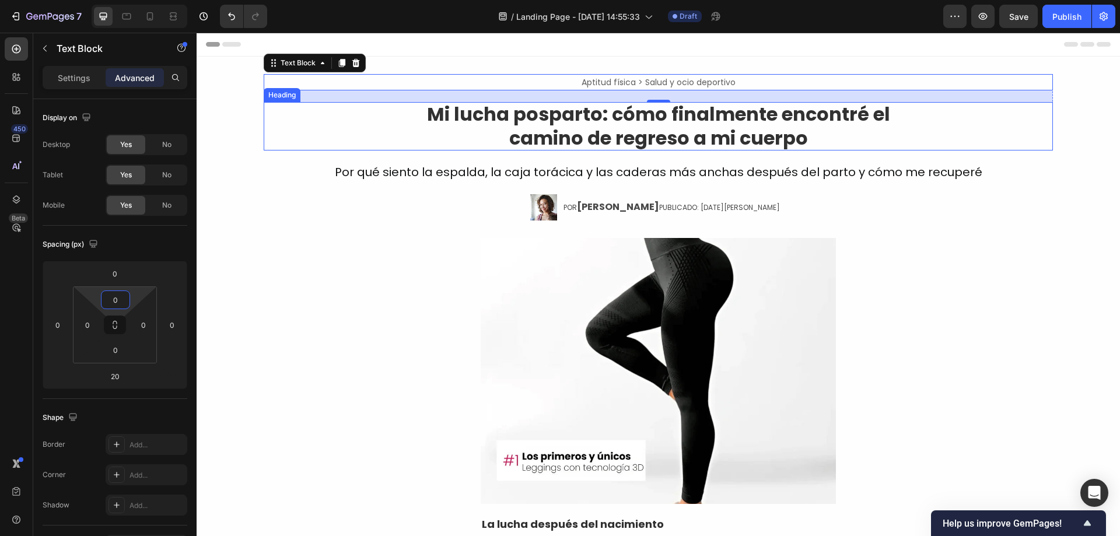
click at [274, 99] on div "Heading" at bounding box center [282, 95] width 37 height 14
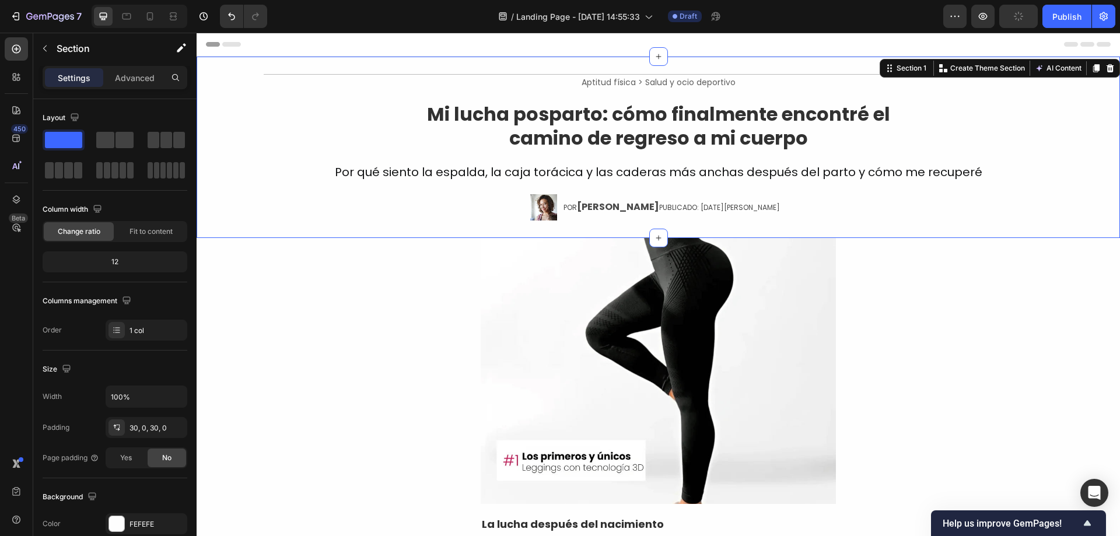
click at [602, 58] on div "Aptitud física > Salud y ocio deportivo Text Block ⁠⁠⁠⁠⁠⁠⁠ Mi lucha posparto: c…" at bounding box center [658, 147] width 923 height 181
click at [134, 84] on div "Advanced" at bounding box center [135, 77] width 58 height 19
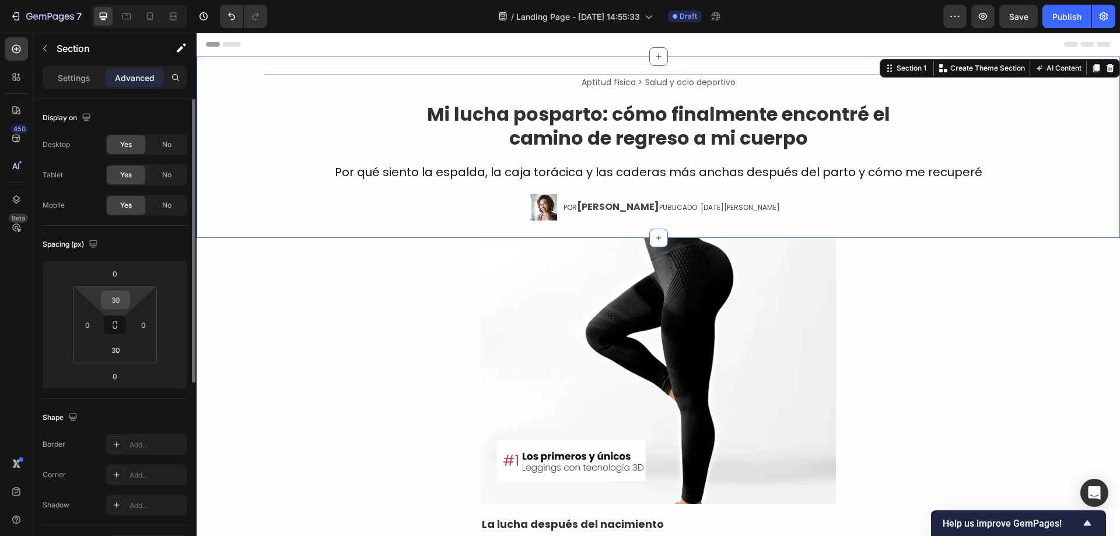
click at [118, 300] on input "30" at bounding box center [115, 299] width 23 height 17
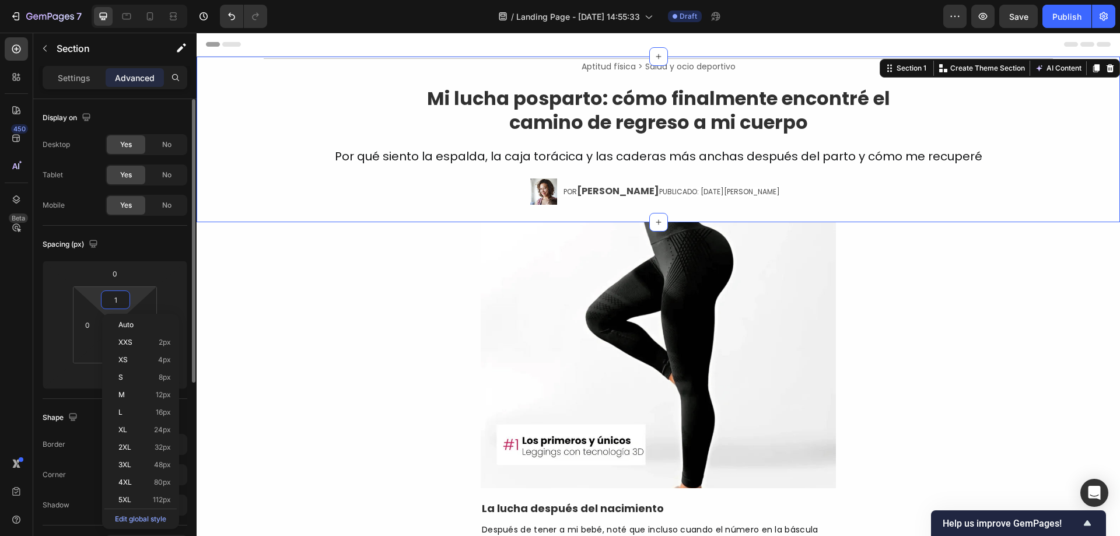
type input "0"
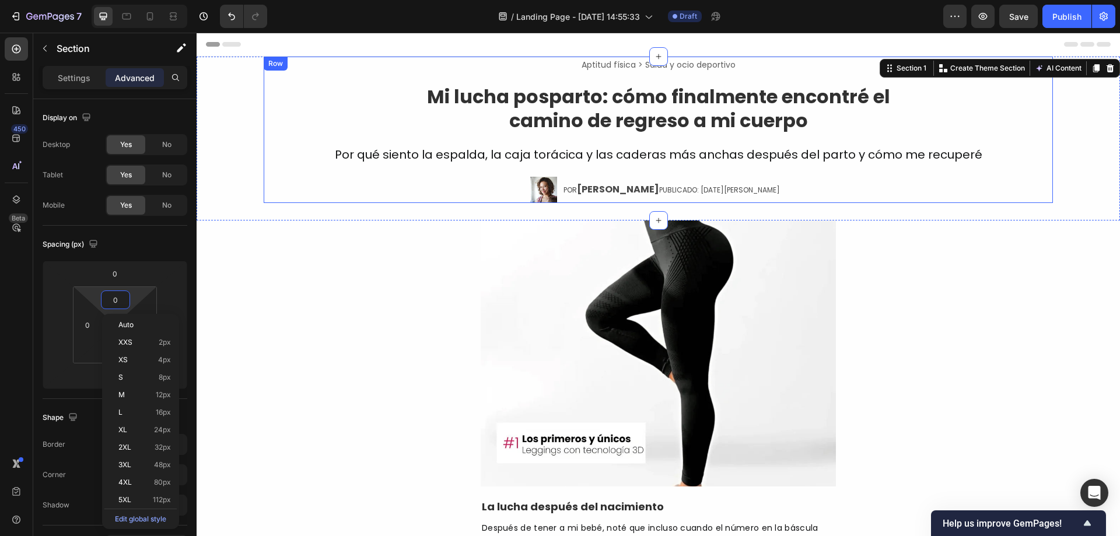
click at [414, 139] on div "Aptitud física > Salud y ocio deportivo Text Block ⁠⁠⁠⁠⁠⁠⁠ Mi lucha posparto: c…" at bounding box center [658, 130] width 789 height 146
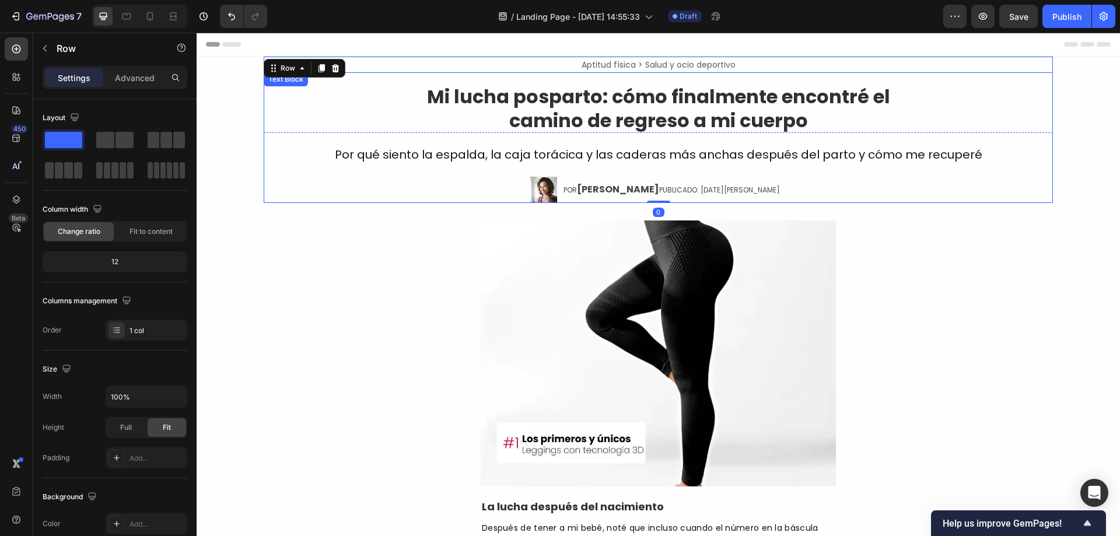
click at [595, 62] on span "Aptitud física > Salud y ocio deportivo" at bounding box center [658, 65] width 154 height 12
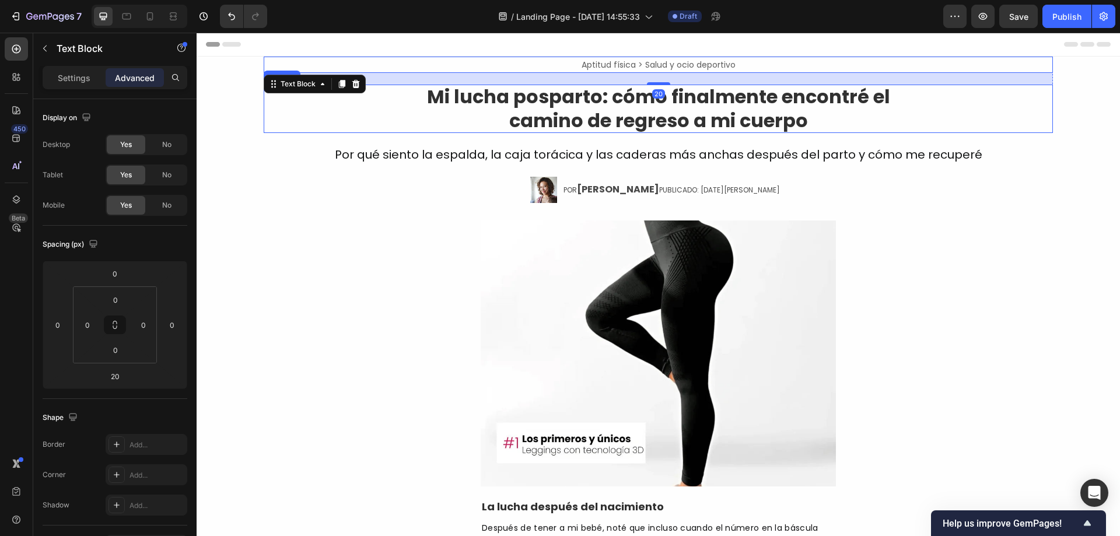
click at [580, 110] on strong "Mi lucha posparto: cómo finalmente encontré el camino de regreso a mi cuerpo" at bounding box center [658, 108] width 463 height 51
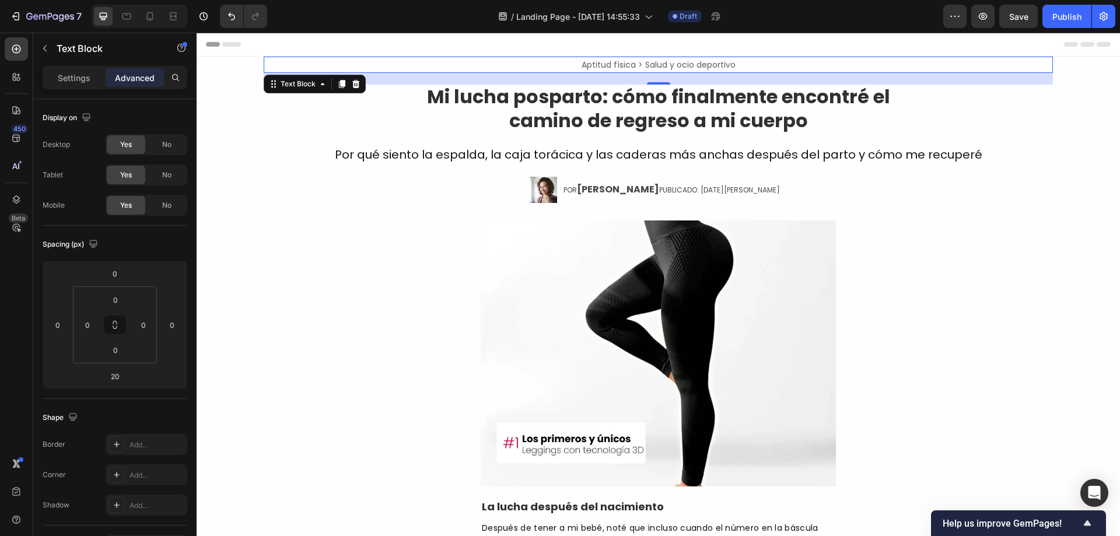
click at [599, 67] on span "Aptitud física > Salud y ocio deportivo" at bounding box center [658, 65] width 154 height 12
click at [114, 300] on input "0" at bounding box center [115, 299] width 23 height 17
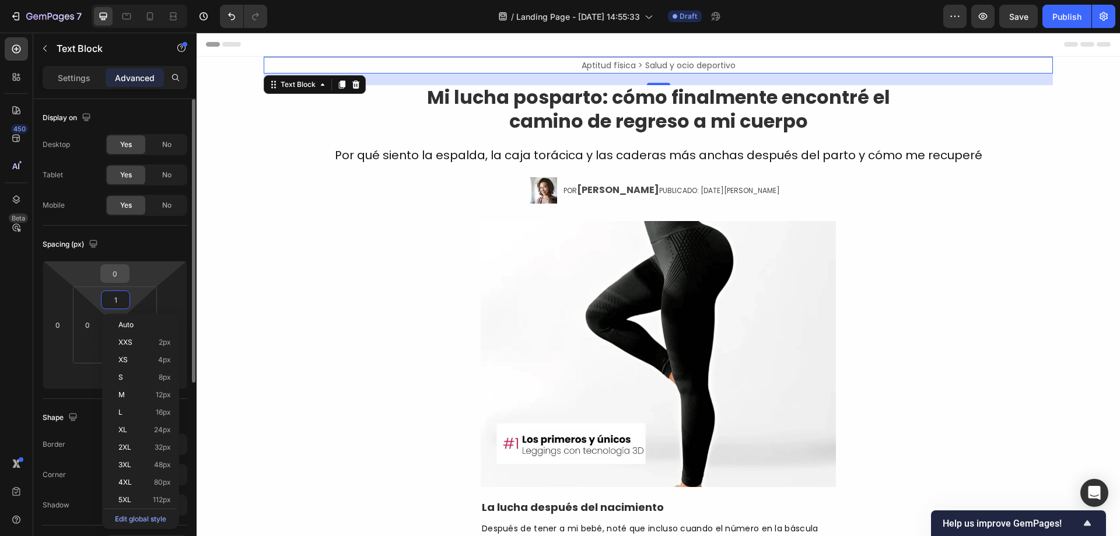
type input "0"
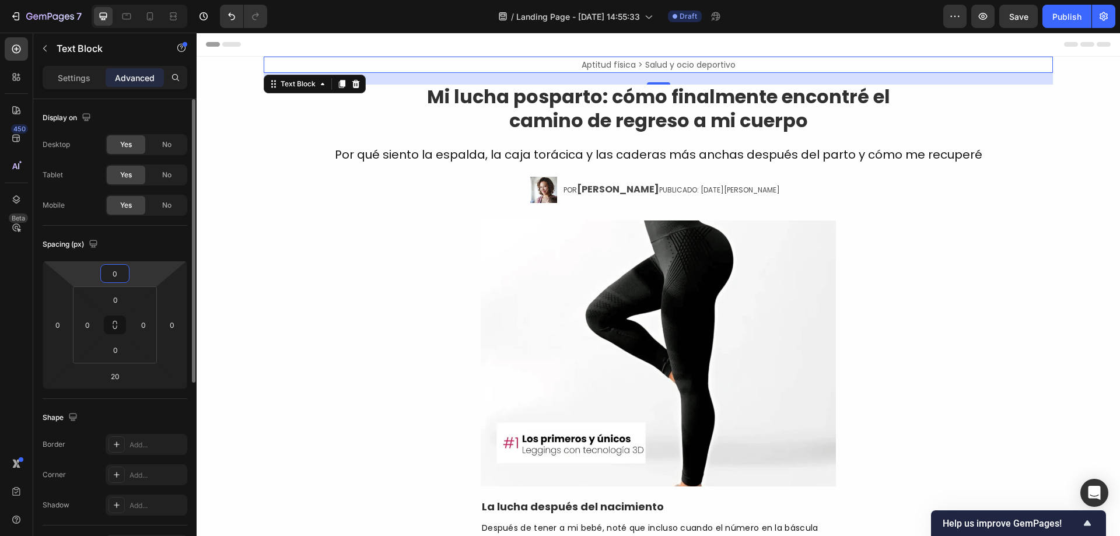
click at [124, 278] on input "0" at bounding box center [114, 273] width 23 height 17
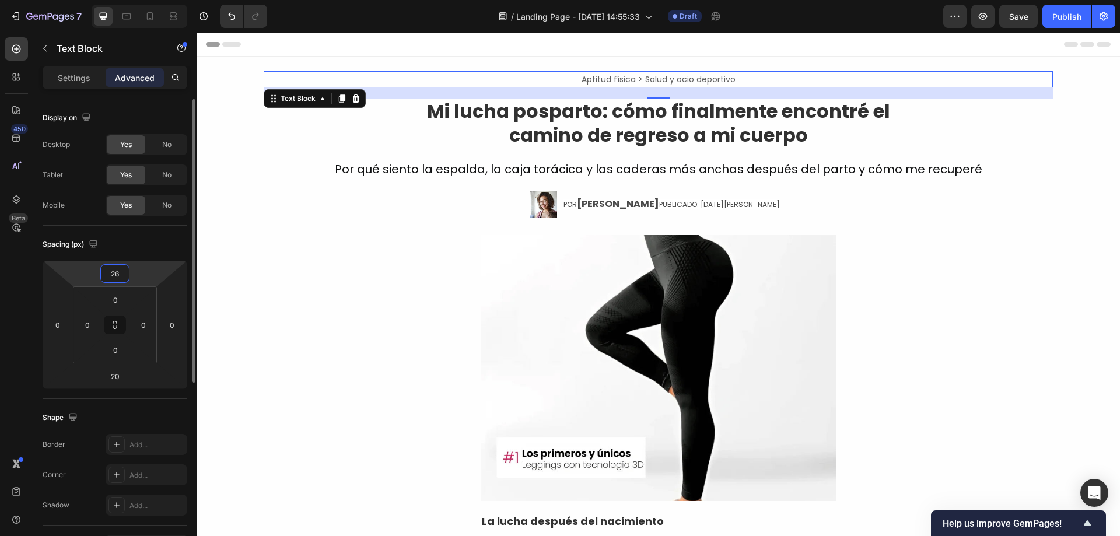
type input "27"
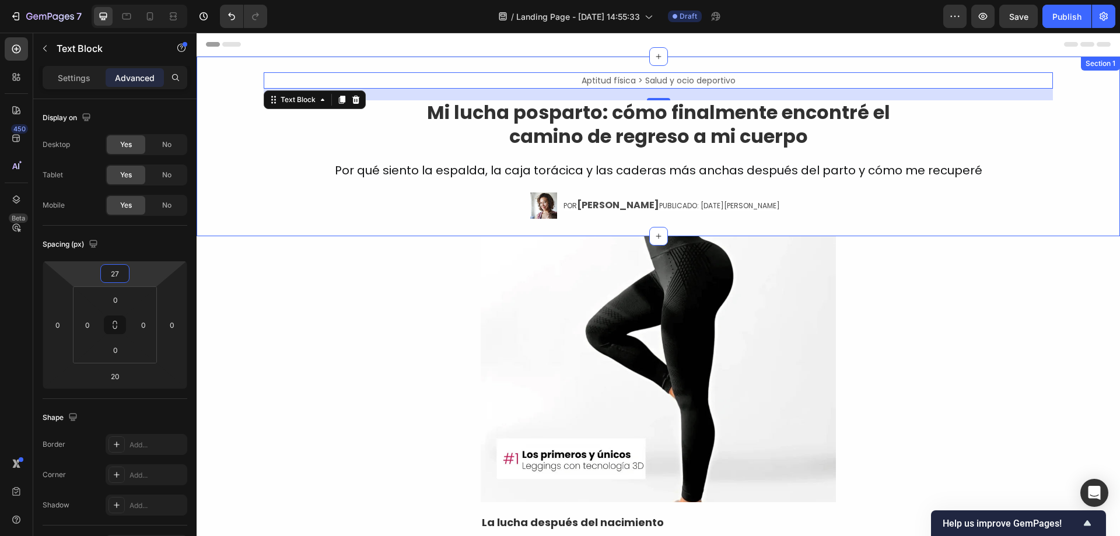
click at [237, 73] on div "Aptitud física > Salud y ocio deportivo Text Block 20 ⁠⁠⁠⁠⁠⁠⁠ Mi lucha posparto…" at bounding box center [658, 138] width 923 height 162
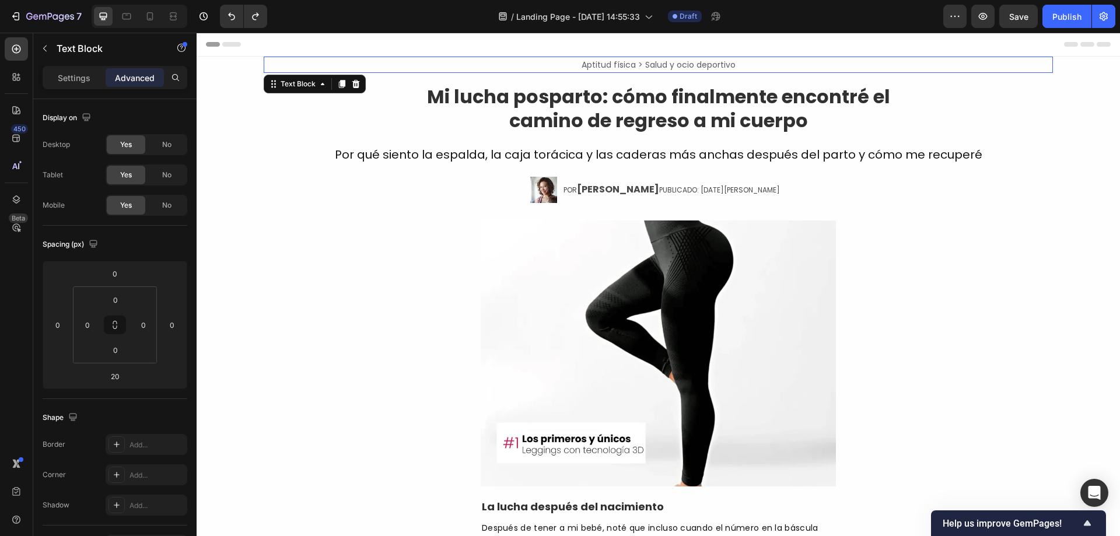
click at [527, 60] on p "Aptitud física > Salud y ocio deportivo" at bounding box center [658, 64] width 787 height 13
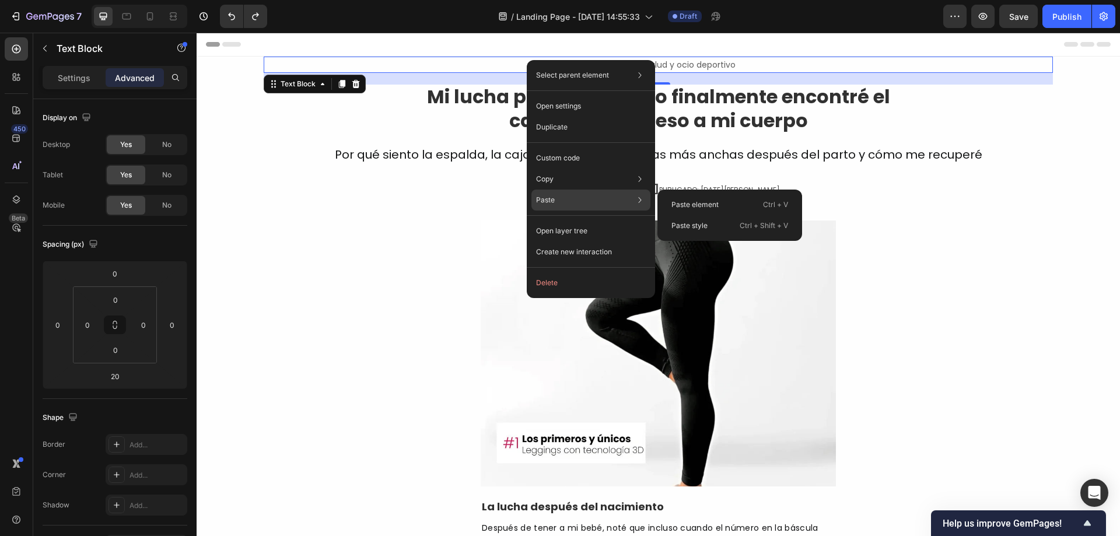
click at [549, 197] on p "Paste" at bounding box center [545, 200] width 19 height 10
click at [681, 199] on div "Paste element Ctrl + V" at bounding box center [729, 204] width 135 height 21
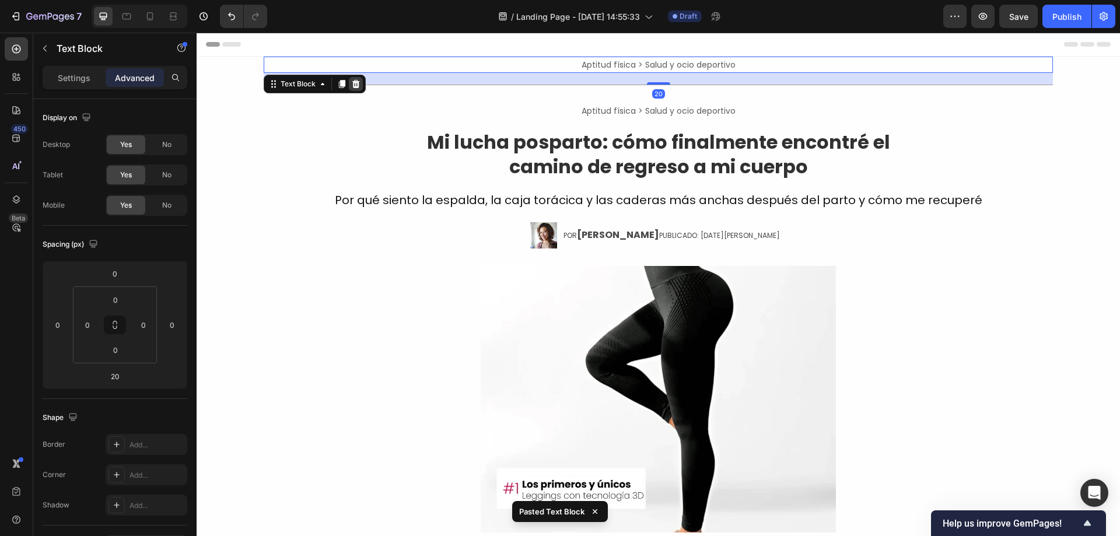
click at [354, 84] on icon at bounding box center [356, 83] width 8 height 8
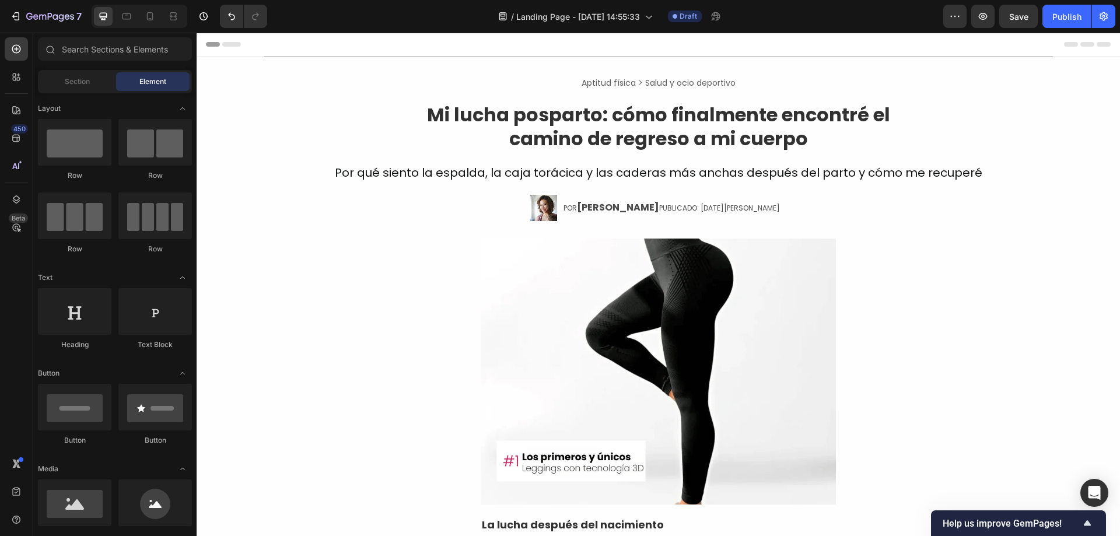
scroll to position [388, 0]
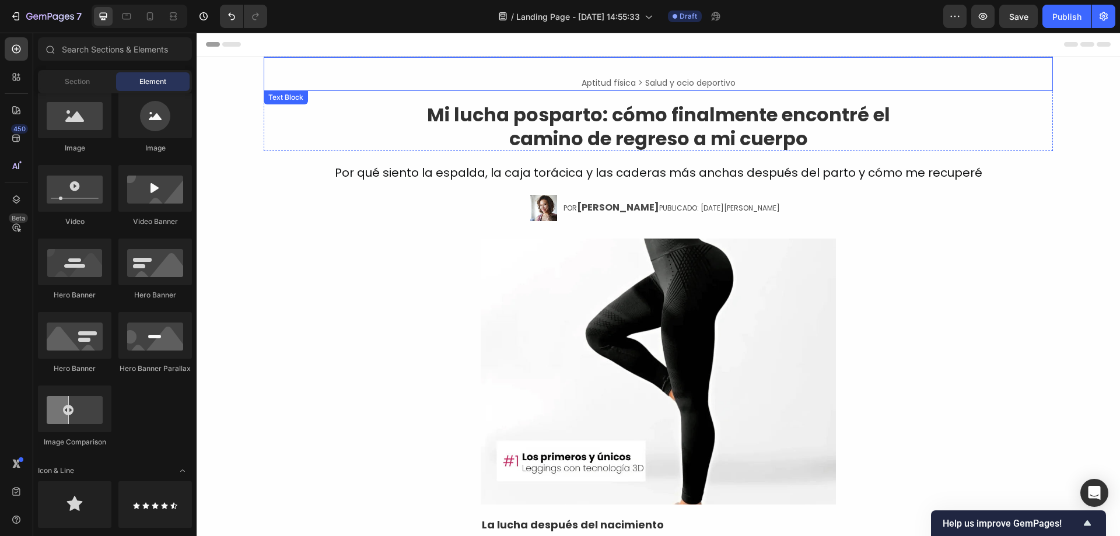
click at [622, 86] on span "Aptitud física > Salud y ocio deportivo" at bounding box center [658, 83] width 154 height 12
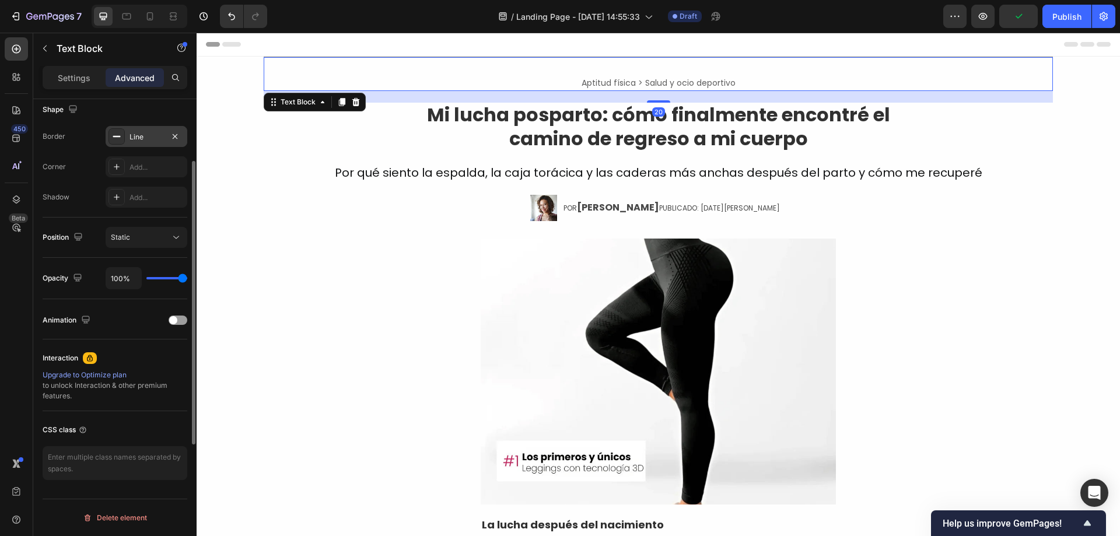
scroll to position [0, 0]
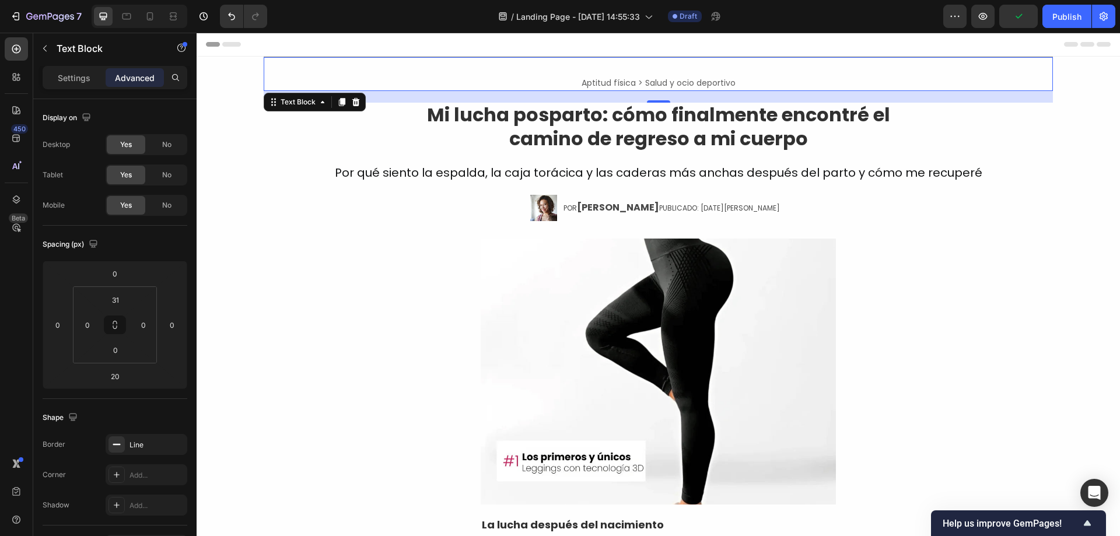
click at [120, 74] on p "Advanced" at bounding box center [135, 78] width 40 height 12
click at [81, 79] on p "Settings" at bounding box center [74, 78] width 33 height 12
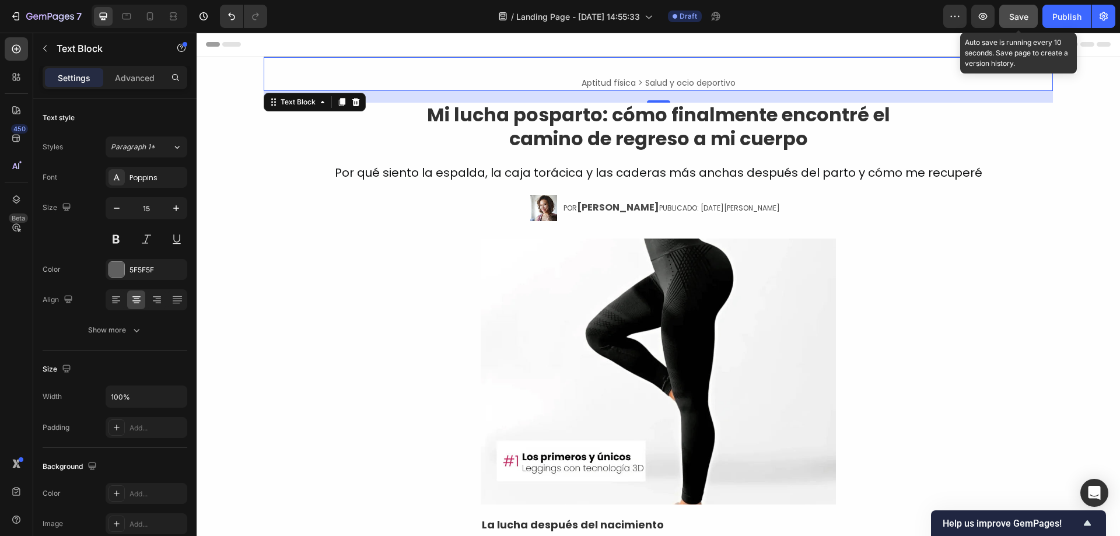
click at [1019, 22] on div "Save" at bounding box center [1018, 16] width 19 height 12
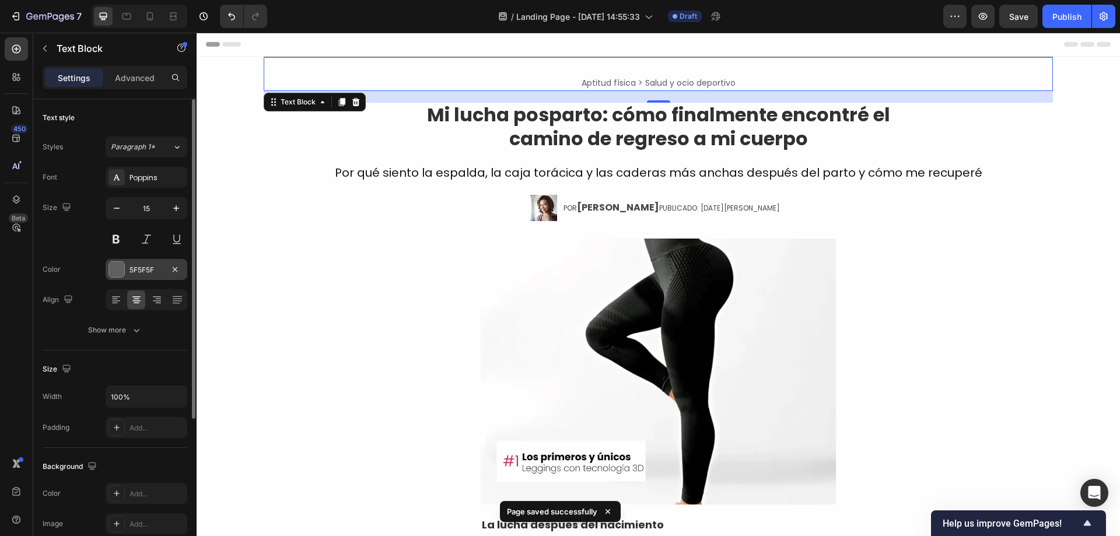
click at [111, 268] on div at bounding box center [116, 269] width 15 height 15
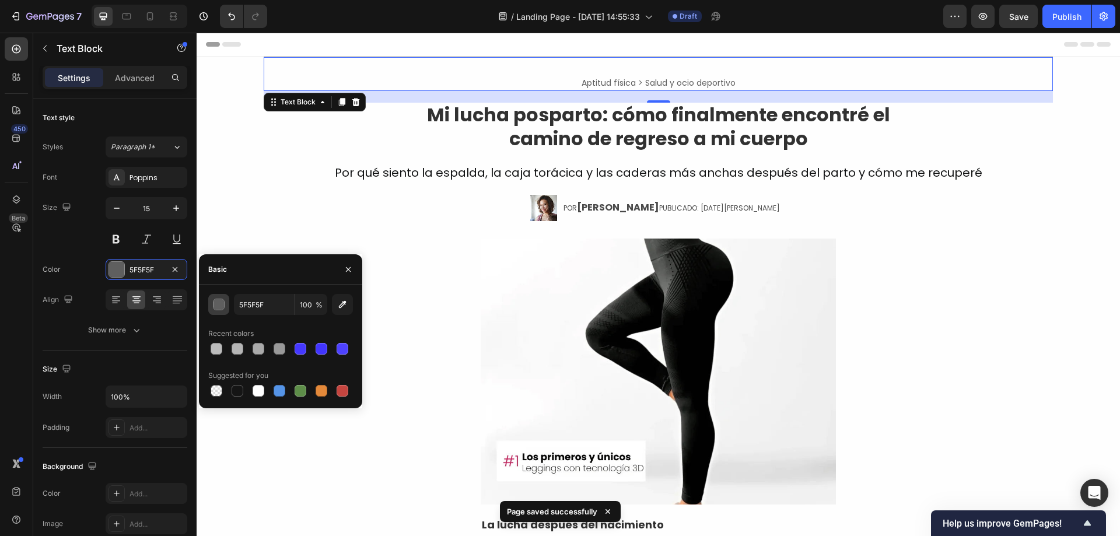
click at [216, 304] on div "button" at bounding box center [219, 305] width 12 height 12
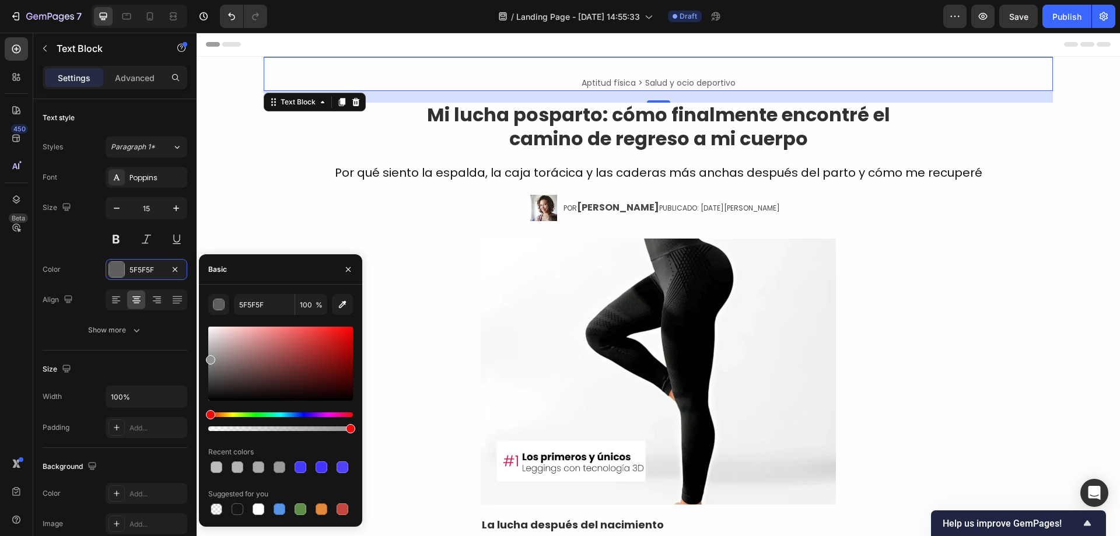
click at [208, 357] on div at bounding box center [280, 364] width 145 height 74
click at [208, 350] on div at bounding box center [280, 364] width 145 height 74
type input "AAAAAA"
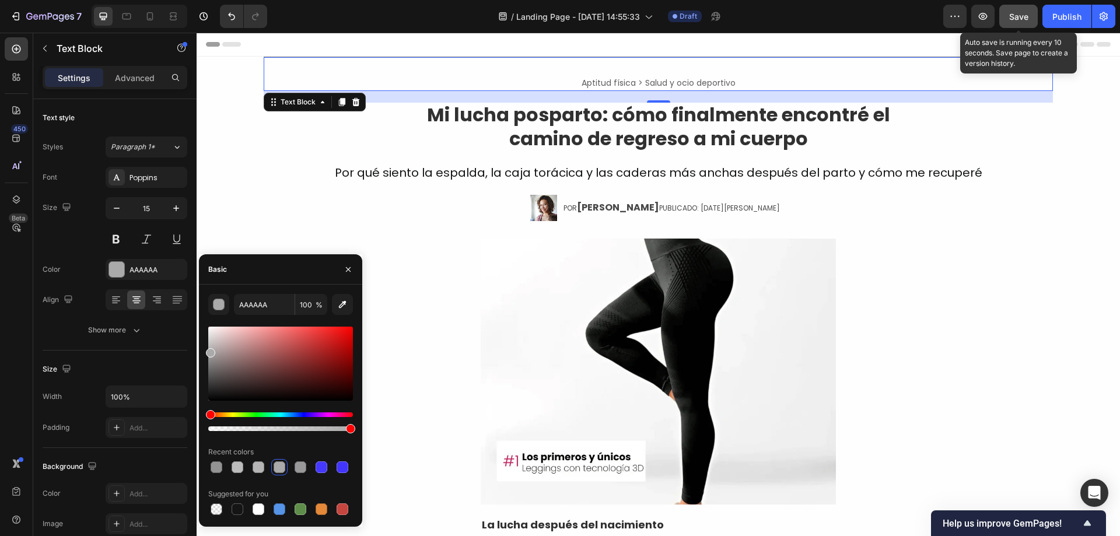
click at [1010, 10] on div "Save" at bounding box center [1018, 16] width 19 height 12
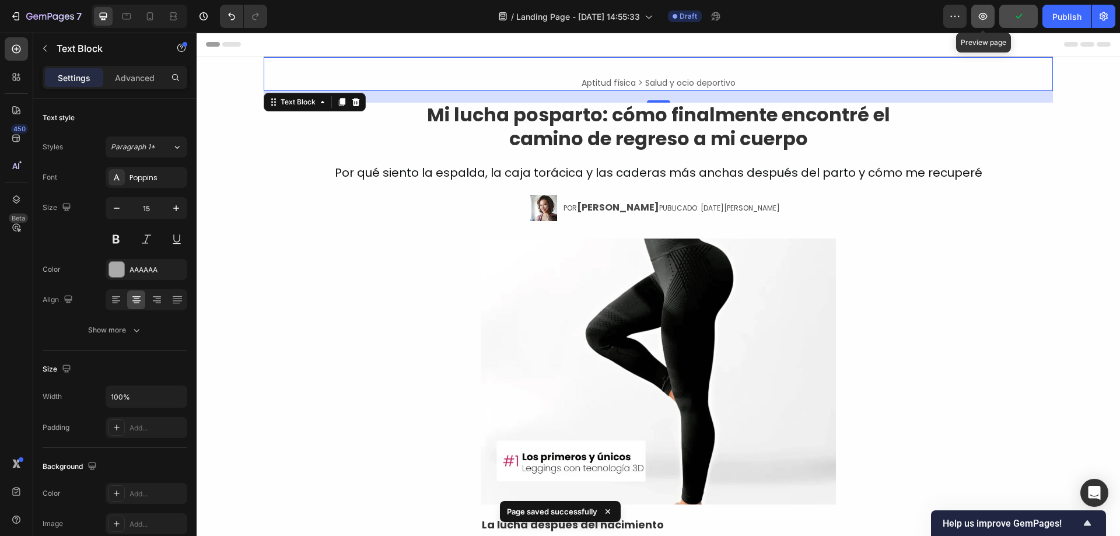
click at [974, 8] on button "button" at bounding box center [982, 16] width 23 height 23
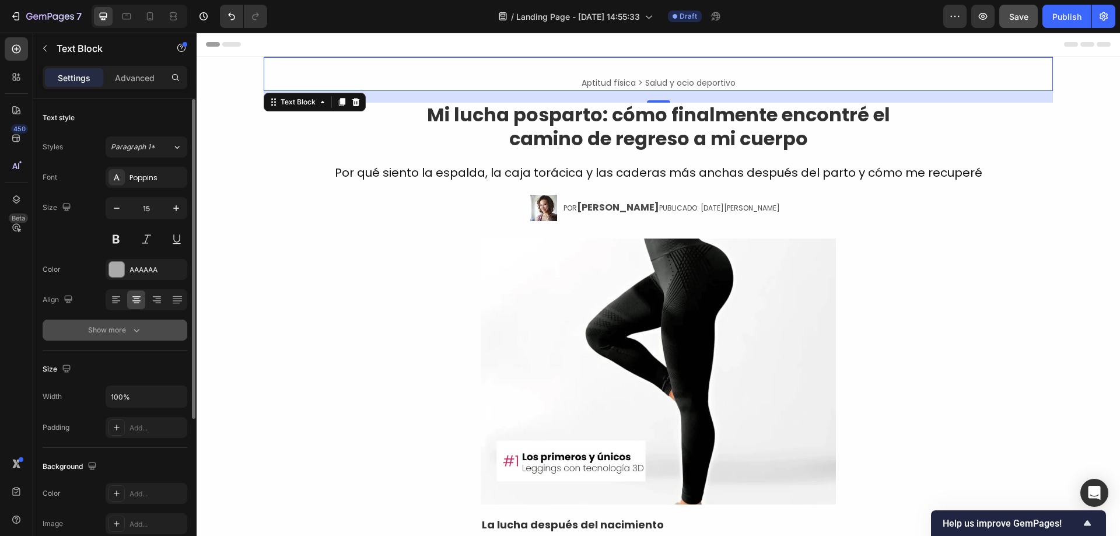
click at [134, 327] on icon "button" at bounding box center [137, 330] width 12 height 12
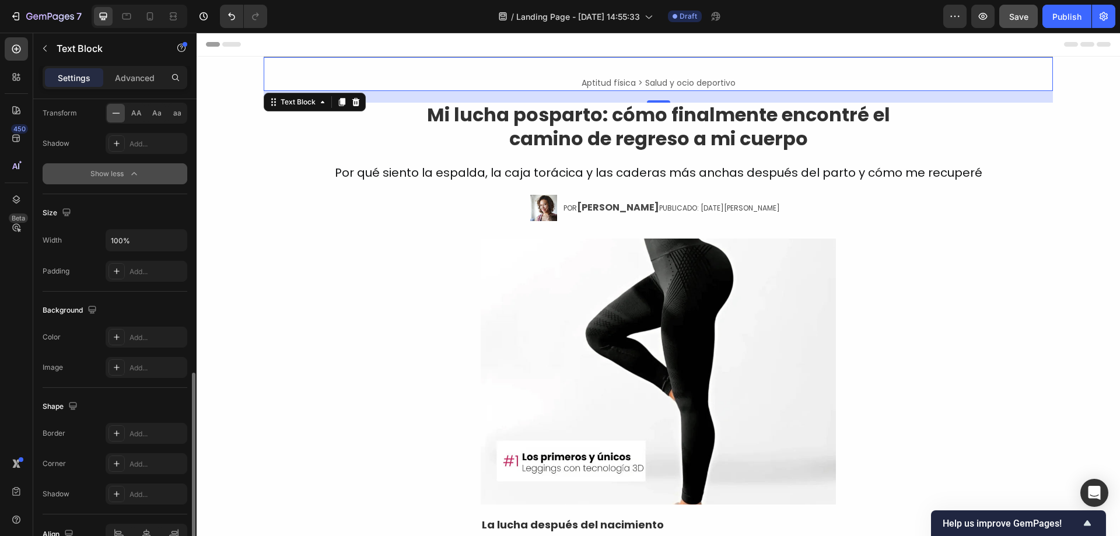
scroll to position [375, 0]
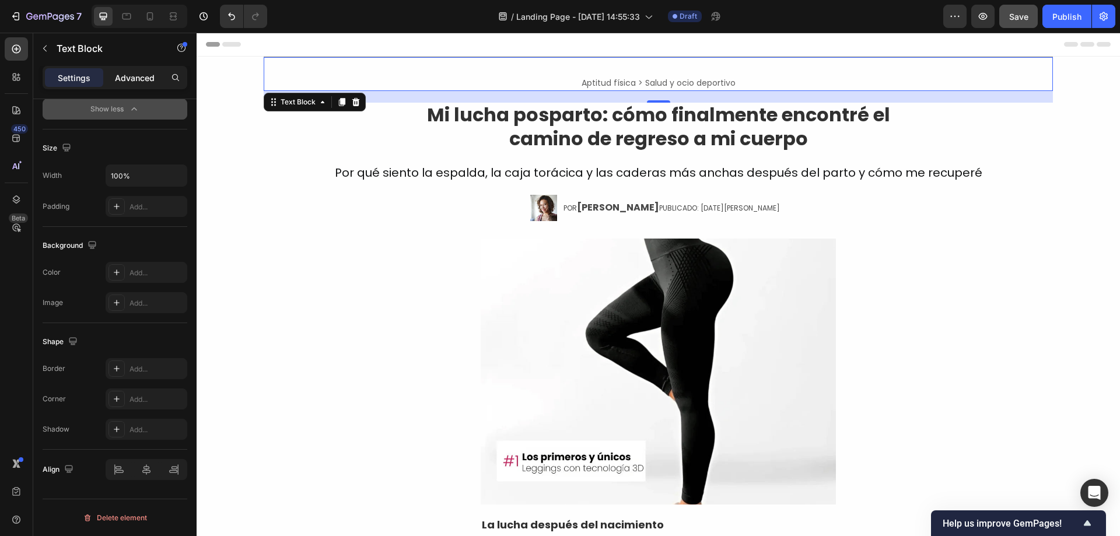
click at [117, 72] on p "Advanced" at bounding box center [135, 78] width 40 height 12
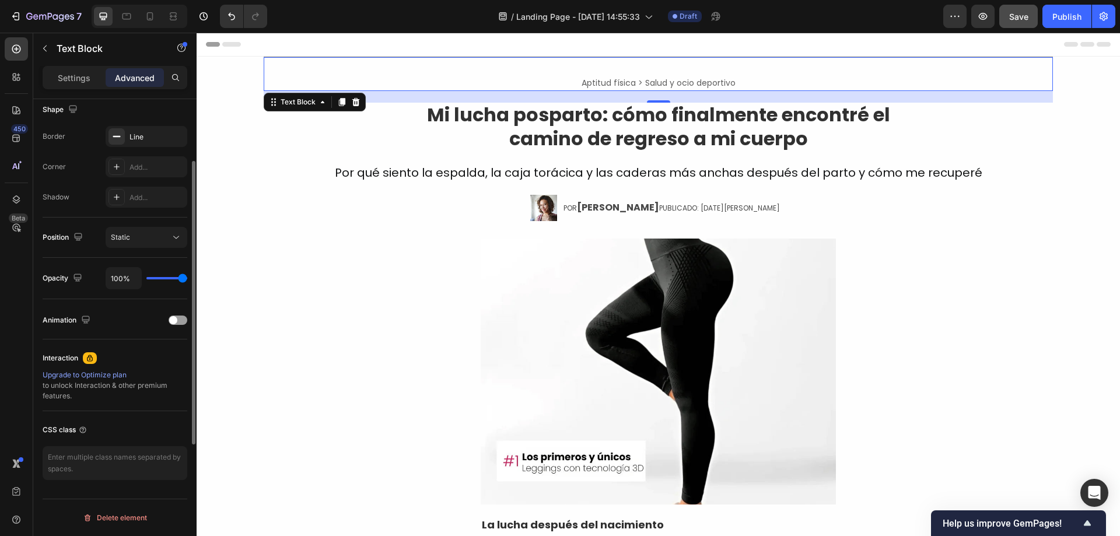
scroll to position [0, 0]
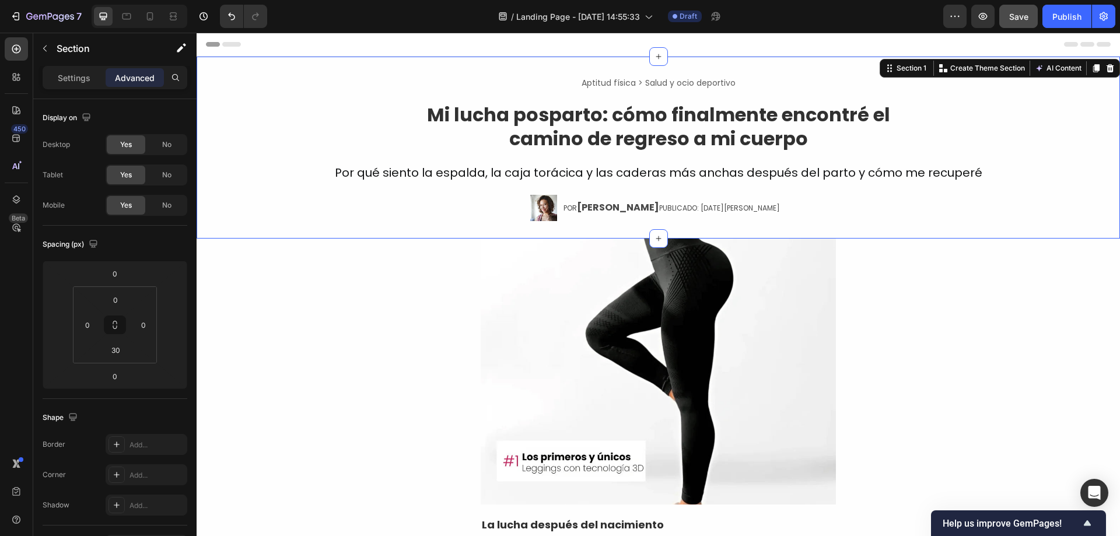
click at [233, 79] on div "Aptitud física > Salud y ocio deportivo Text Block ⁠⁠⁠⁠⁠⁠⁠ Mi lucha posparto: c…" at bounding box center [658, 139] width 923 height 164
click at [313, 83] on p "Aptitud física > Salud y ocio deportivo" at bounding box center [658, 82] width 787 height 13
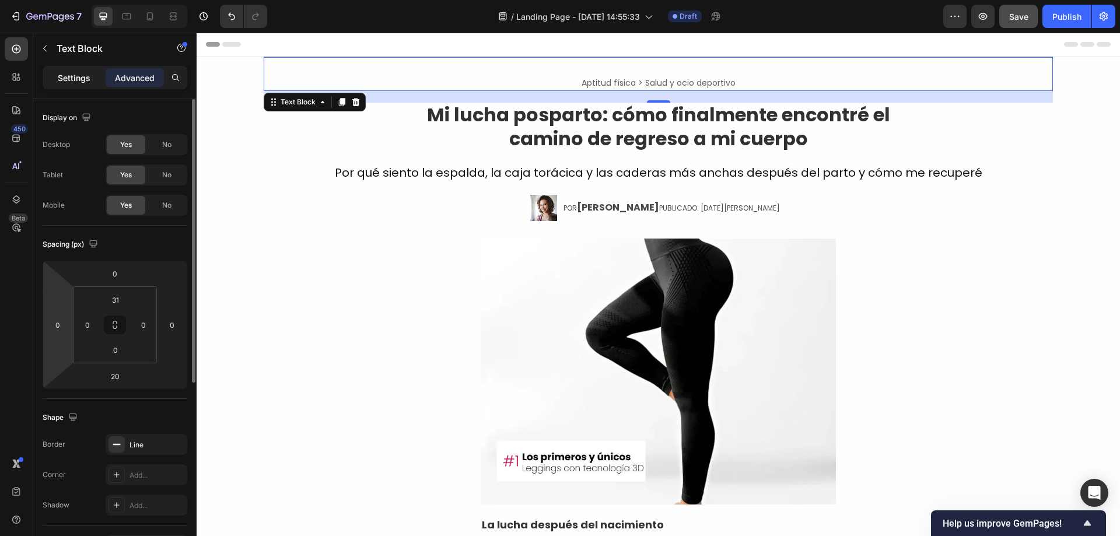
click at [65, 83] on p "Settings" at bounding box center [74, 78] width 33 height 12
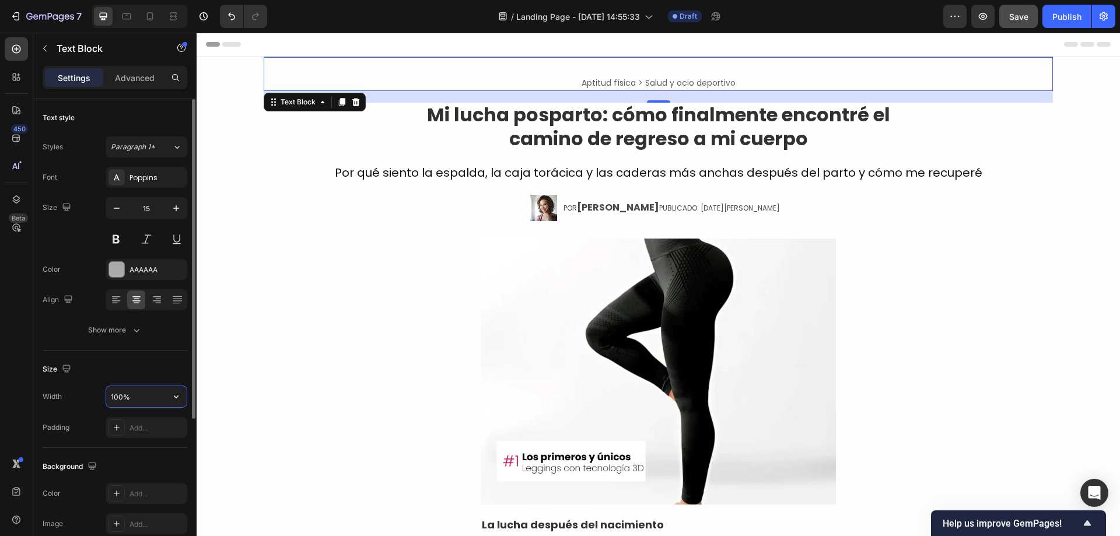
click at [140, 399] on input "100%" at bounding box center [146, 396] width 80 height 21
click at [176, 401] on icon "button" at bounding box center [176, 397] width 12 height 12
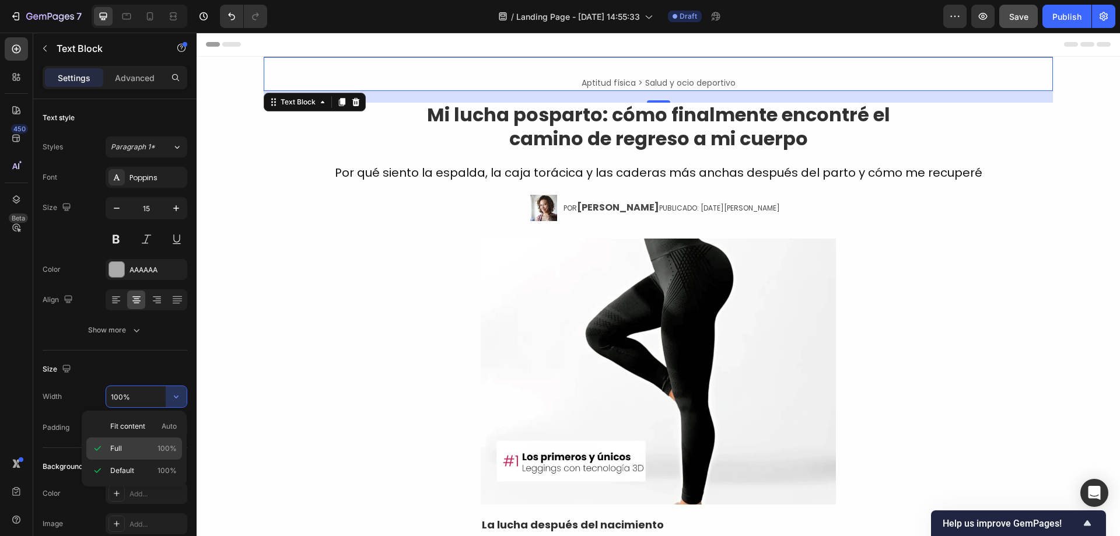
click at [150, 445] on p "Full 100%" at bounding box center [143, 448] width 66 height 10
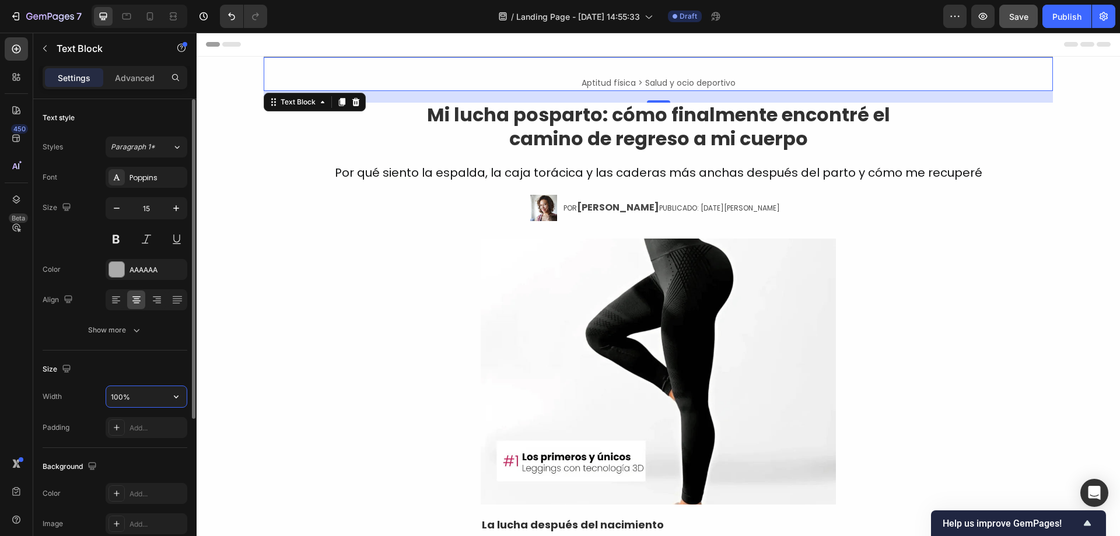
click at [151, 396] on input "100%" at bounding box center [146, 396] width 80 height 21
click at [175, 404] on button "button" at bounding box center [176, 396] width 21 height 21
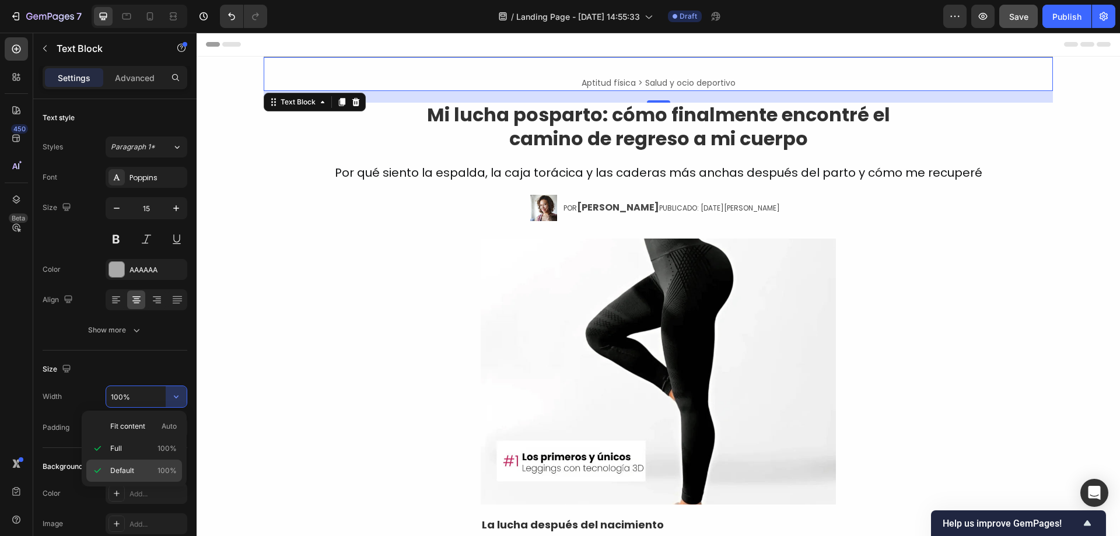
click at [157, 464] on div "Default 100%" at bounding box center [134, 470] width 96 height 22
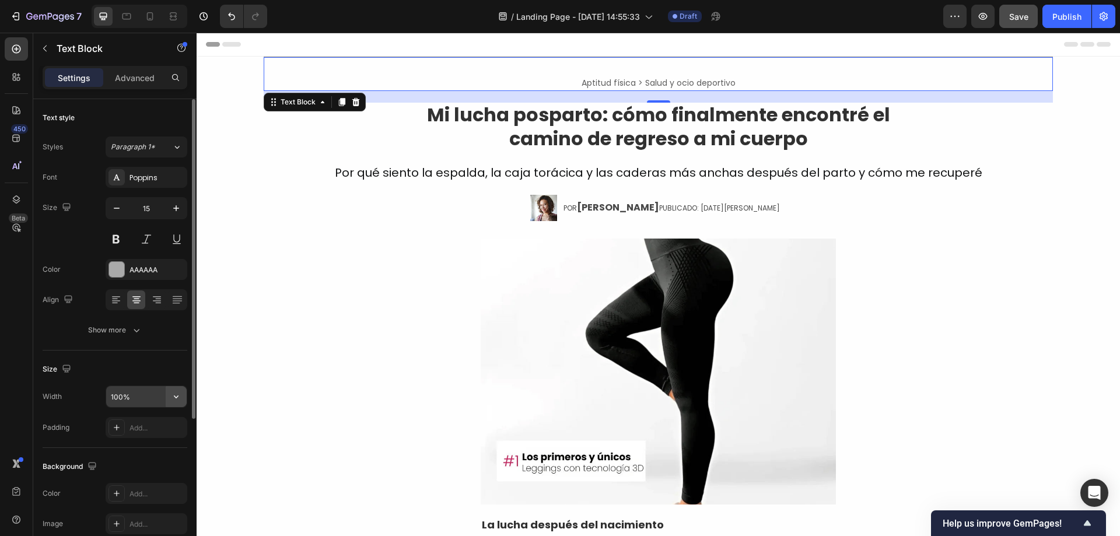
click at [178, 392] on icon "button" at bounding box center [176, 397] width 12 height 12
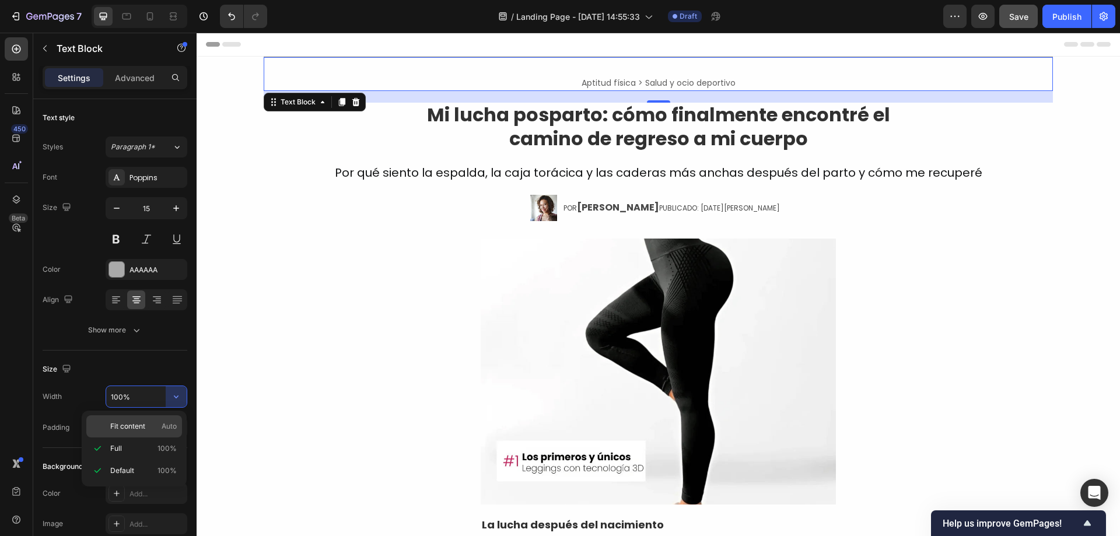
click at [157, 427] on p "Fit content Auto" at bounding box center [143, 426] width 66 height 10
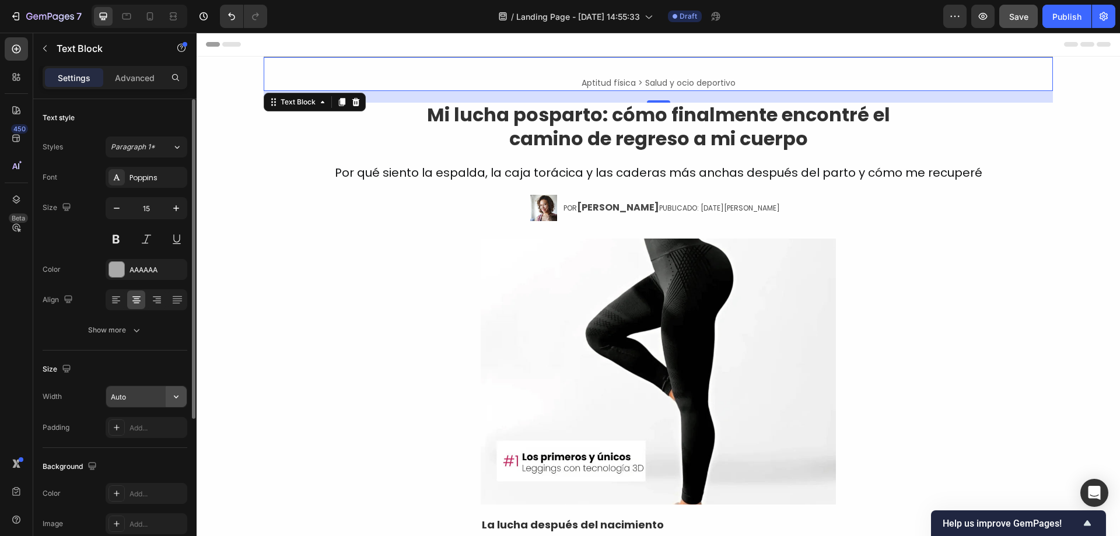
click at [174, 398] on icon "button" at bounding box center [176, 397] width 12 height 12
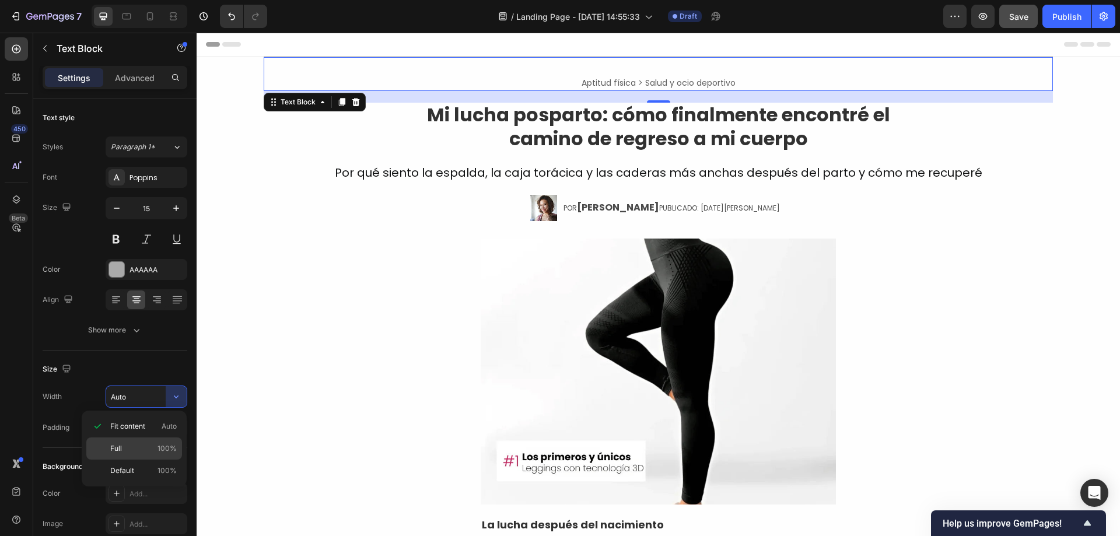
click at [149, 445] on p "Full 100%" at bounding box center [143, 448] width 66 height 10
type input "100%"
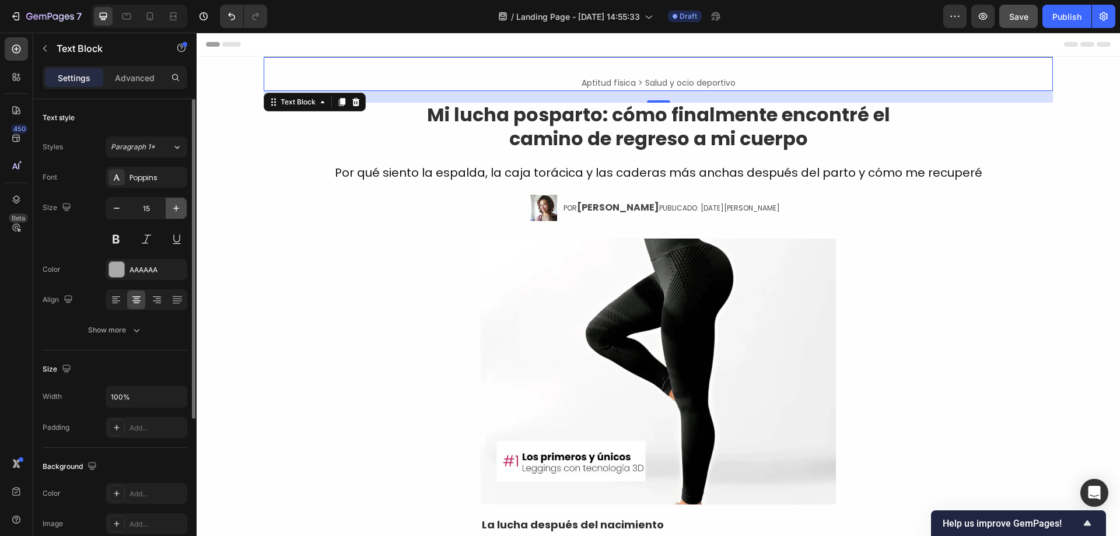
click at [175, 210] on icon "button" at bounding box center [176, 208] width 12 height 12
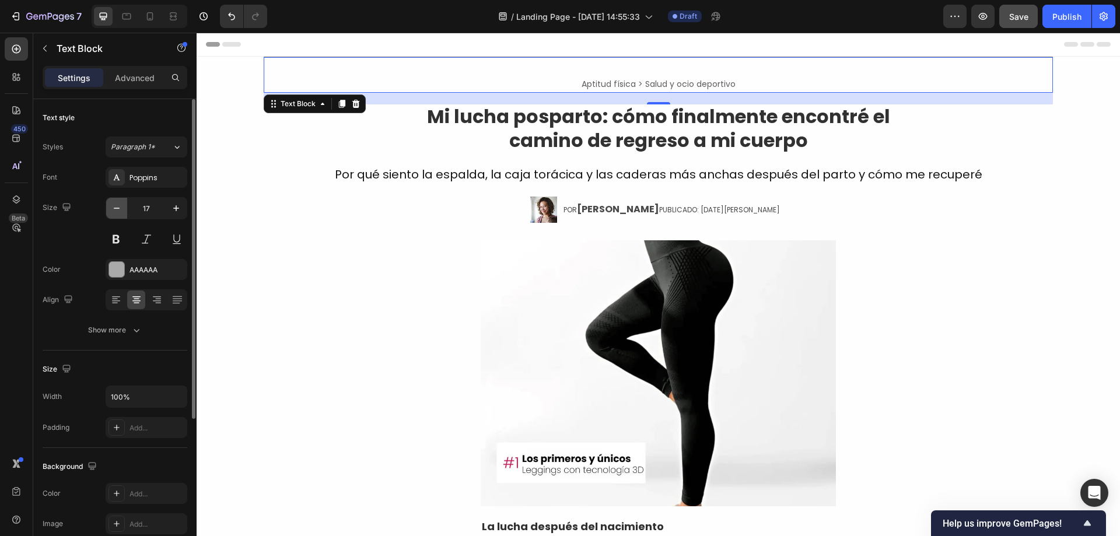
click at [115, 216] on button "button" at bounding box center [116, 208] width 21 height 21
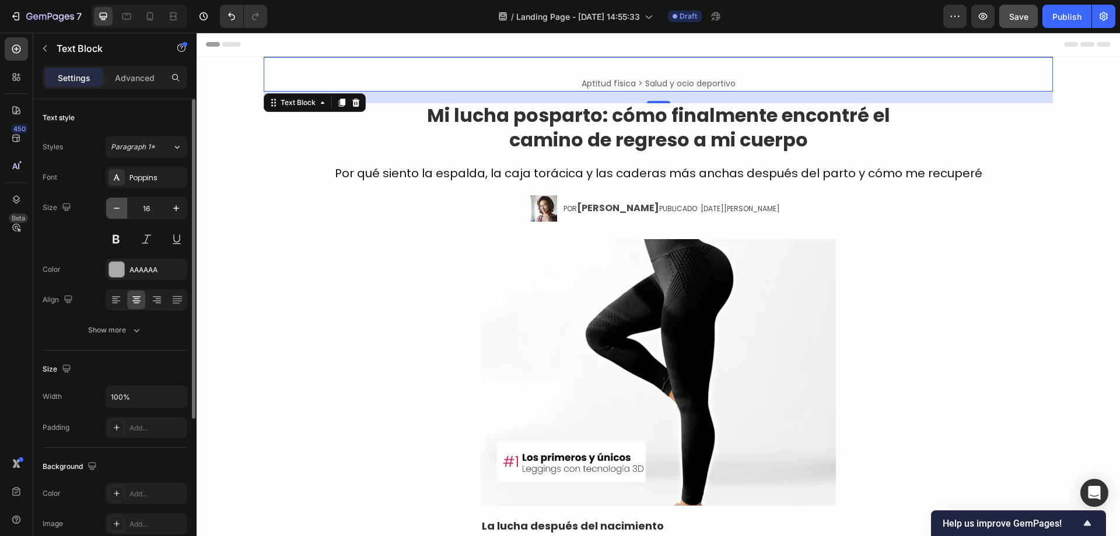
click at [115, 216] on button "button" at bounding box center [116, 208] width 21 height 21
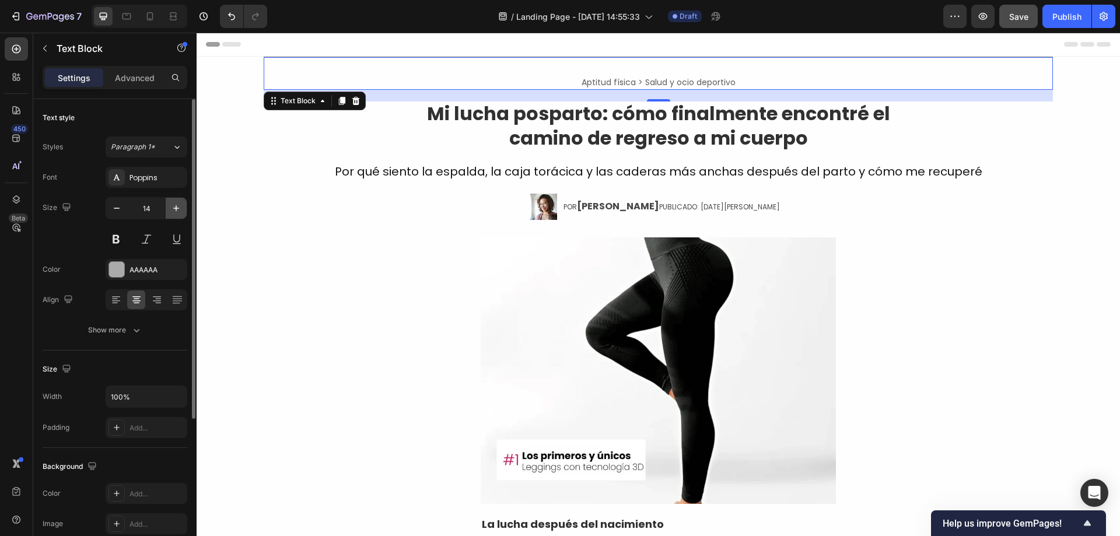
click at [174, 210] on icon "button" at bounding box center [176, 208] width 12 height 12
type input "15"
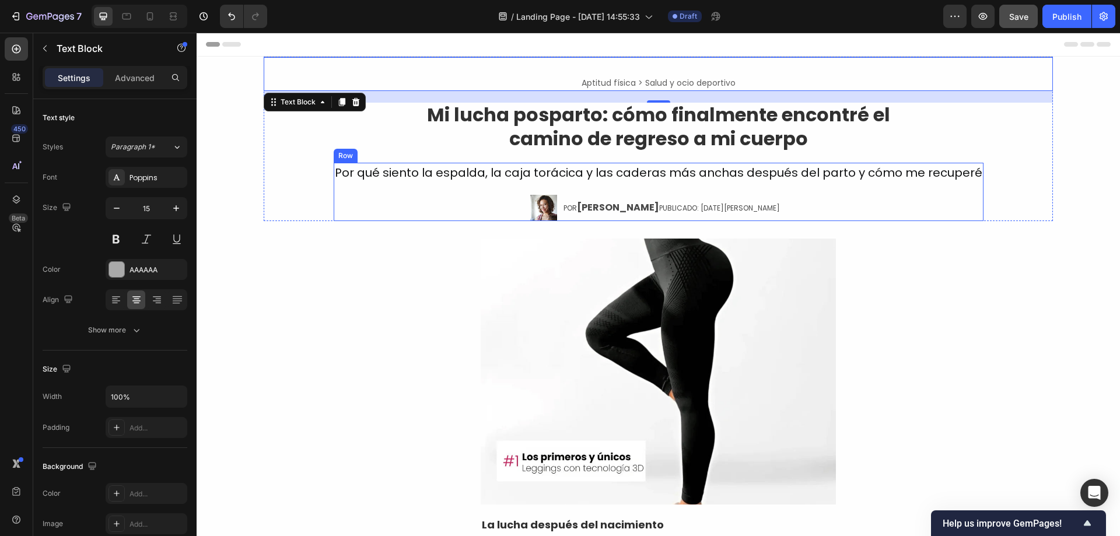
click at [370, 216] on div "Por qué siento la espalda, la caja torácica y las caderas más anchas después de…" at bounding box center [659, 192] width 650 height 58
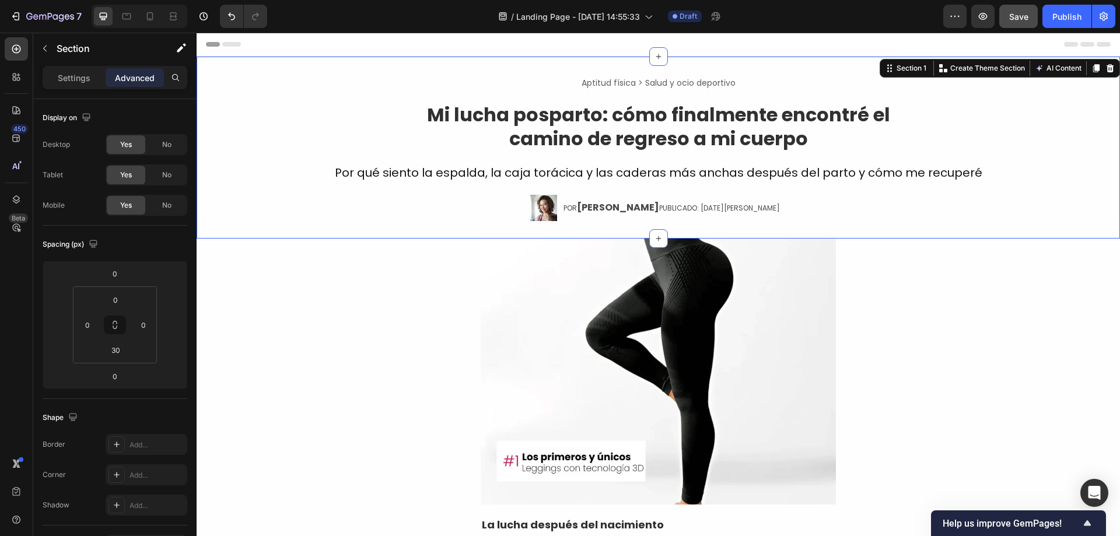
click at [258, 128] on div "Aptitud física > Salud y ocio deportivo Text Block ⁠⁠⁠⁠⁠⁠⁠ Mi lucha posparto: c…" at bounding box center [658, 139] width 923 height 164
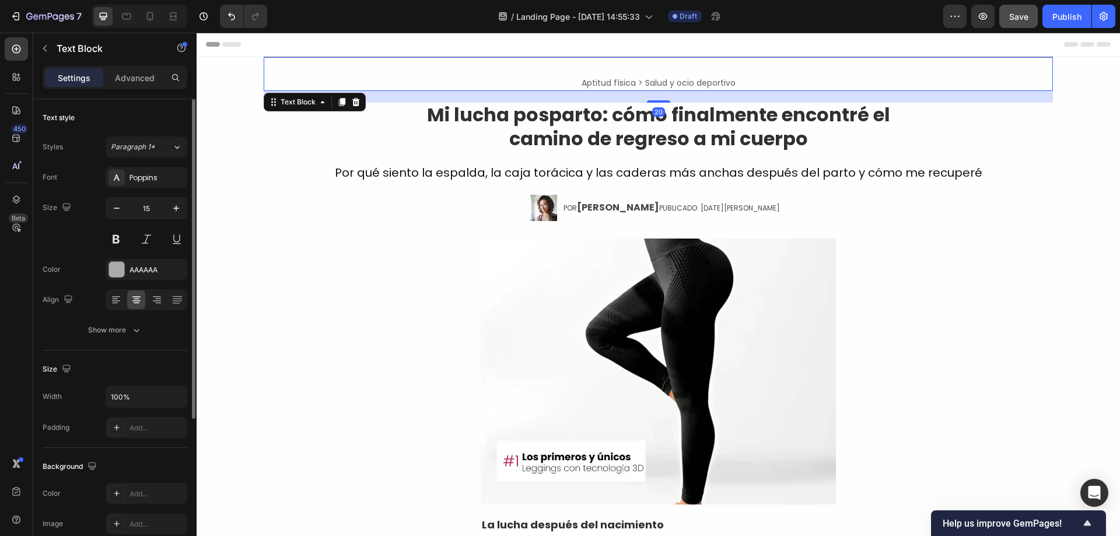
click at [265, 80] on p "Aptitud física > Salud y ocio deportivo" at bounding box center [658, 82] width 787 height 13
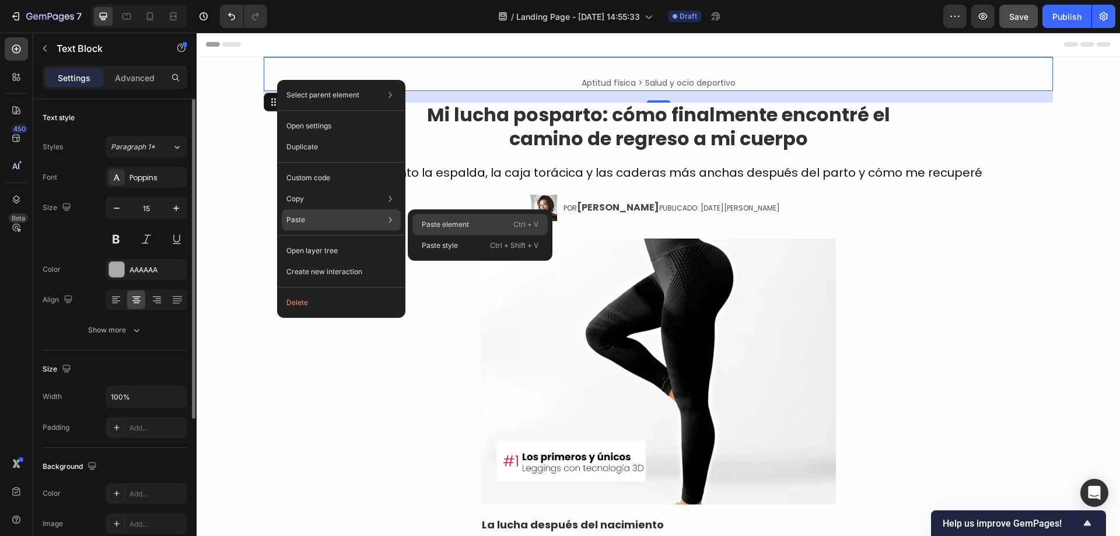
click at [504, 230] on div "Paste element Ctrl + V" at bounding box center [479, 224] width 135 height 21
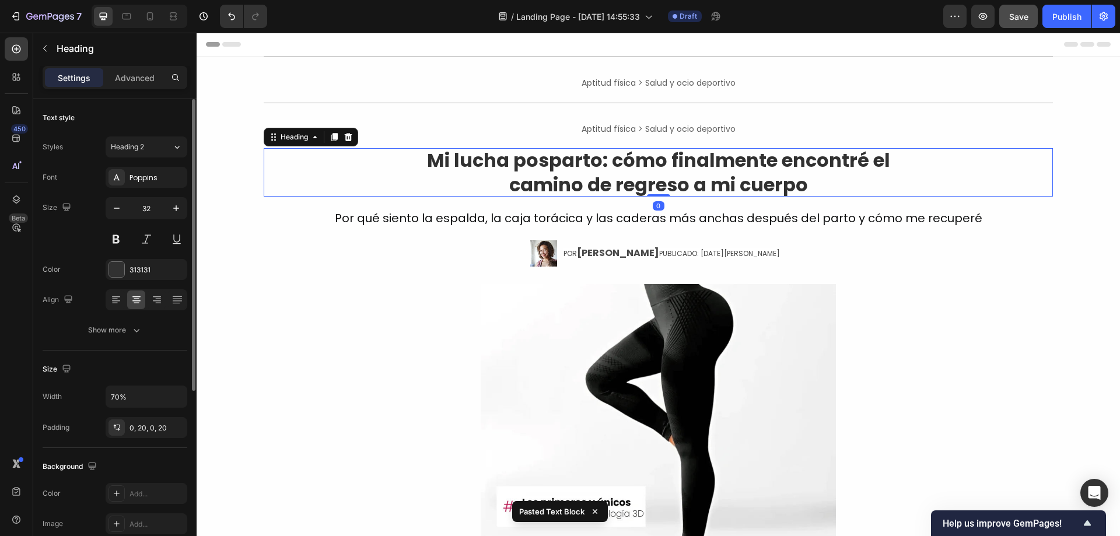
click at [272, 164] on div "⁠⁠⁠⁠⁠⁠⁠ Mi lucha posparto: cómo finalmente encontré el camino de regreso a mi c…" at bounding box center [658, 172] width 789 height 48
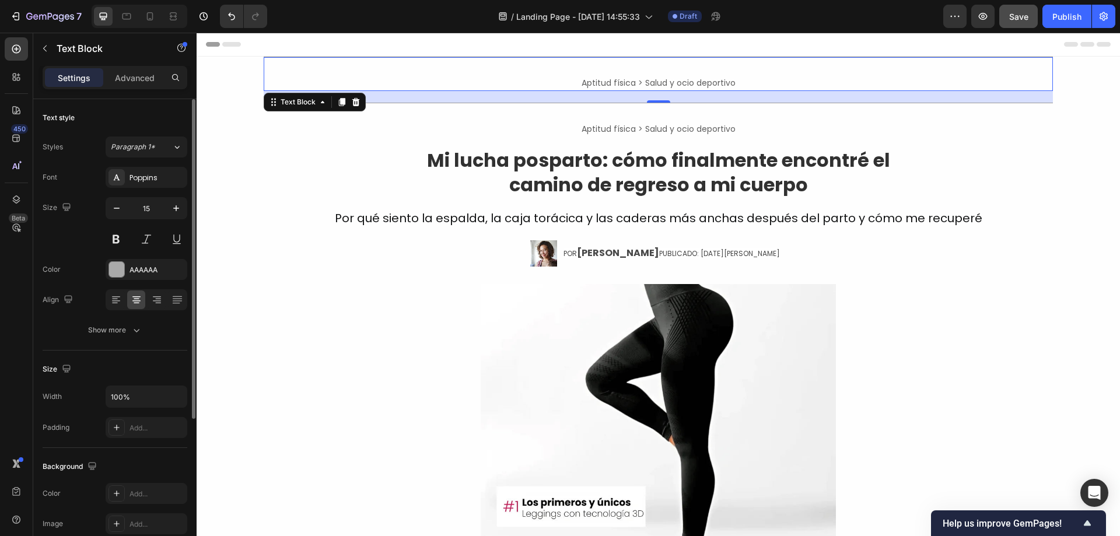
click at [280, 68] on div "Aptitud física > Salud y ocio deportivo Text Block 0" at bounding box center [658, 74] width 789 height 34
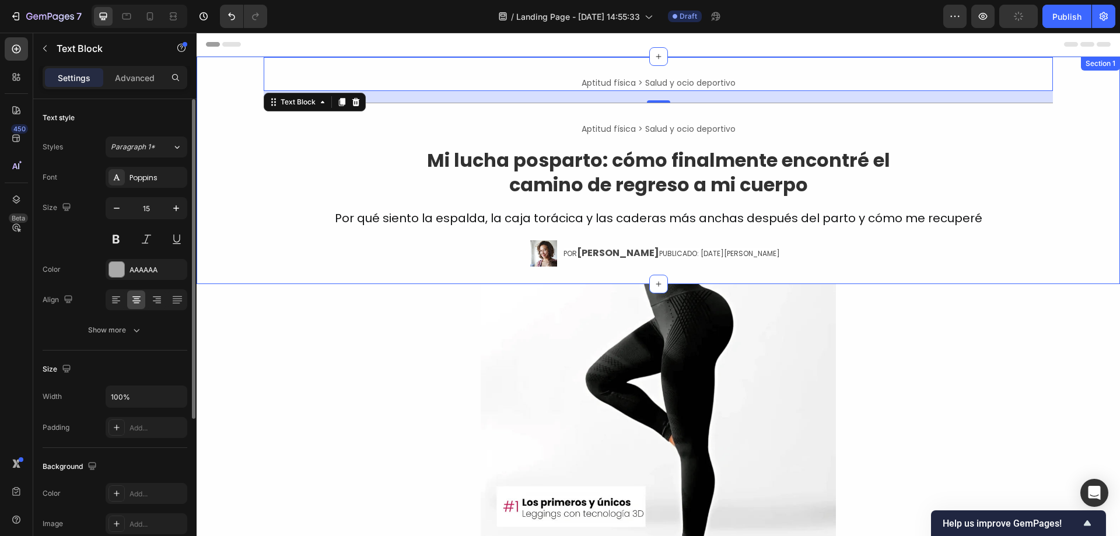
click at [261, 59] on div "Aptitud física > Salud y ocio deportivo Text Block 20 Aptitud física > Salud y …" at bounding box center [658, 162] width 923 height 210
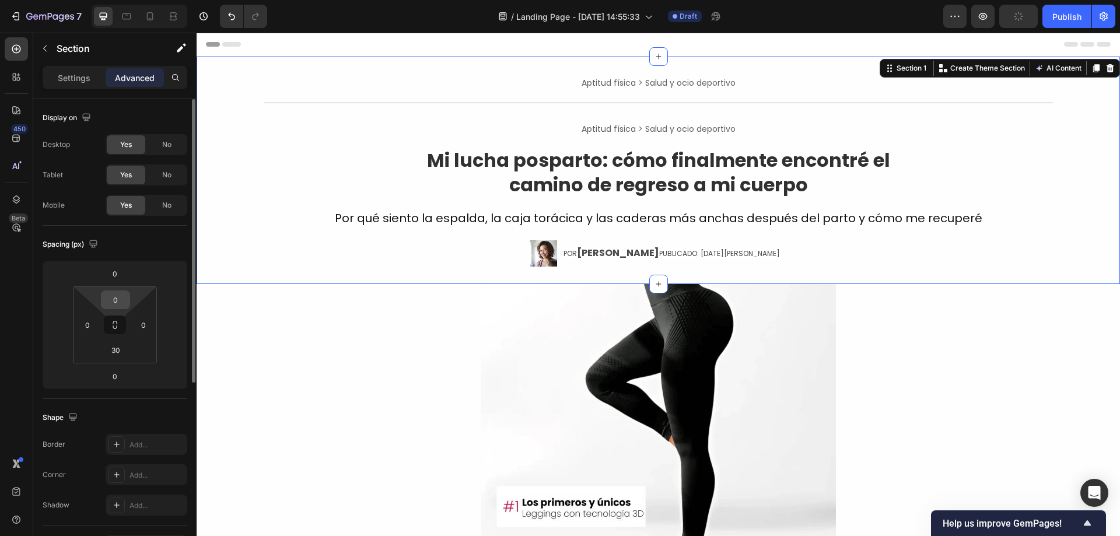
scroll to position [308, 0]
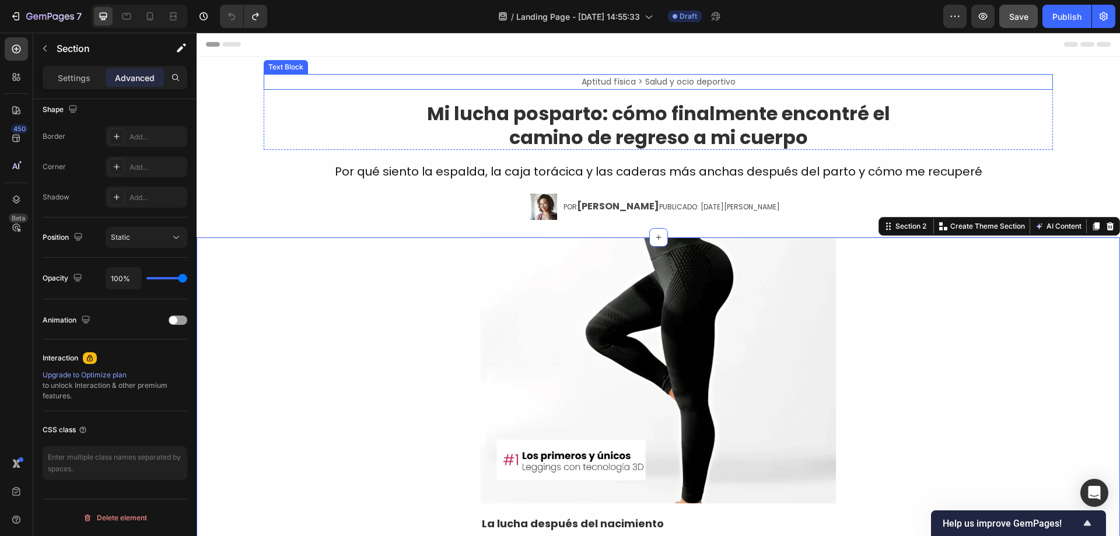
click at [626, 85] on span "Aptitud física > Salud y ocio deportivo" at bounding box center [658, 82] width 154 height 12
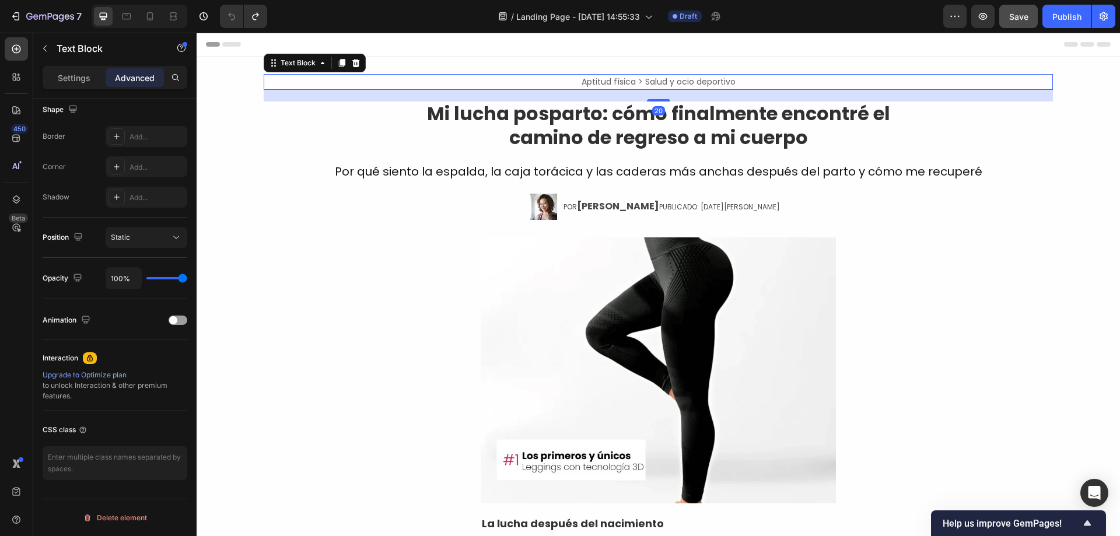
scroll to position [0, 0]
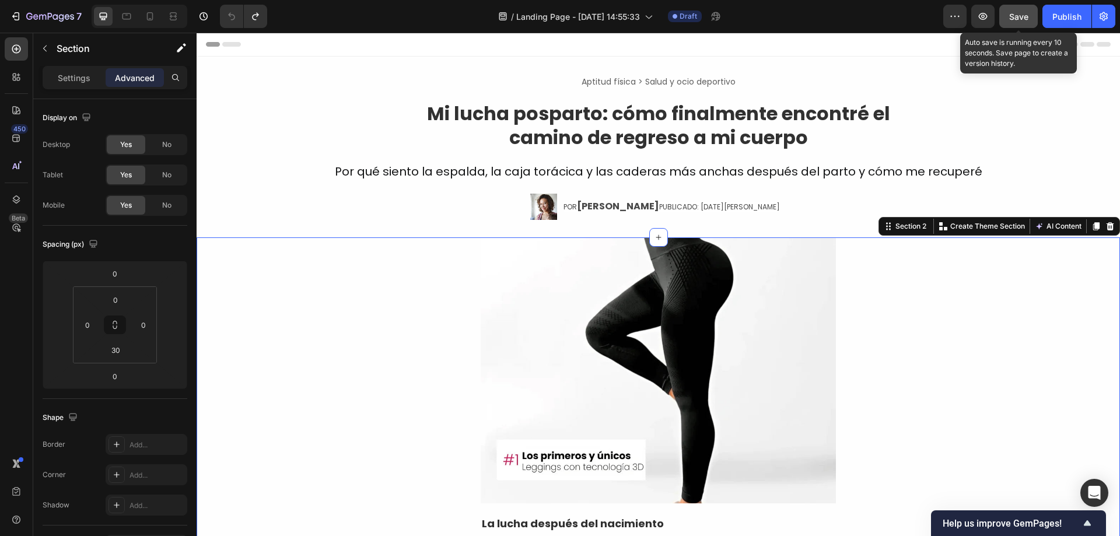
click at [1012, 15] on span "Save" at bounding box center [1018, 17] width 19 height 10
